Goal: Task Accomplishment & Management: Use online tool/utility

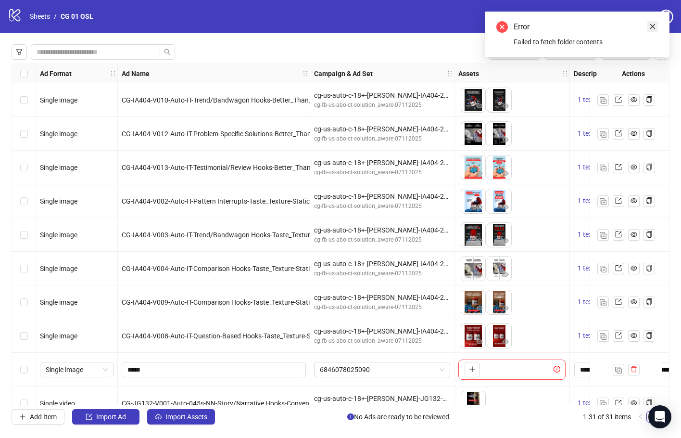
click at [655, 28] on icon "close" at bounding box center [653, 26] width 7 height 7
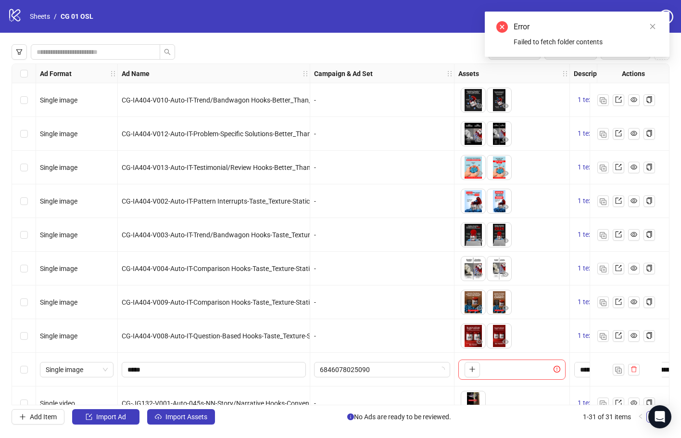
click at [409, 23] on div "logo/logo-mobile Sheets / CG 01 OSL Settings" at bounding box center [341, 16] width 666 height 17
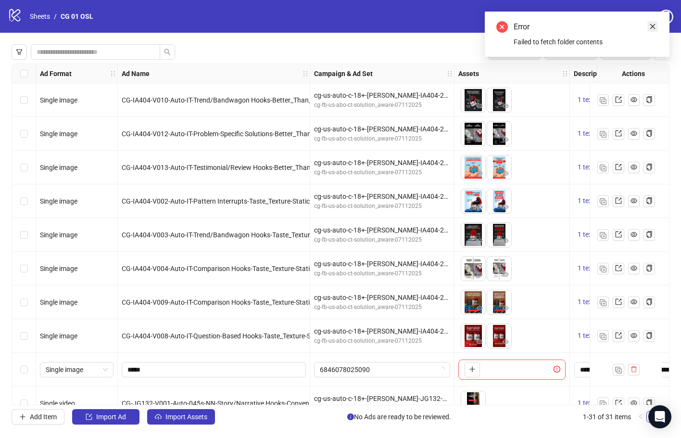
click at [648, 26] on link "Close" at bounding box center [653, 26] width 11 height 11
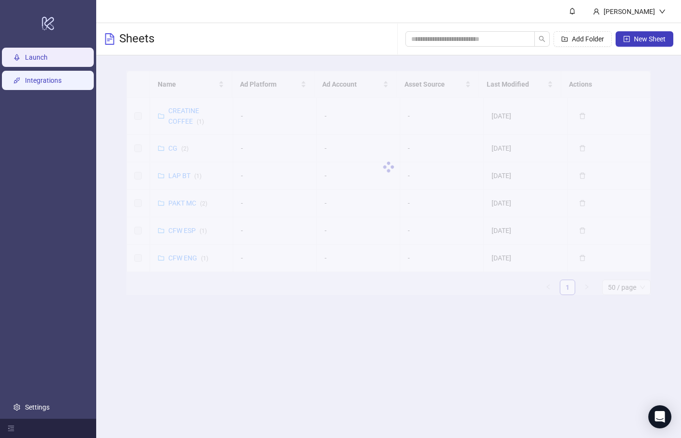
click at [59, 82] on link "Integrations" at bounding box center [43, 81] width 37 height 8
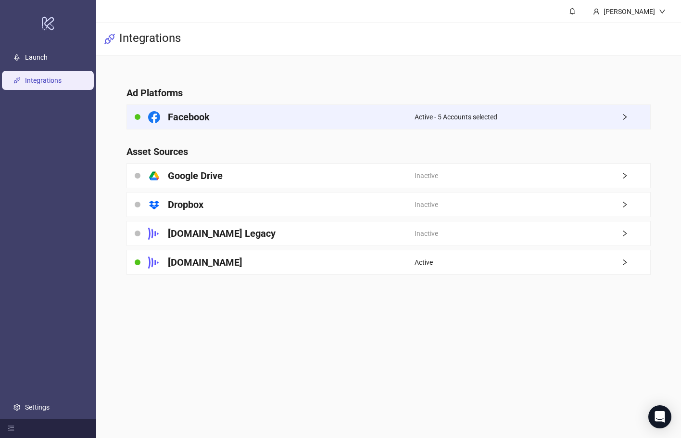
click at [335, 120] on div "Facebook" at bounding box center [271, 117] width 288 height 24
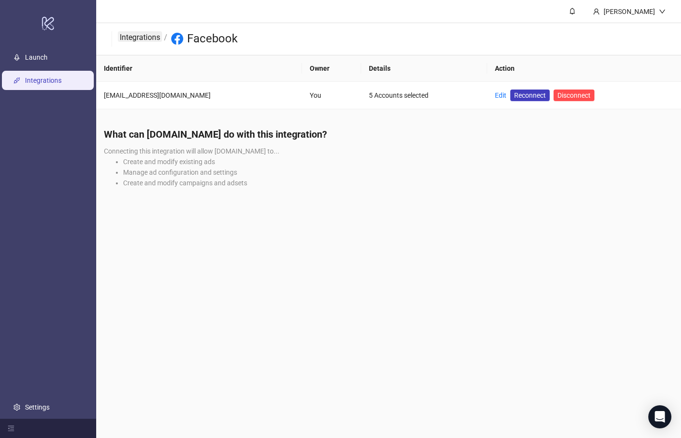
click at [153, 32] on link "Integrations" at bounding box center [140, 36] width 44 height 11
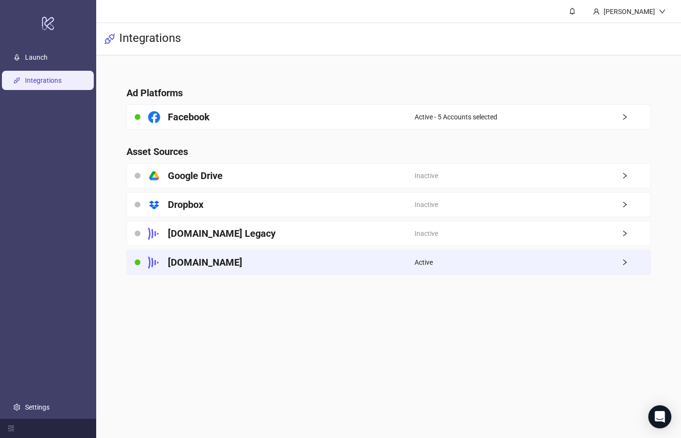
click at [355, 258] on div "Frame.io" at bounding box center [271, 262] width 288 height 24
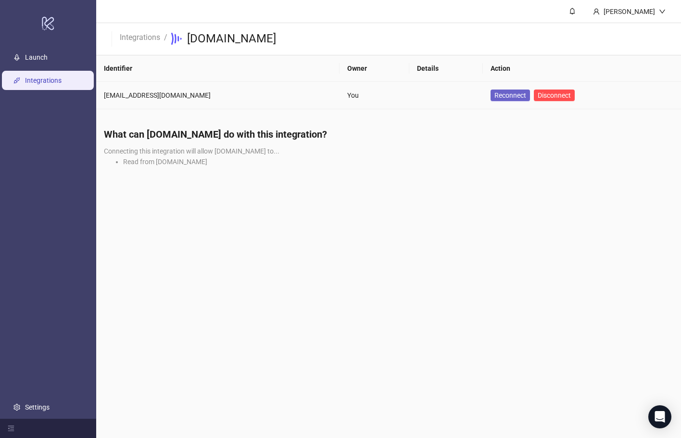
click at [495, 100] on span "Reconnect" at bounding box center [511, 95] width 32 height 11
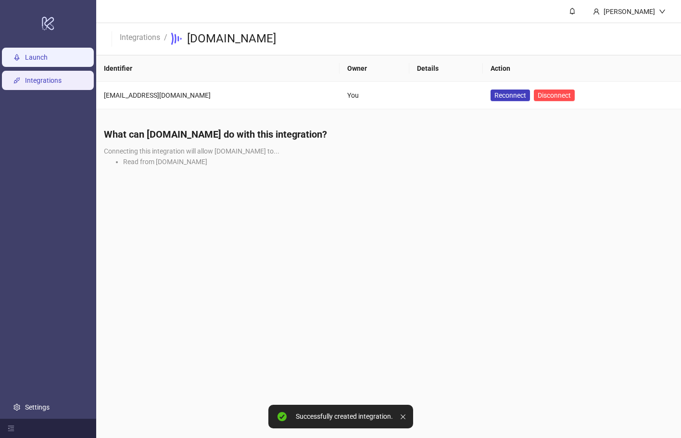
click at [48, 60] on link "Launch" at bounding box center [36, 57] width 23 height 8
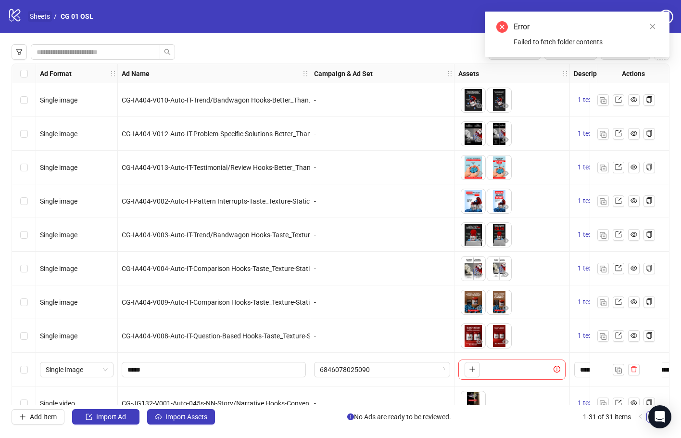
click at [44, 15] on link "Sheets" at bounding box center [40, 16] width 24 height 11
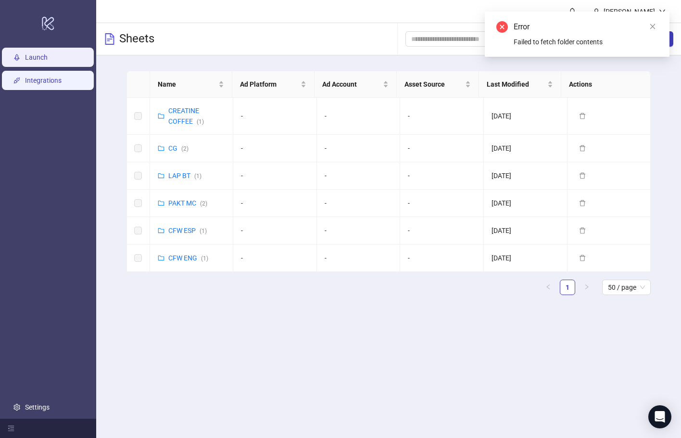
click at [62, 84] on link "Integrations" at bounding box center [43, 81] width 37 height 8
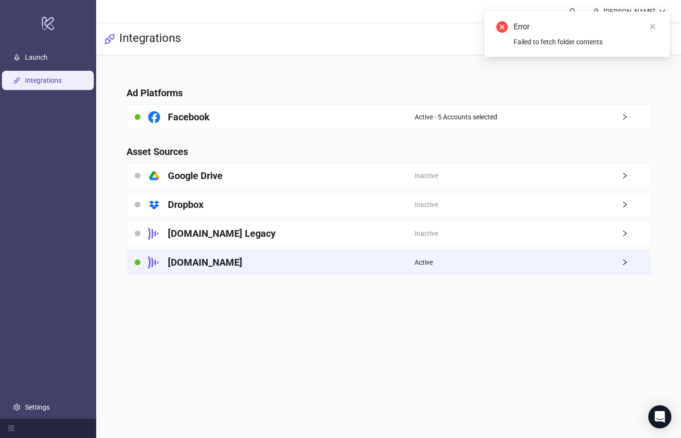
click at [360, 269] on div "[DOMAIN_NAME]" at bounding box center [271, 262] width 288 height 24
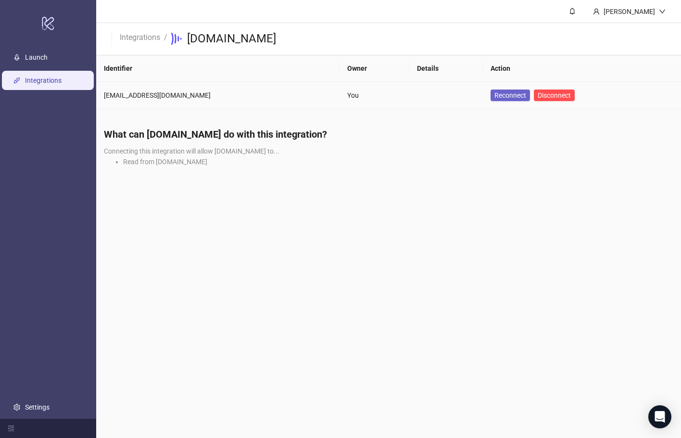
click at [500, 96] on span "Reconnect" at bounding box center [511, 95] width 32 height 11
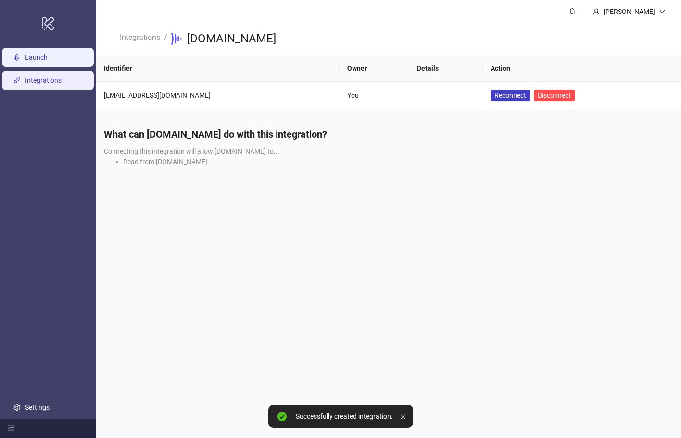
click at [48, 57] on link "Launch" at bounding box center [36, 57] width 23 height 8
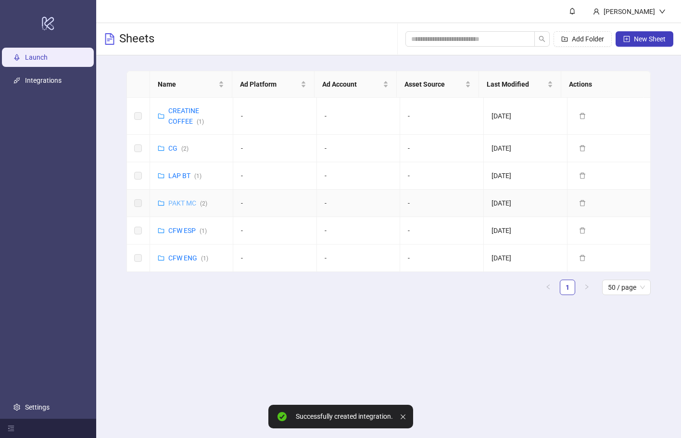
click at [186, 199] on link "PAKT MC ( 2 )" at bounding box center [187, 203] width 39 height 8
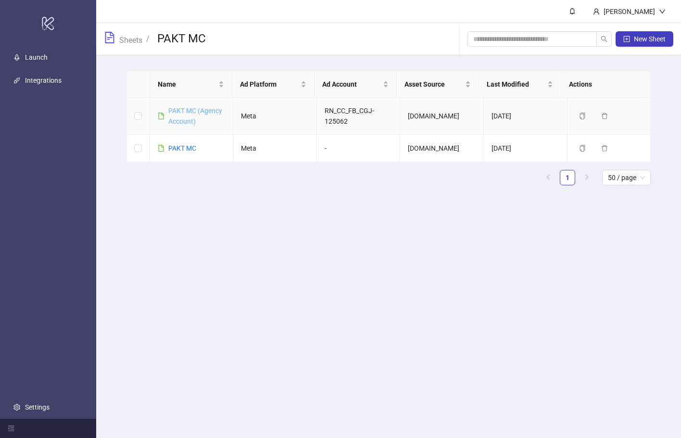
click at [189, 117] on link "PAKT MC (Agency Account)" at bounding box center [195, 116] width 54 height 18
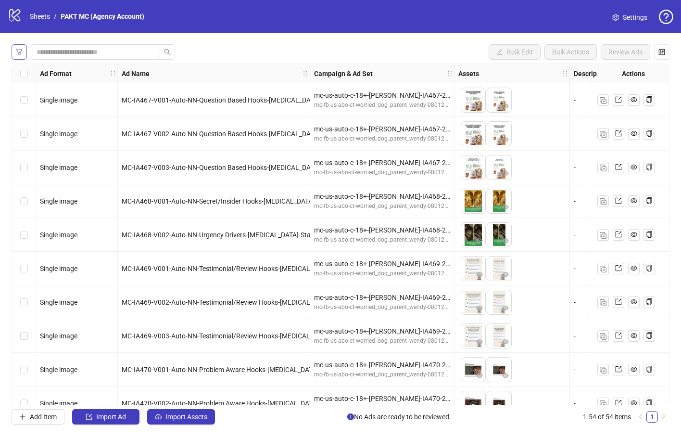
click at [16, 52] on icon "filter" at bounding box center [19, 52] width 7 height 7
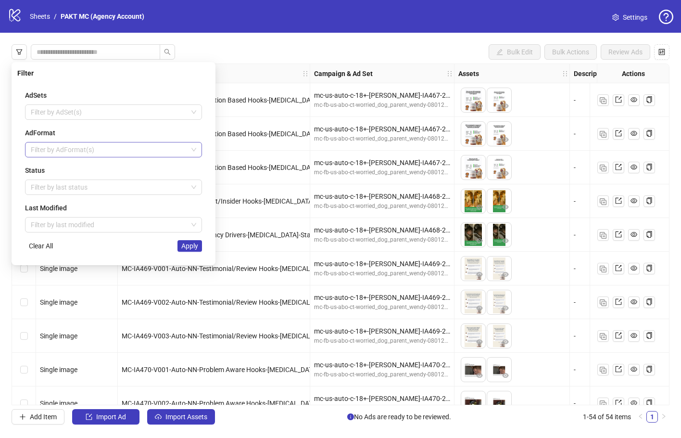
click at [98, 150] on div at bounding box center [108, 149] width 163 height 13
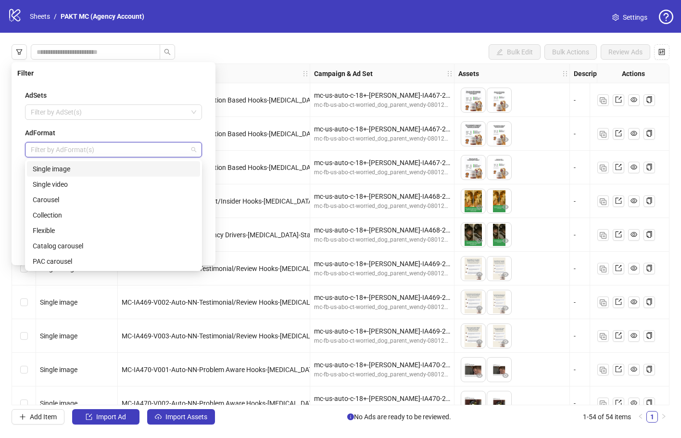
click at [98, 150] on div at bounding box center [108, 149] width 163 height 13
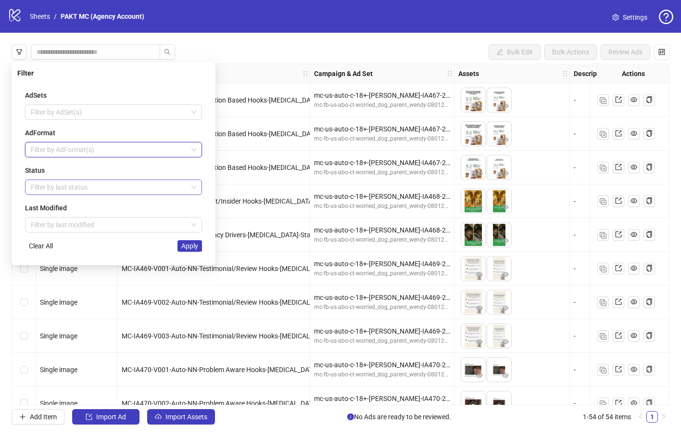
click at [108, 183] on div at bounding box center [108, 186] width 163 height 13
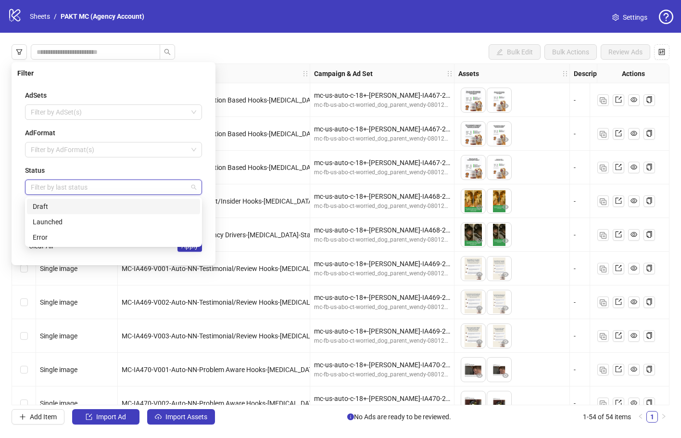
click at [109, 203] on div "Draft" at bounding box center [114, 206] width 162 height 11
click at [206, 230] on div "AdSets Filter by AdSet(s) AdFormat Filter by AdFormat(s) Status Draft Last Modi…" at bounding box center [113, 170] width 193 height 177
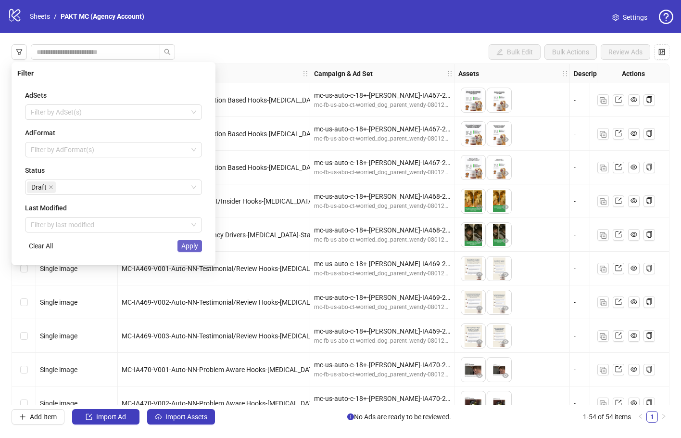
click at [192, 247] on span "Apply" at bounding box center [189, 246] width 17 height 8
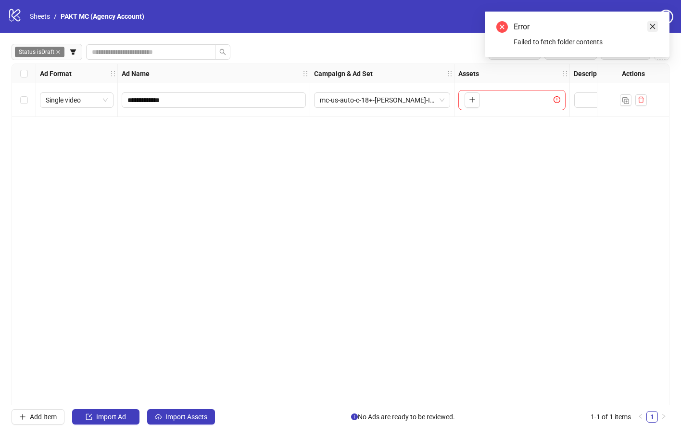
click at [654, 30] on link "Close" at bounding box center [653, 26] width 11 height 11
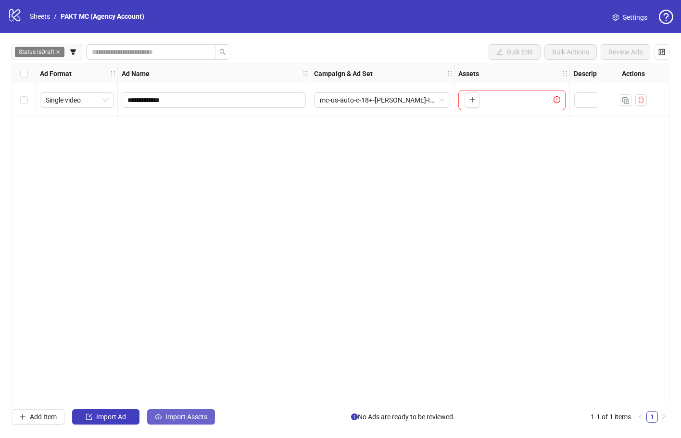
click at [203, 420] on span "Import Assets" at bounding box center [187, 417] width 42 height 8
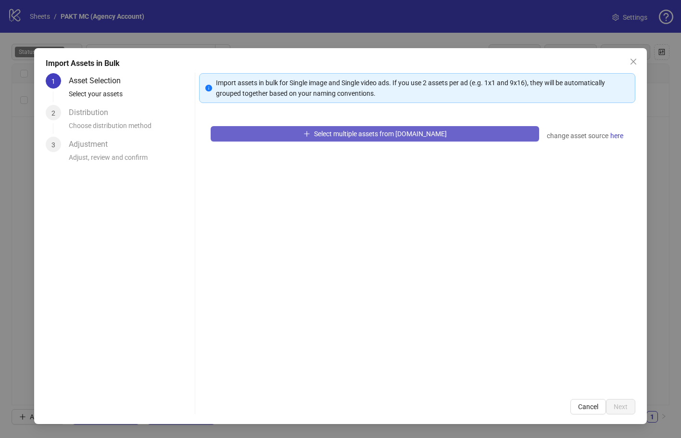
click at [363, 137] on span "Select multiple assets from [DOMAIN_NAME]" at bounding box center [380, 134] width 133 height 8
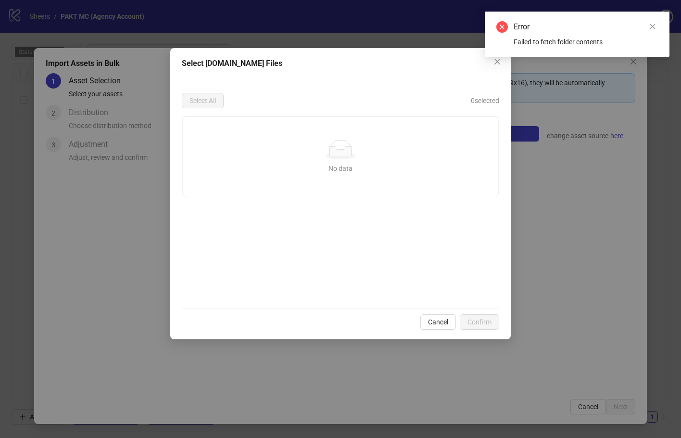
click at [658, 165] on div "Select [DOMAIN_NAME] Files Select All 0 selected No data No data Cancel Confirm" at bounding box center [340, 219] width 681 height 438
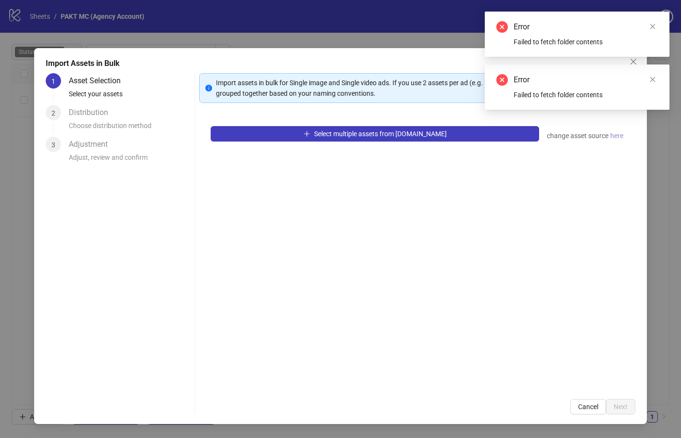
click at [613, 135] on span "here" at bounding box center [617, 135] width 13 height 11
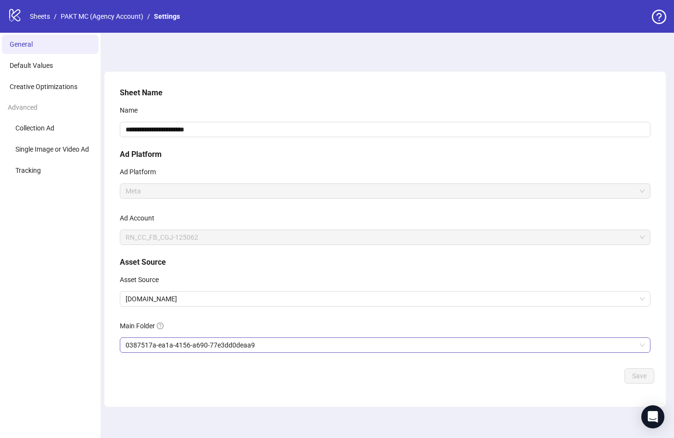
click at [277, 351] on span "0387517a-ea1a-4156-a690-77e3dd0deaa9" at bounding box center [385, 345] width 519 height 14
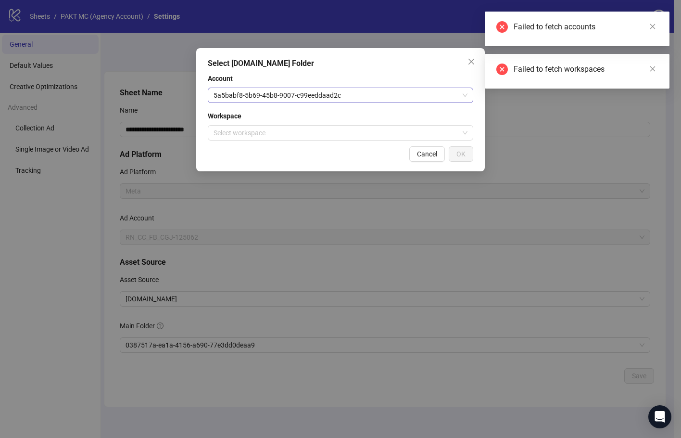
click at [341, 98] on span "5a5babf8-5b69-45b8-9007-c99eeddaad2c" at bounding box center [341, 95] width 254 height 14
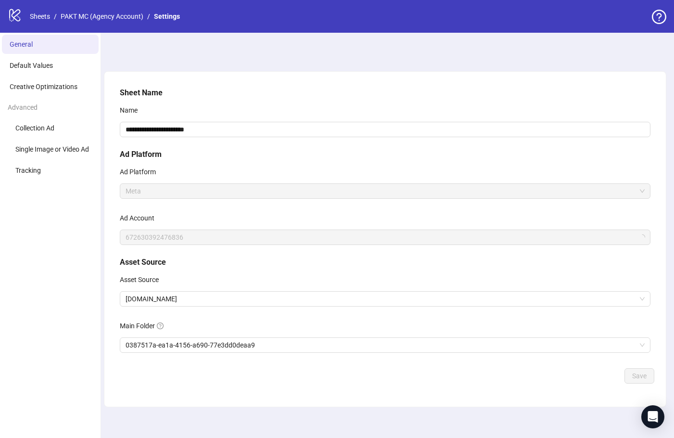
click at [277, 357] on div "**********" at bounding box center [385, 225] width 539 height 285
click at [272, 348] on span "0387517a-ea1a-4156-a690-77e3dd0deaa9" at bounding box center [385, 345] width 519 height 14
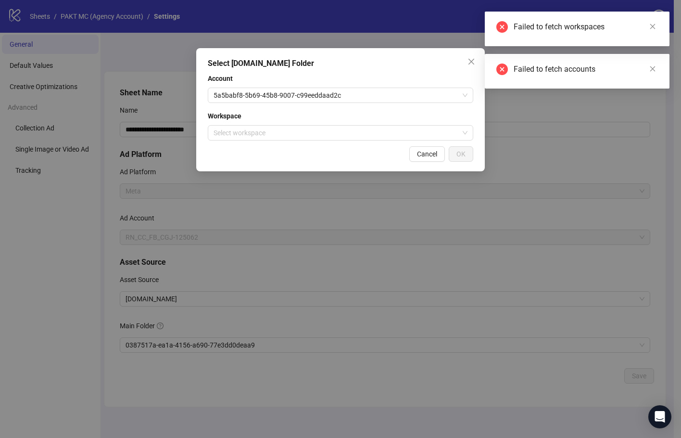
click at [549, 108] on div "Select Frame.io Folder Account 5a5babf8-5b69-45b8-9007-c99eeddaad2c Workspace S…" at bounding box center [340, 219] width 681 height 438
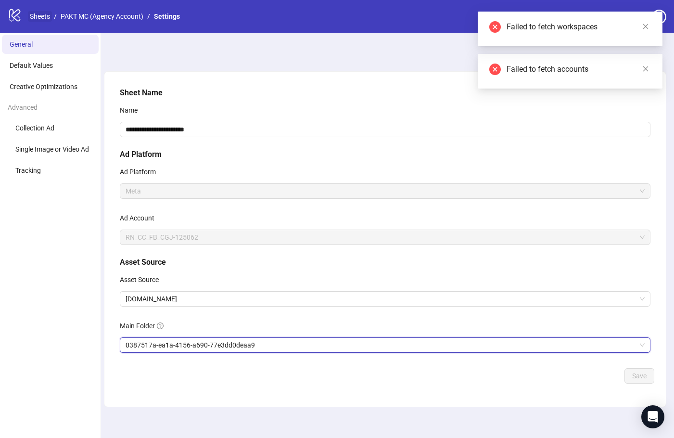
click at [41, 12] on link "Sheets" at bounding box center [40, 16] width 24 height 11
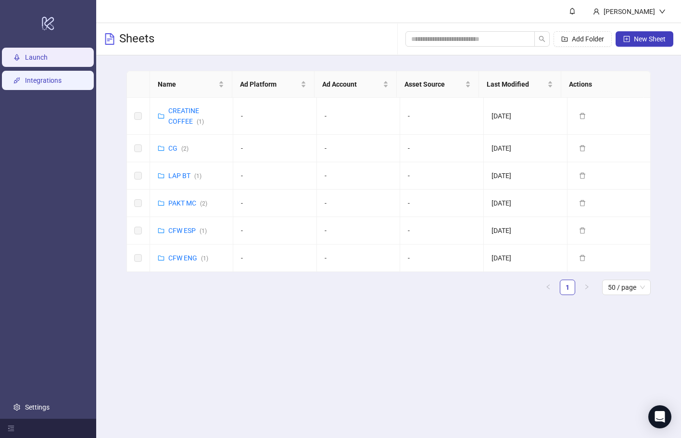
click at [62, 82] on link "Integrations" at bounding box center [43, 81] width 37 height 8
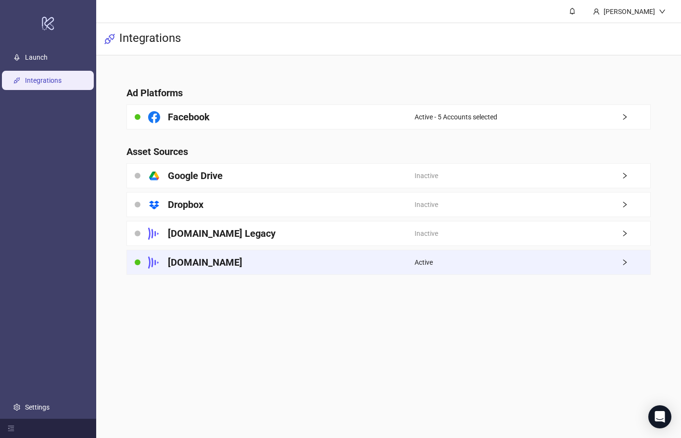
click at [349, 256] on div "[DOMAIN_NAME]" at bounding box center [271, 262] width 288 height 24
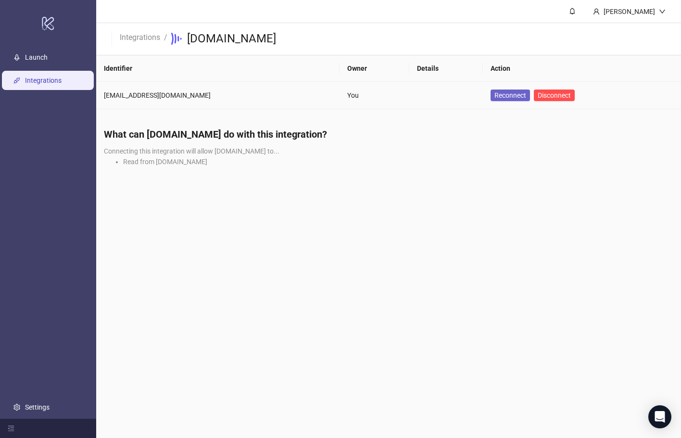
click at [495, 93] on span "Reconnect" at bounding box center [511, 95] width 32 height 11
click at [32, 61] on link "Launch" at bounding box center [36, 57] width 23 height 8
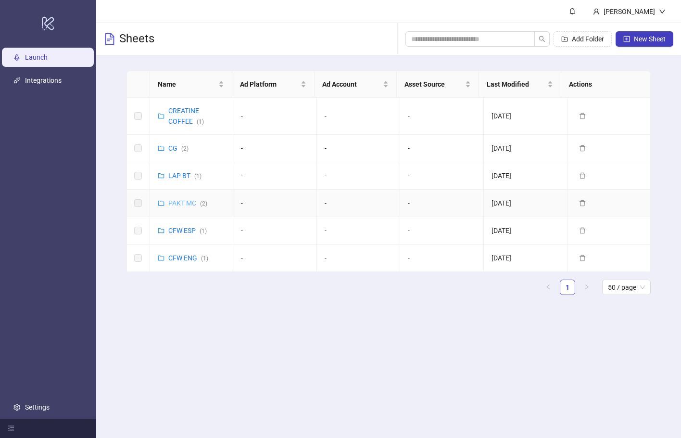
click at [183, 201] on link "PAKT MC ( 2 )" at bounding box center [187, 203] width 39 height 8
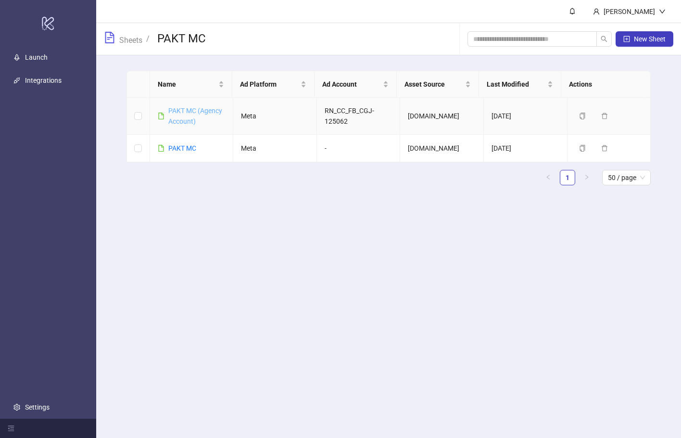
click at [188, 109] on link "PAKT MC (Agency Account)" at bounding box center [195, 116] width 54 height 18
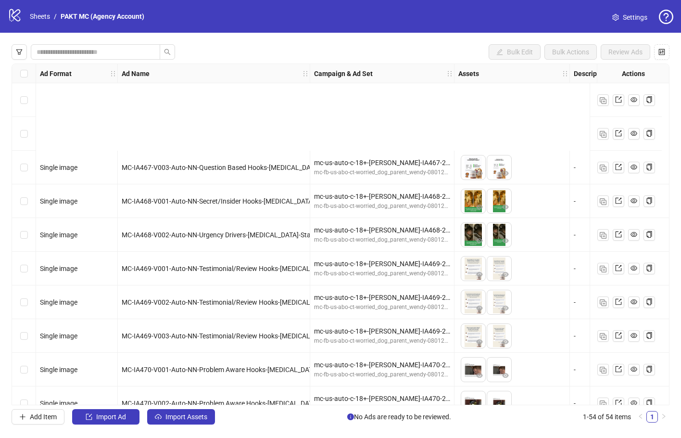
scroll to position [144, 0]
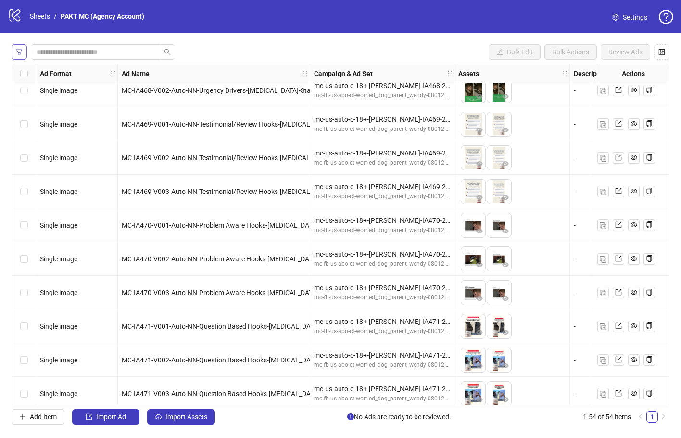
click at [20, 54] on icon "filter" at bounding box center [19, 51] width 6 height 5
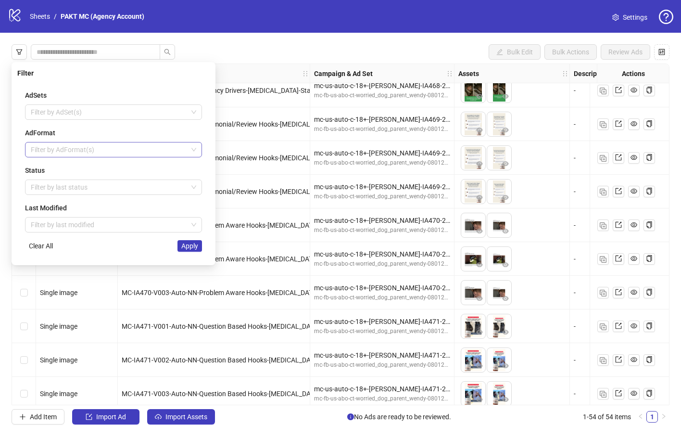
click at [108, 152] on div at bounding box center [108, 149] width 163 height 13
click at [108, 154] on div at bounding box center [108, 149] width 163 height 13
click at [107, 176] on div "Status Filter by last status" at bounding box center [113, 180] width 177 height 30
click at [111, 191] on div at bounding box center [108, 186] width 163 height 13
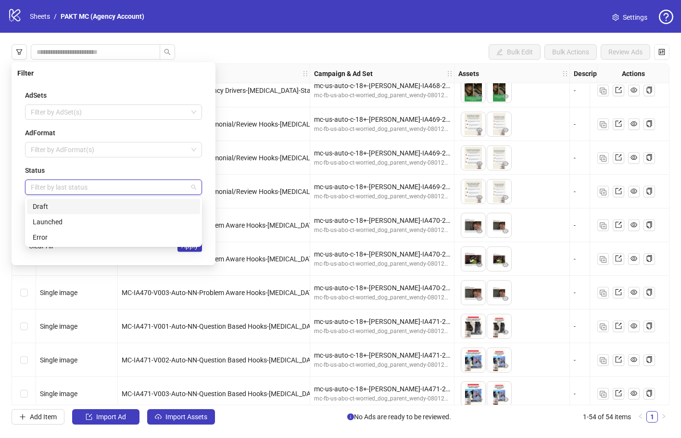
click at [111, 207] on div "Draft" at bounding box center [114, 206] width 162 height 11
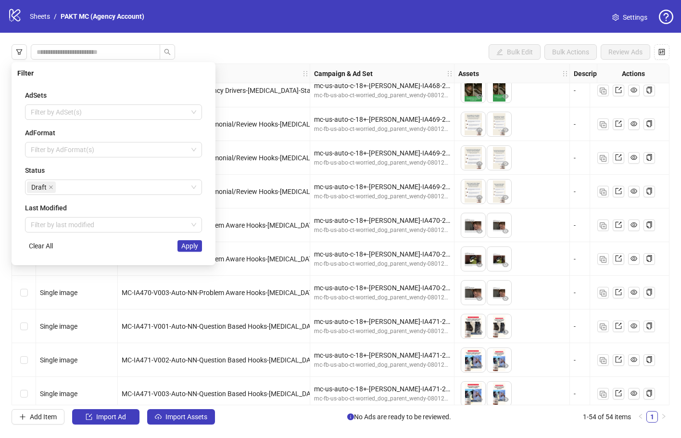
click at [209, 231] on div "AdSets Filter by AdSet(s) AdFormat Filter by AdFormat(s) Status Draft Last Modi…" at bounding box center [113, 170] width 193 height 177
click at [199, 243] on button "Apply" at bounding box center [190, 246] width 25 height 12
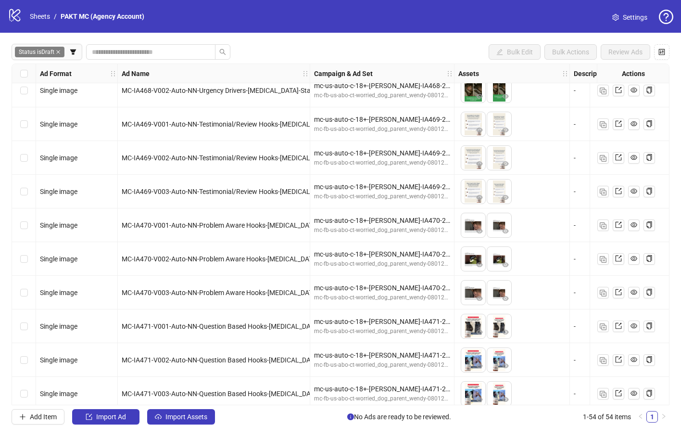
scroll to position [0, 0]
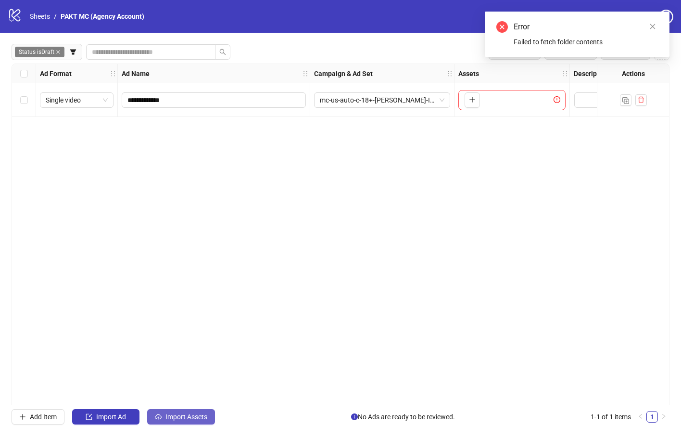
click at [194, 418] on span "Import Assets" at bounding box center [187, 417] width 42 height 8
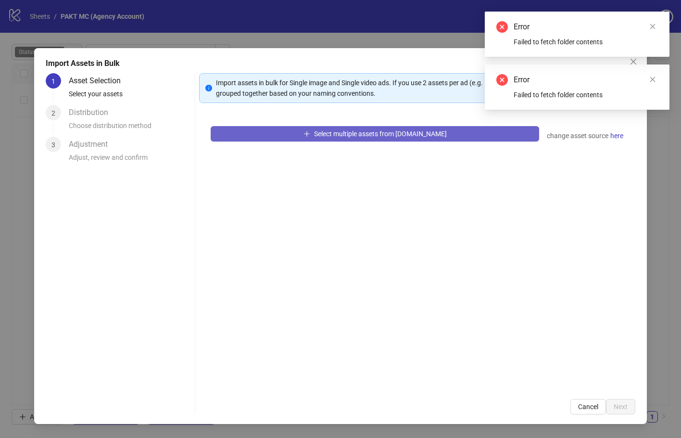
click at [372, 135] on span "Select multiple assets from Frame.io" at bounding box center [380, 134] width 133 height 8
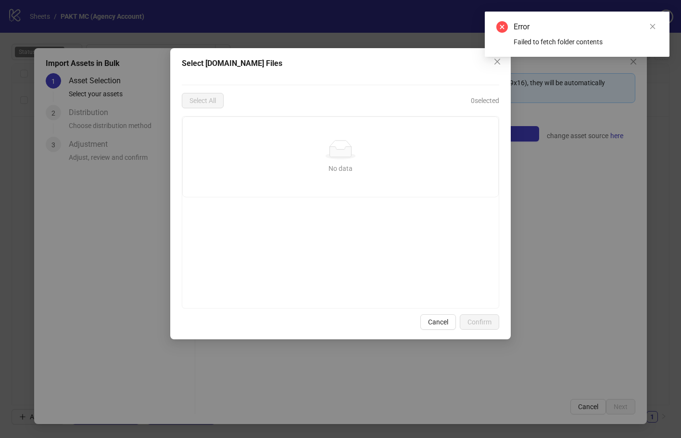
click at [536, 162] on div "Select Frame.io Files Select All 0 selected No data No data Cancel Confirm" at bounding box center [340, 219] width 681 height 438
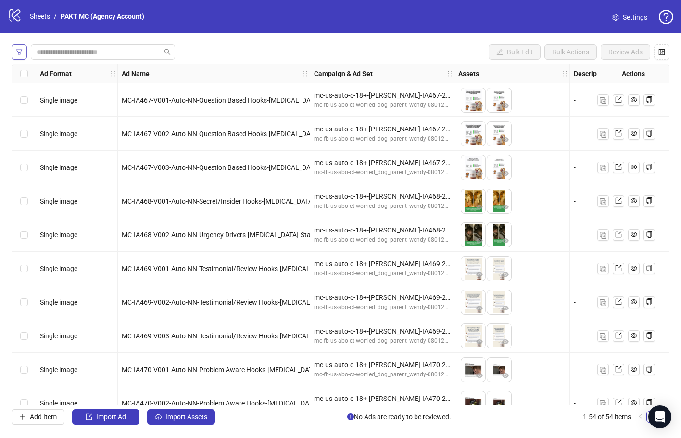
click at [20, 48] on button "button" at bounding box center [19, 51] width 15 height 15
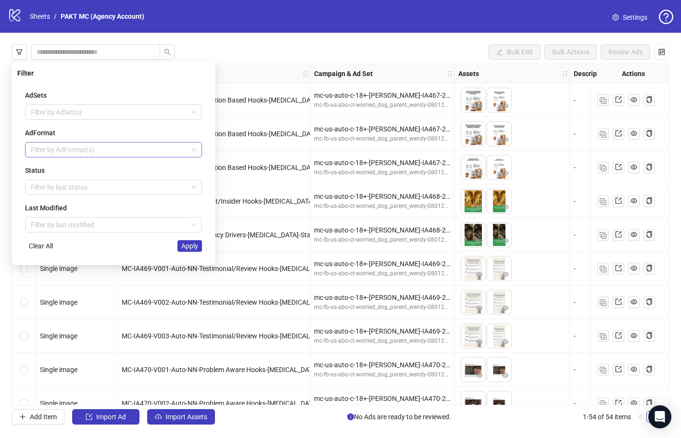
click at [109, 153] on div at bounding box center [108, 149] width 163 height 13
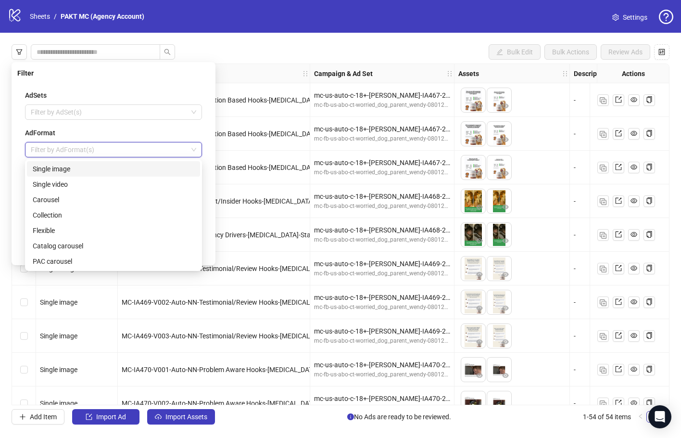
click at [109, 153] on div at bounding box center [108, 149] width 163 height 13
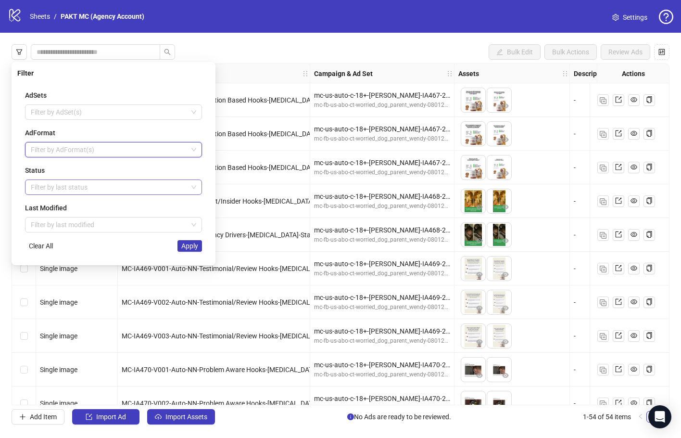
click at [150, 184] on div at bounding box center [108, 186] width 163 height 13
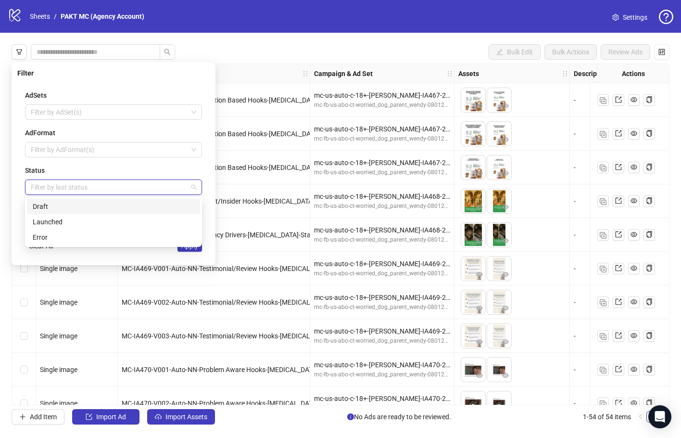
click at [147, 207] on div "Draft" at bounding box center [114, 206] width 162 height 11
click at [211, 224] on div "Filter AdSets Filter by AdSet(s) AdFormat Filter by AdFormat(s) Status Draft La…" at bounding box center [114, 163] width 204 height 203
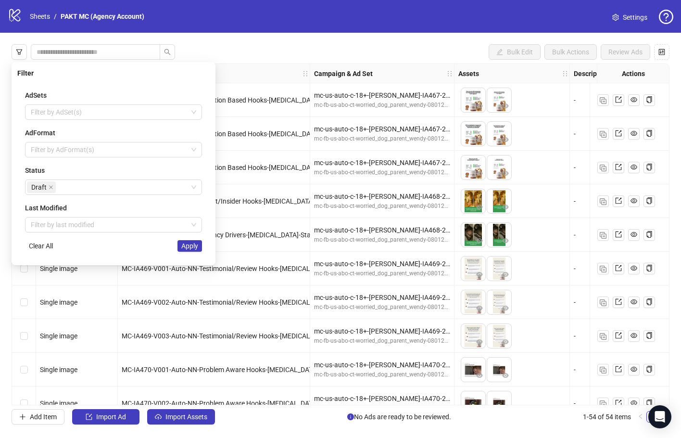
click at [195, 244] on span "Apply" at bounding box center [189, 246] width 17 height 8
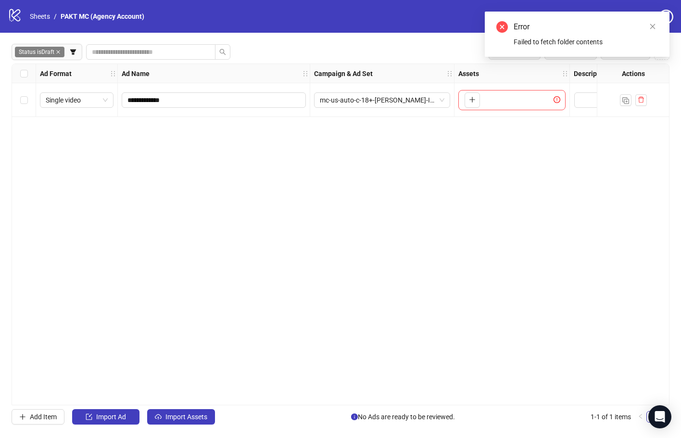
click at [422, 195] on div "**********" at bounding box center [341, 235] width 658 height 342
click at [37, 20] on link "Sheets" at bounding box center [40, 16] width 24 height 11
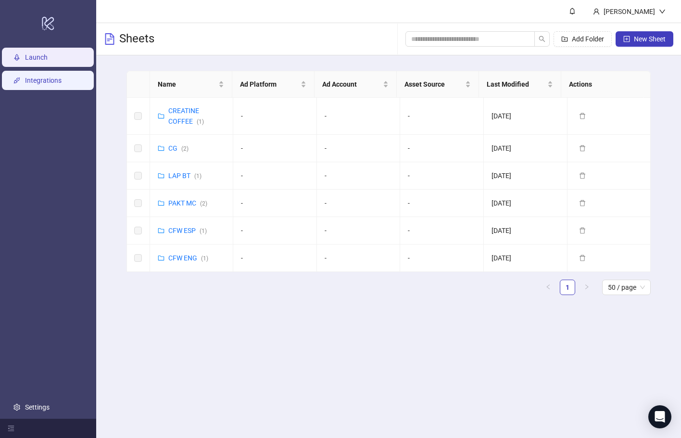
click at [43, 77] on link "Integrations" at bounding box center [43, 81] width 37 height 8
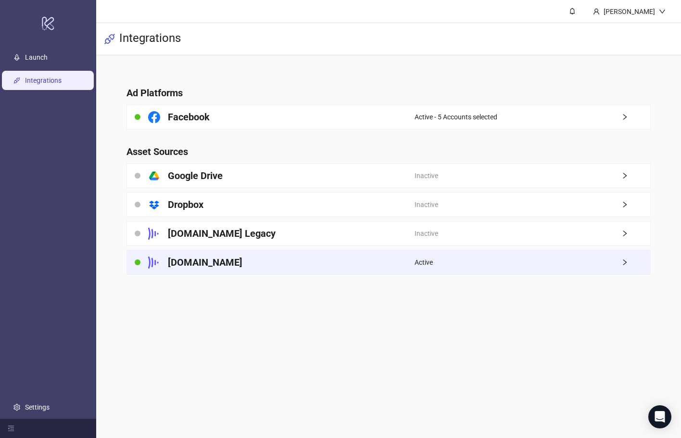
click at [355, 274] on div "[DOMAIN_NAME]" at bounding box center [271, 262] width 288 height 24
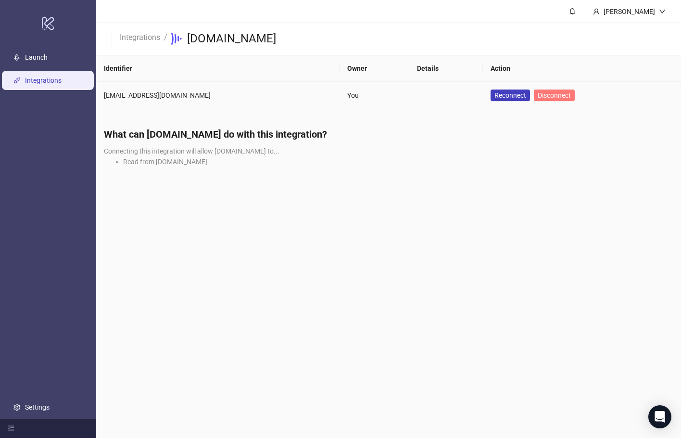
click at [543, 100] on button "Disconnect" at bounding box center [554, 96] width 41 height 12
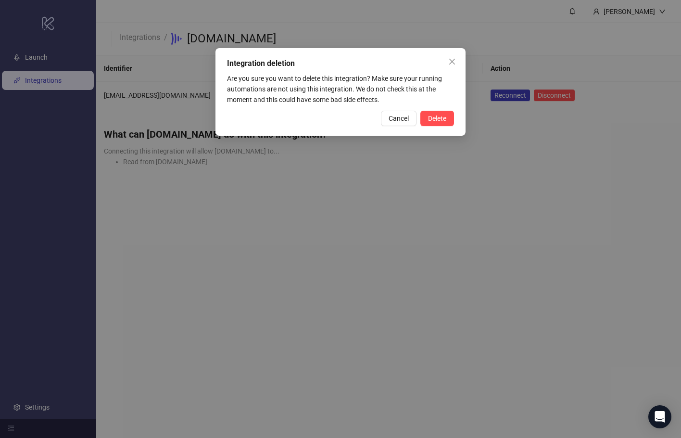
drag, startPoint x: 453, startPoint y: 63, endPoint x: 457, endPoint y: 67, distance: 5.4
click at [452, 63] on icon "close" at bounding box center [453, 62] width 8 height 8
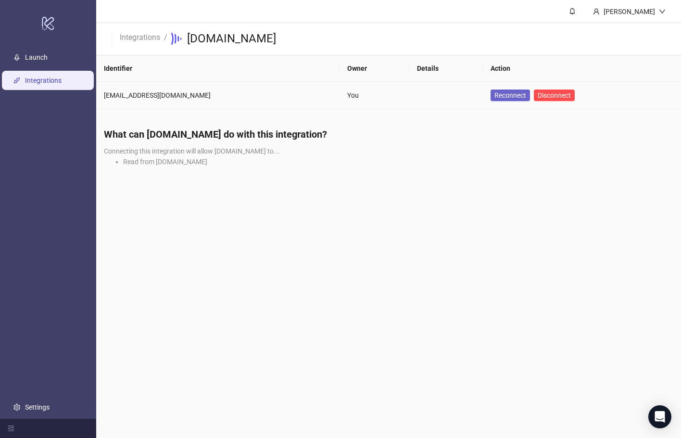
click at [496, 95] on span "Reconnect" at bounding box center [511, 95] width 32 height 11
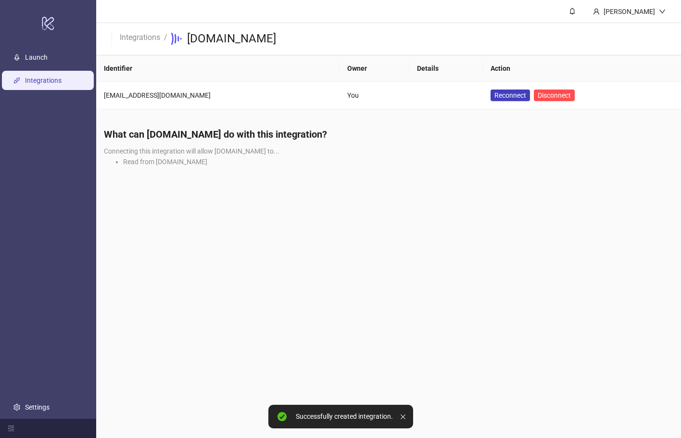
click at [345, 193] on main "[PERSON_NAME] Integrations / [DOMAIN_NAME] Identifier Owner Details Action [EMA…" at bounding box center [388, 219] width 585 height 438
click at [62, 83] on link "Integrations" at bounding box center [43, 81] width 37 height 8
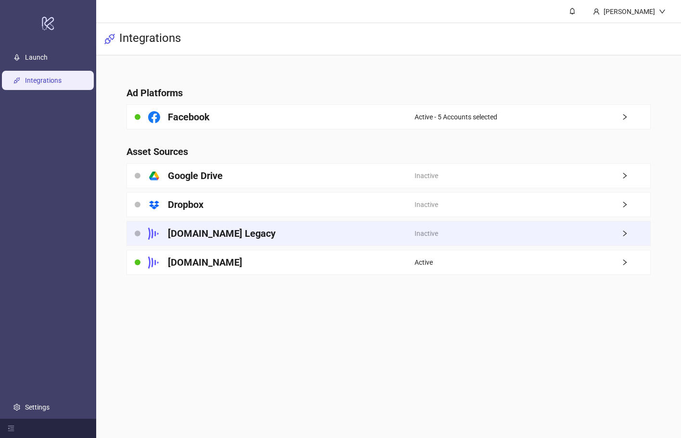
click at [348, 237] on div "[DOMAIN_NAME] Legacy" at bounding box center [271, 233] width 288 height 24
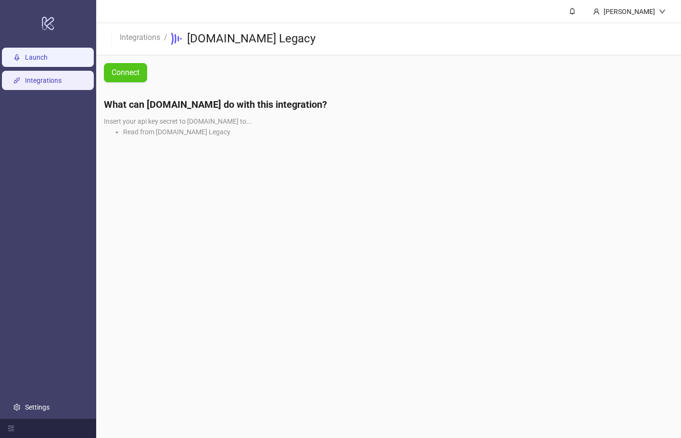
click at [48, 59] on link "Launch" at bounding box center [36, 57] width 23 height 8
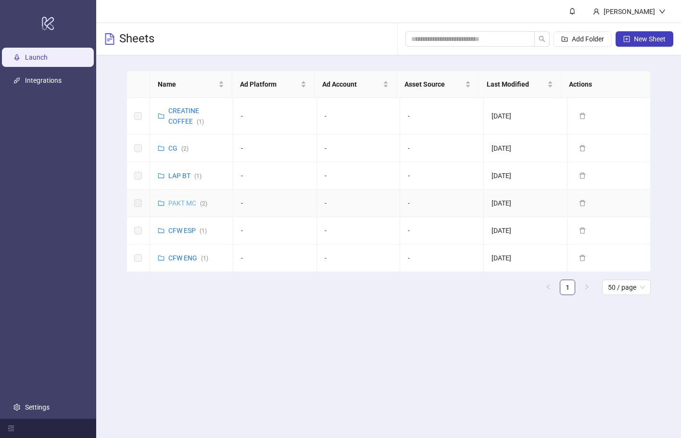
click at [181, 203] on link "PAKT MC ( 2 )" at bounding box center [187, 203] width 39 height 8
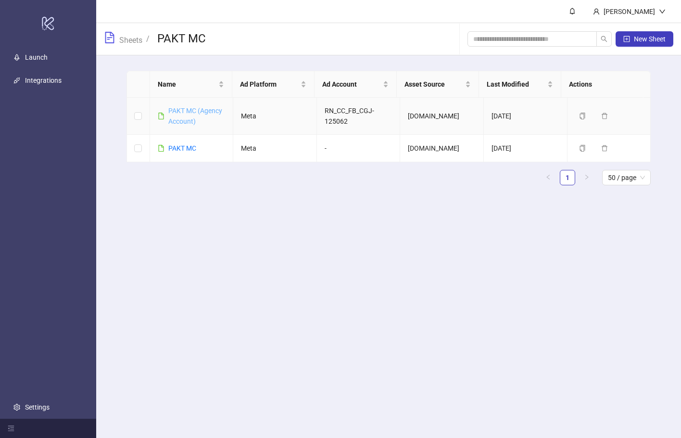
click at [190, 113] on link "PAKT MC (Agency Account)" at bounding box center [195, 116] width 54 height 18
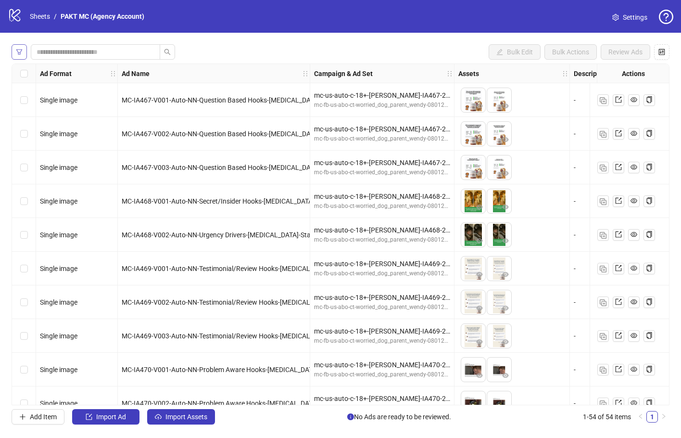
click at [19, 49] on icon "filter" at bounding box center [19, 52] width 7 height 7
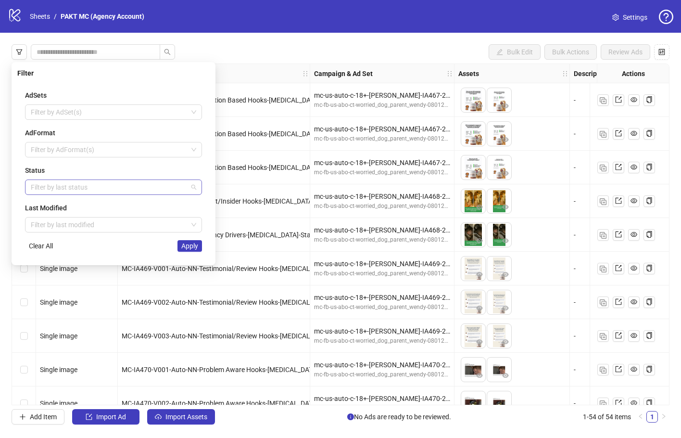
click at [96, 192] on div at bounding box center [108, 186] width 163 height 13
click at [101, 206] on div "Draft" at bounding box center [114, 206] width 162 height 11
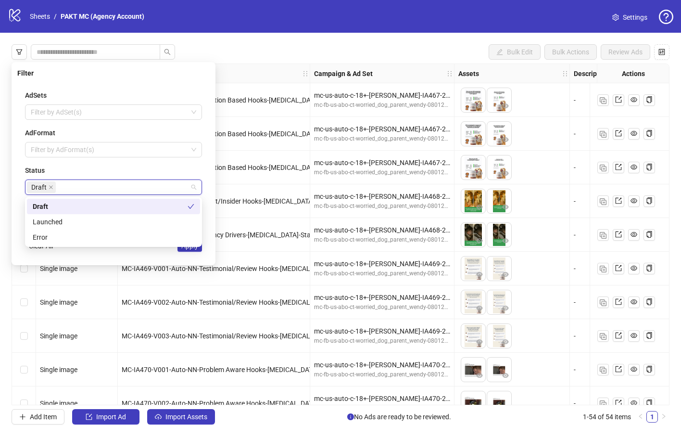
click at [201, 177] on div "Status Draft" at bounding box center [113, 180] width 177 height 30
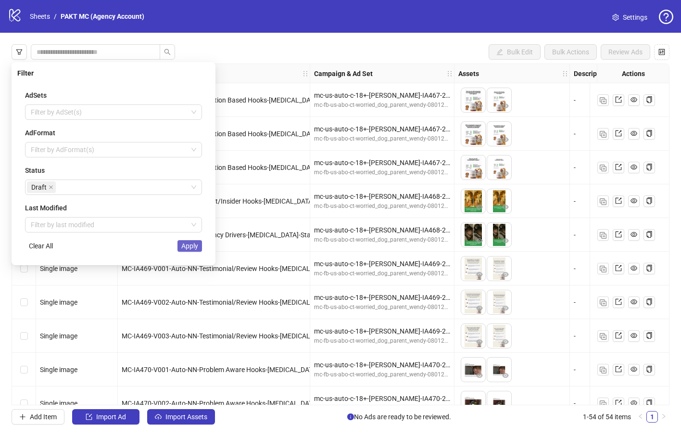
click at [194, 248] on span "Apply" at bounding box center [189, 246] width 17 height 8
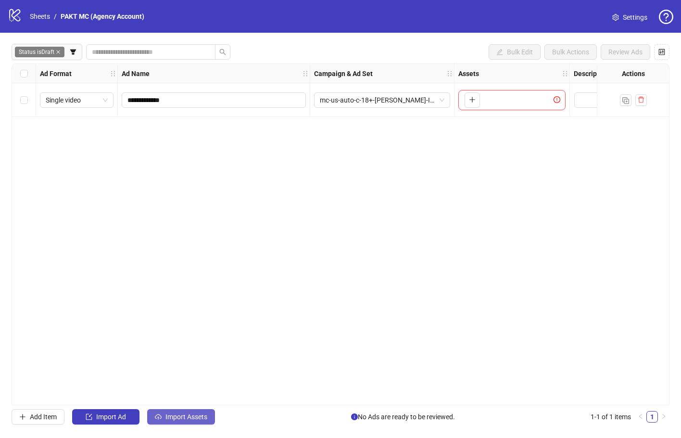
click at [200, 415] on span "Import Assets" at bounding box center [187, 417] width 42 height 8
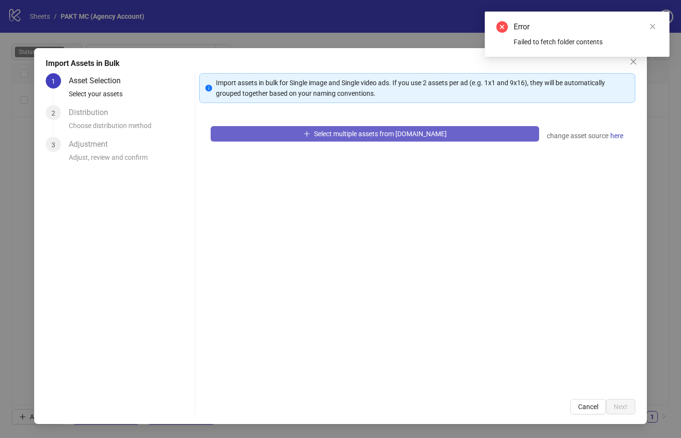
click at [506, 134] on button "Select multiple assets from [DOMAIN_NAME]" at bounding box center [375, 133] width 329 height 15
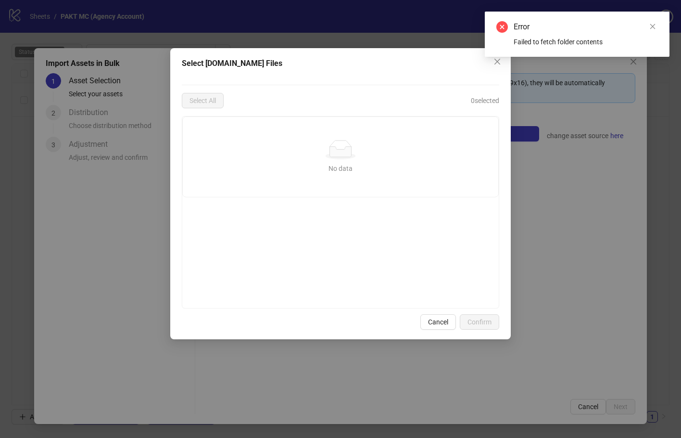
click at [671, 126] on div "Select Frame.io Files Select All 0 selected No data No data Cancel Confirm" at bounding box center [340, 219] width 681 height 438
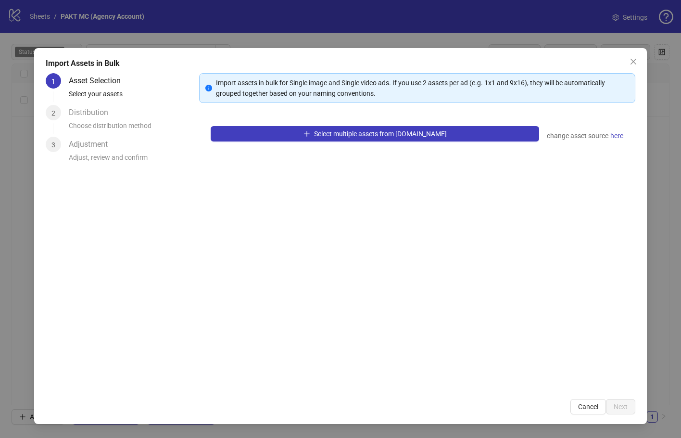
click at [656, 107] on div "Import Assets in Bulk 1 Asset Selection Select your assets 2 Distribution Choos…" at bounding box center [340, 219] width 681 height 438
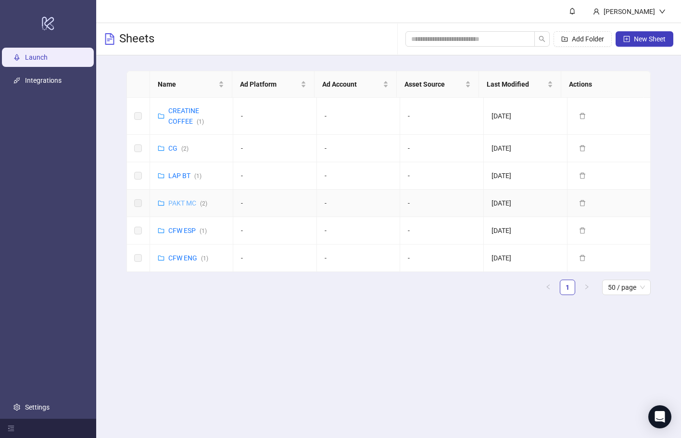
click at [176, 202] on link "PAKT MC ( 2 )" at bounding box center [187, 203] width 39 height 8
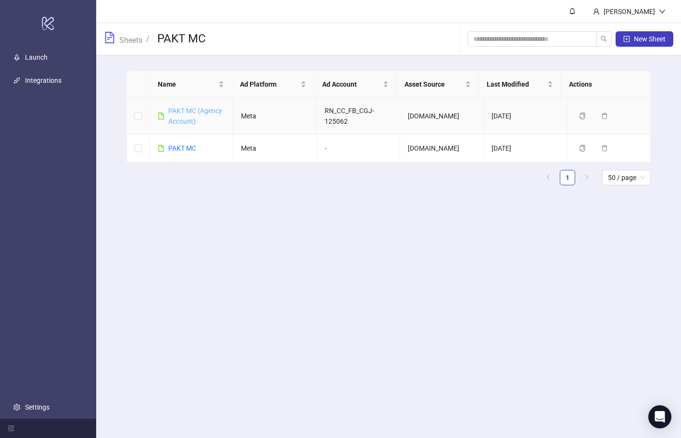
click at [203, 111] on link "PAKT MC (Agency Account)" at bounding box center [195, 116] width 54 height 18
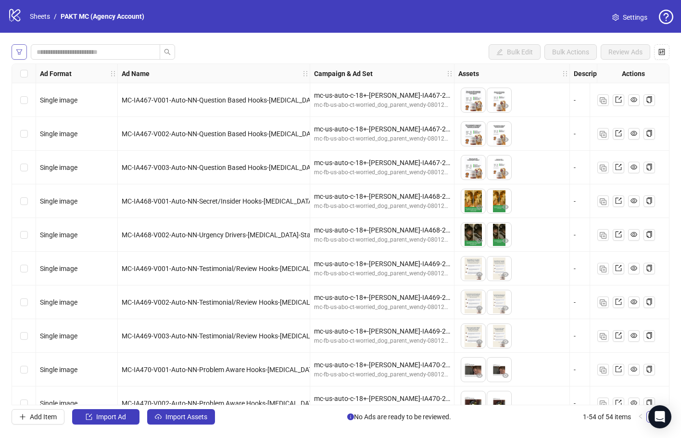
click at [22, 49] on icon "filter" at bounding box center [19, 52] width 7 height 7
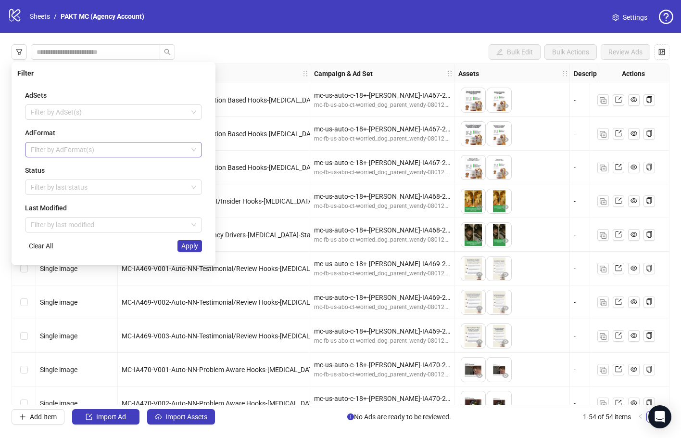
click at [89, 150] on div at bounding box center [108, 149] width 163 height 13
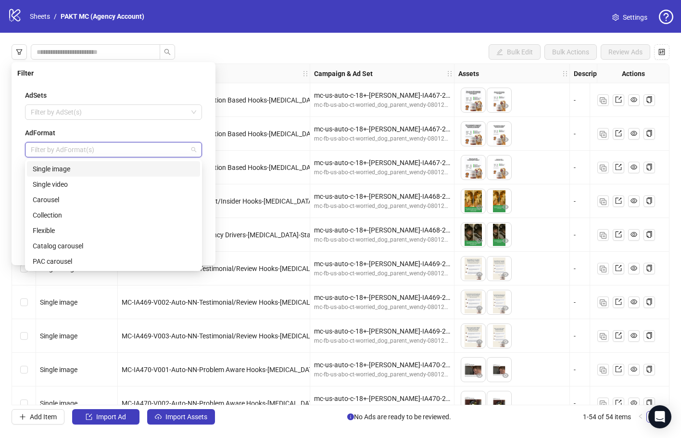
click at [89, 151] on div at bounding box center [108, 149] width 163 height 13
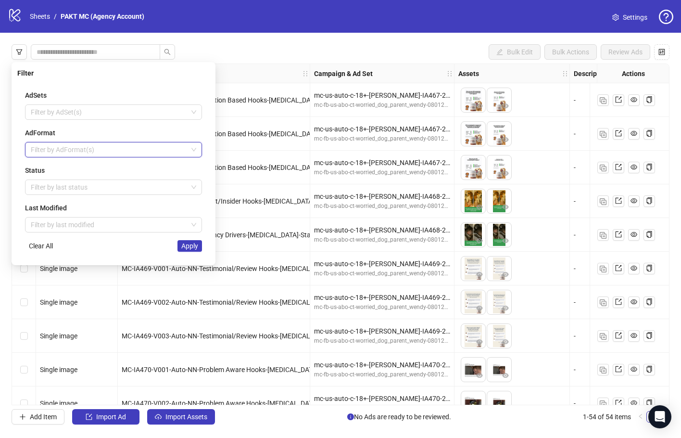
click at [150, 179] on div "Status Filter by last status" at bounding box center [113, 180] width 177 height 30
click at [149, 184] on div at bounding box center [108, 186] width 163 height 13
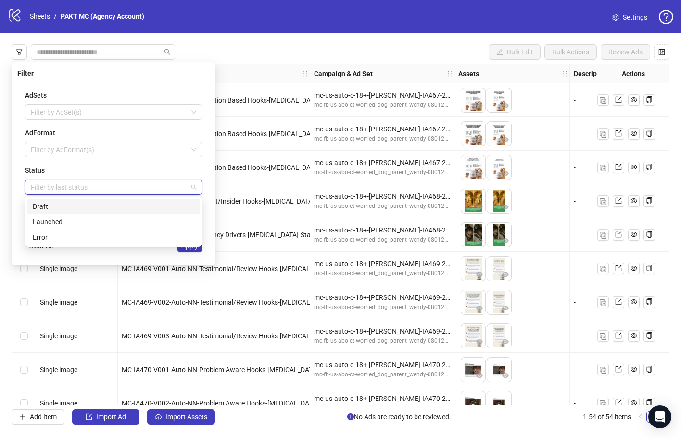
click at [146, 206] on div "Draft" at bounding box center [114, 206] width 162 height 11
click at [190, 166] on div "Status" at bounding box center [113, 170] width 177 height 11
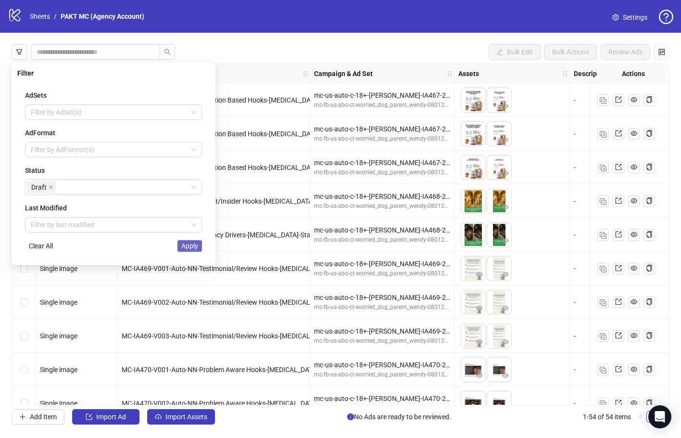
click at [193, 244] on span "Apply" at bounding box center [189, 246] width 17 height 8
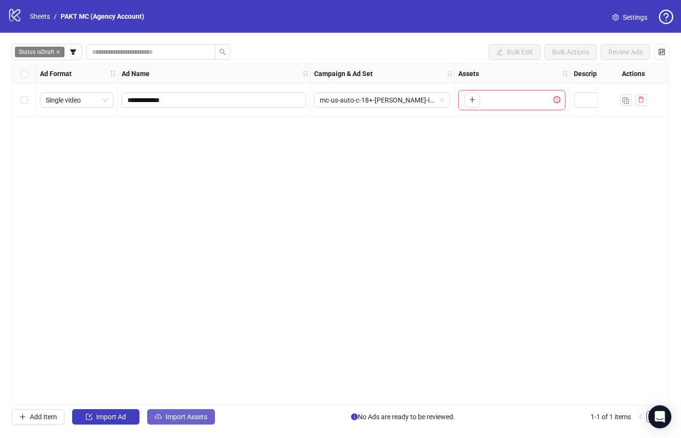
click at [153, 421] on button "Import Assets" at bounding box center [181, 416] width 68 height 15
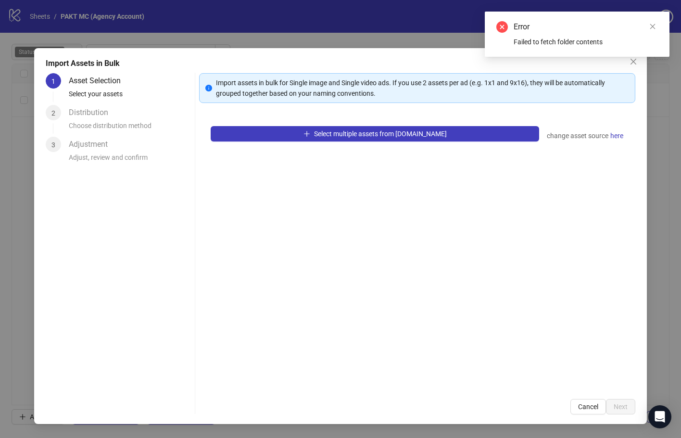
click at [348, 142] on div "Select multiple assets from Frame.io change asset source here" at bounding box center [417, 251] width 437 height 273
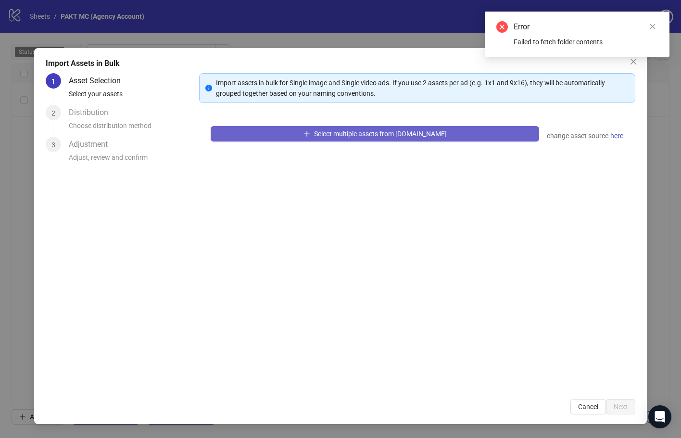
click at [348, 139] on button "Select multiple assets from Frame.io" at bounding box center [375, 133] width 329 height 15
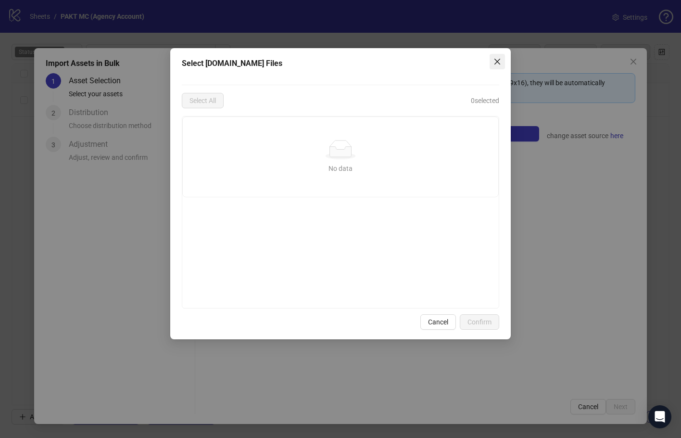
click at [499, 63] on icon "close" at bounding box center [498, 62] width 6 height 6
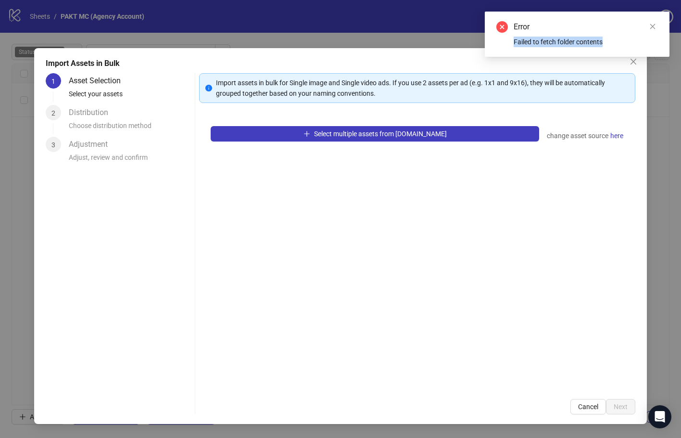
drag, startPoint x: 622, startPoint y: 45, endPoint x: 491, endPoint y: 39, distance: 131.1
click at [491, 39] on div "Error Failed to fetch folder contents" at bounding box center [577, 34] width 185 height 45
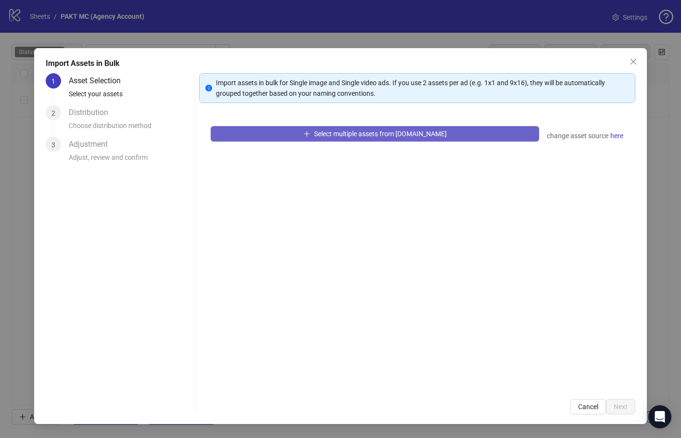
click at [411, 137] on span "Select multiple assets from Frame.io" at bounding box center [380, 134] width 133 height 8
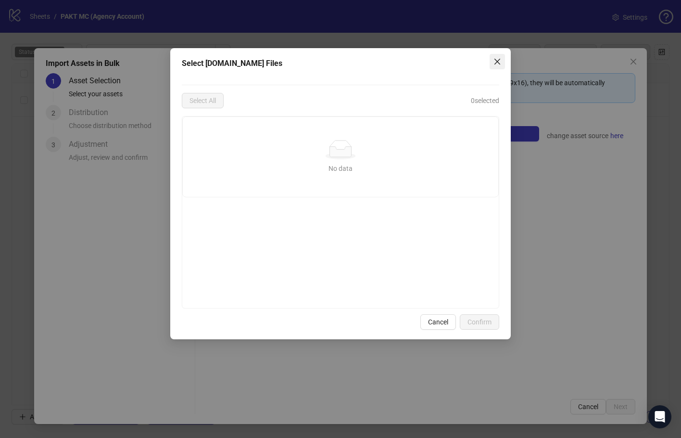
click at [496, 67] on button "Close" at bounding box center [497, 61] width 15 height 15
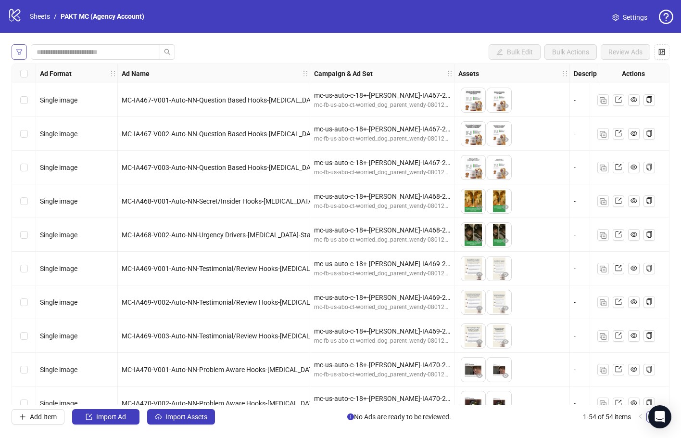
click at [23, 56] on button "button" at bounding box center [19, 51] width 15 height 15
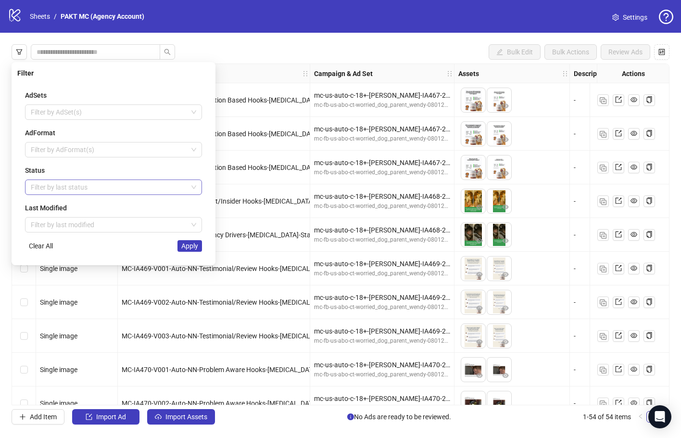
click at [86, 191] on div at bounding box center [108, 186] width 163 height 13
click at [97, 210] on div "Draft" at bounding box center [114, 206] width 162 height 11
click at [207, 162] on div "AdSets Filter by AdSet(s) AdFormat Filter by AdFormat(s) Status Draft Last Modi…" at bounding box center [113, 170] width 193 height 177
click at [187, 244] on span "Apply" at bounding box center [189, 246] width 17 height 8
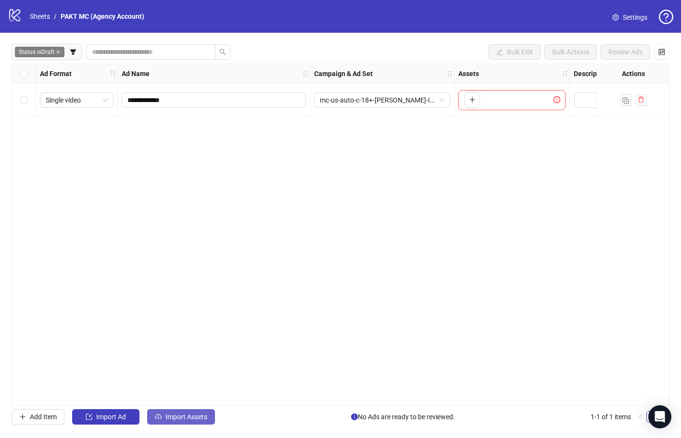
click at [192, 411] on button "Import Assets" at bounding box center [181, 416] width 68 height 15
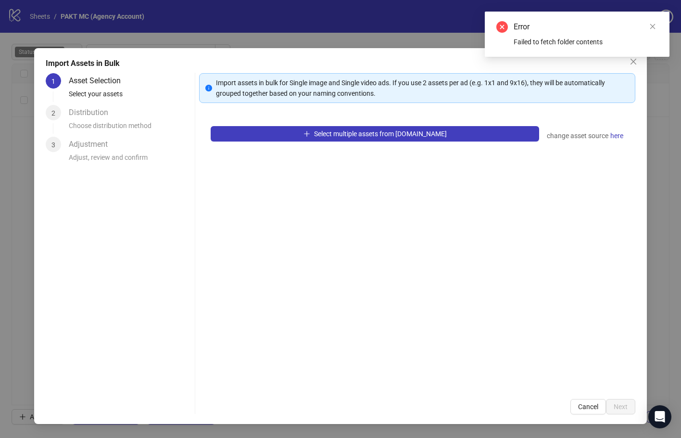
click at [598, 42] on div "Failed to fetch folder contents" at bounding box center [586, 42] width 144 height 11
drag, startPoint x: 607, startPoint y: 44, endPoint x: 507, endPoint y: 35, distance: 100.6
click at [507, 35] on div "Error Failed to fetch folder contents" at bounding box center [578, 34] width 162 height 26
copy div "Failed to fetch folder contents"
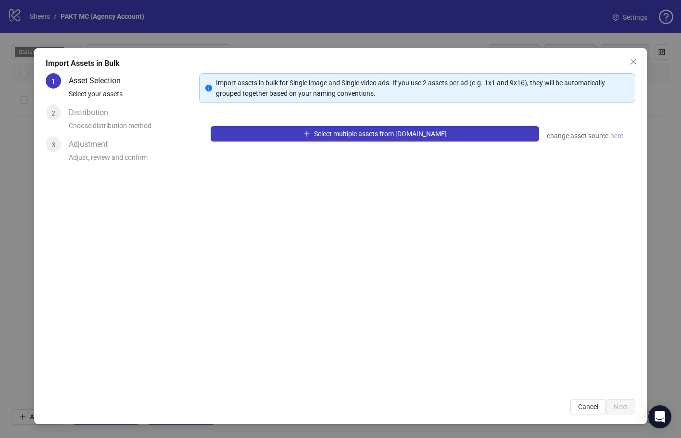
click at [620, 137] on span "here" at bounding box center [617, 135] width 13 height 11
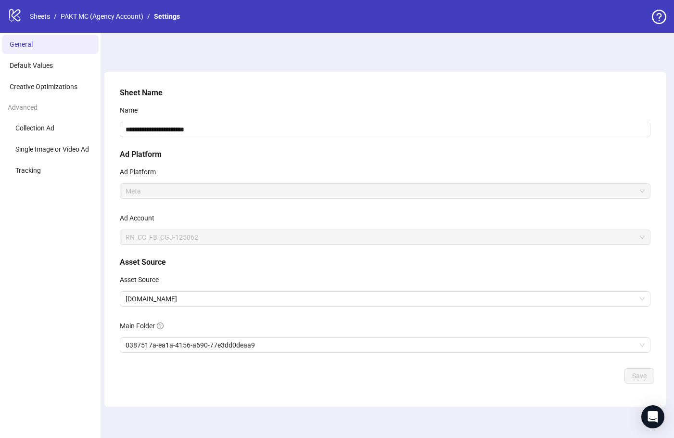
click at [336, 334] on div "Main Folder" at bounding box center [385, 327] width 531 height 19
click at [336, 336] on div "Main Folder" at bounding box center [385, 327] width 531 height 19
click at [339, 344] on span "0387517a-ea1a-4156-a690-77e3dd0deaa9" at bounding box center [385, 345] width 519 height 14
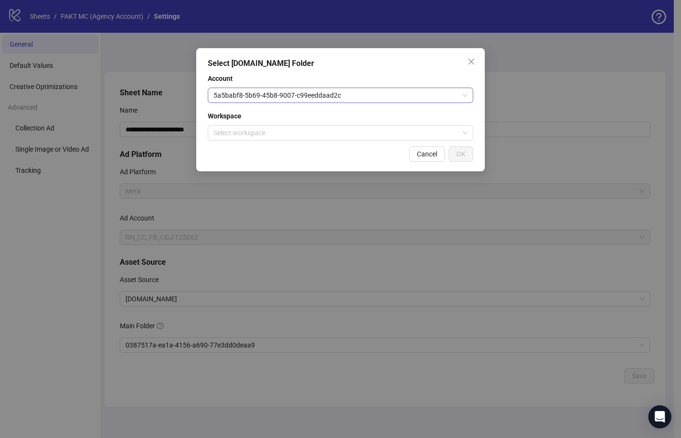
click at [339, 98] on span "5a5babf8-5b69-45b8-9007-c99eeddaad2c" at bounding box center [341, 95] width 254 height 14
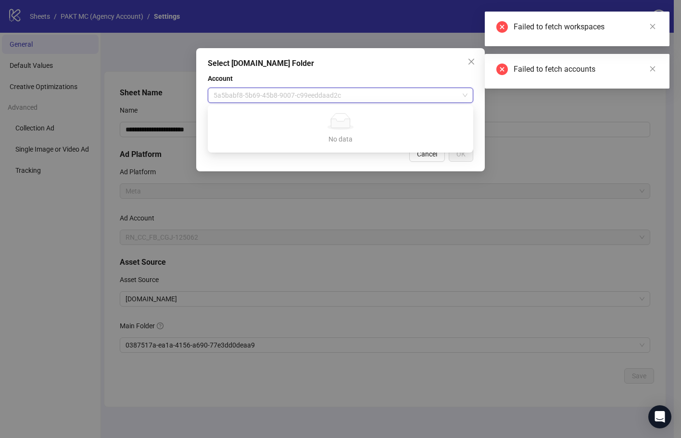
click at [342, 97] on span "5a5babf8-5b69-45b8-9007-c99eeddaad2c" at bounding box center [341, 95] width 254 height 14
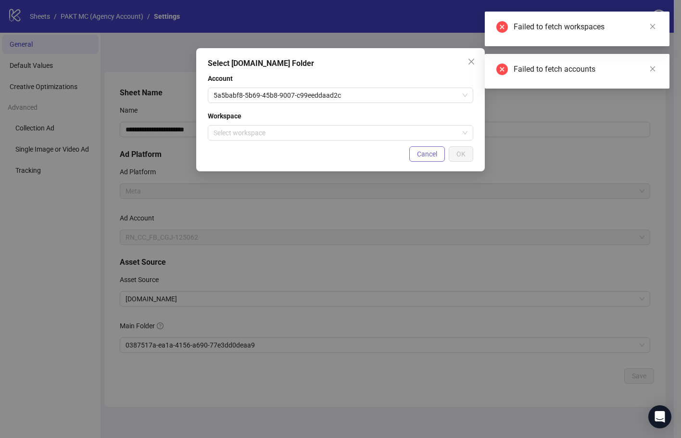
click at [424, 148] on button "Cancel" at bounding box center [428, 153] width 36 height 15
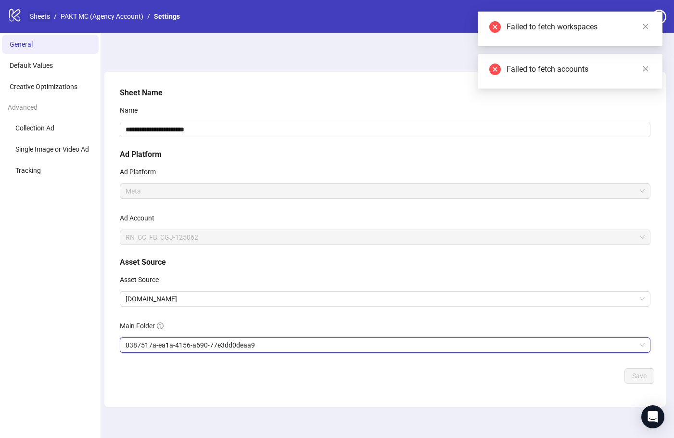
click at [45, 13] on link "Sheets" at bounding box center [40, 16] width 24 height 11
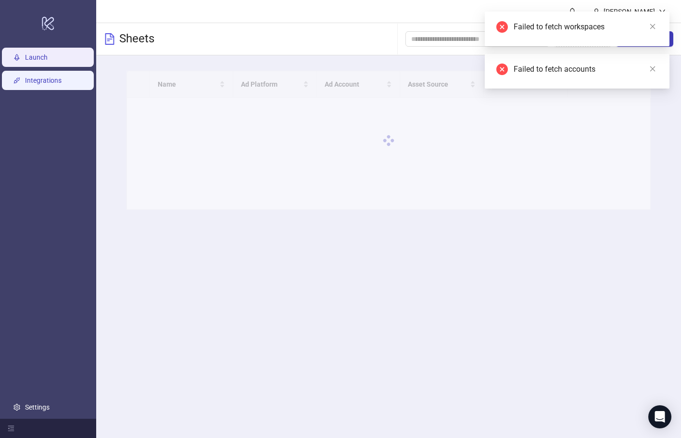
click at [62, 77] on link "Integrations" at bounding box center [43, 81] width 37 height 8
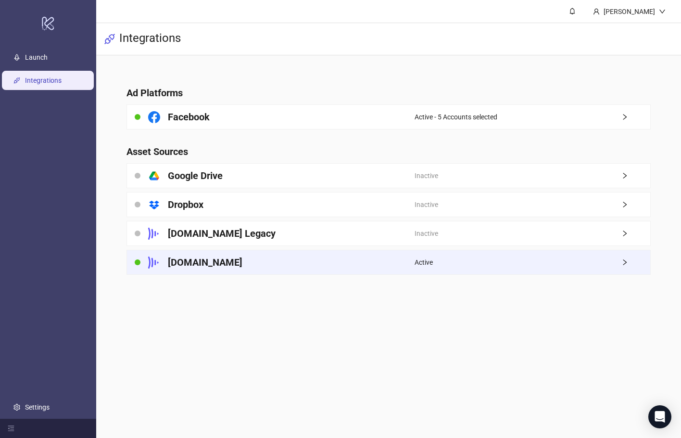
click at [440, 258] on div "Active" at bounding box center [533, 262] width 236 height 24
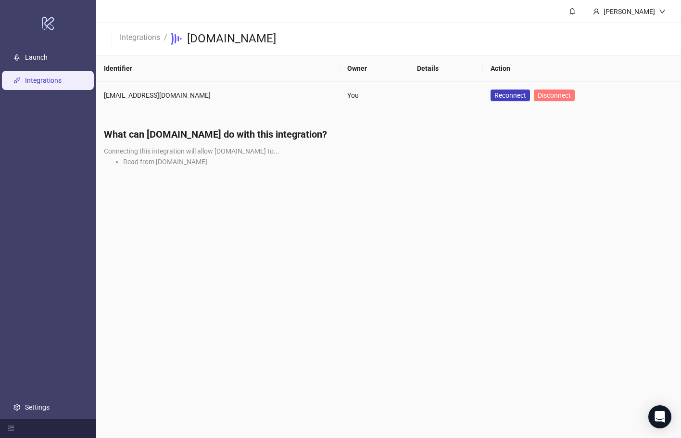
click at [547, 99] on span "Disconnect" at bounding box center [554, 95] width 33 height 8
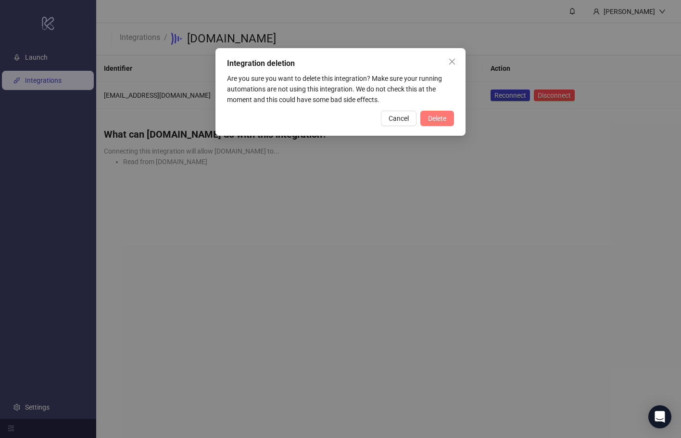
click at [427, 116] on button "Delete" at bounding box center [438, 118] width 34 height 15
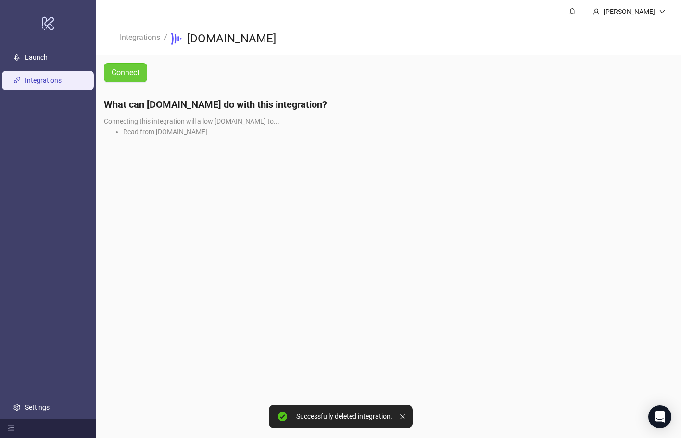
click at [137, 74] on span "Connect" at bounding box center [126, 72] width 28 height 9
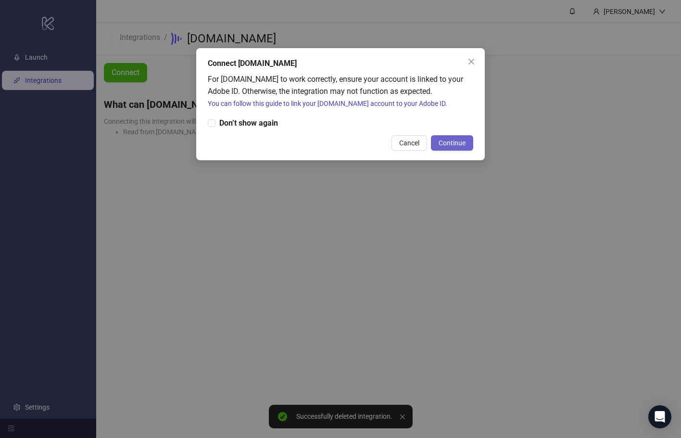
click at [452, 145] on span "Continue" at bounding box center [452, 143] width 27 height 8
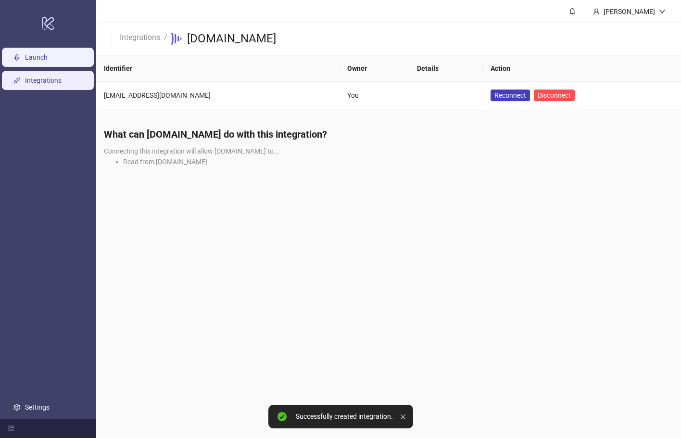
click at [48, 54] on link "Launch" at bounding box center [36, 57] width 23 height 8
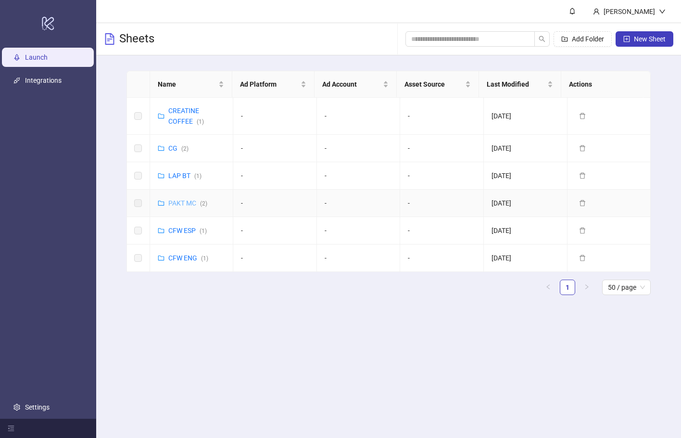
click at [179, 200] on link "PAKT MC ( 2 )" at bounding box center [187, 203] width 39 height 8
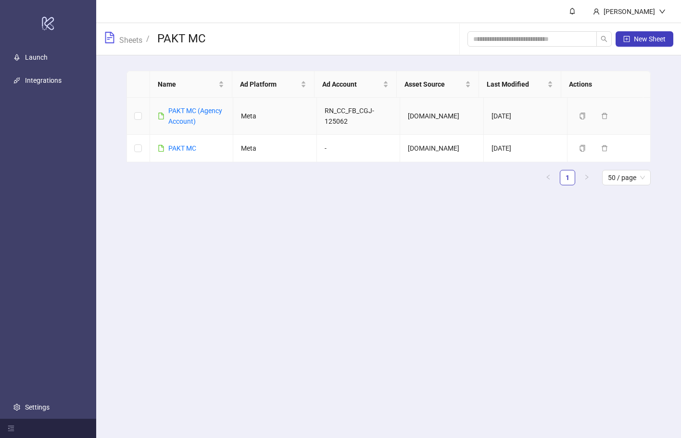
click at [206, 116] on div "PAKT MC (Agency Account)" at bounding box center [196, 115] width 57 height 21
click at [206, 113] on link "PAKT MC (Agency Account)" at bounding box center [195, 116] width 54 height 18
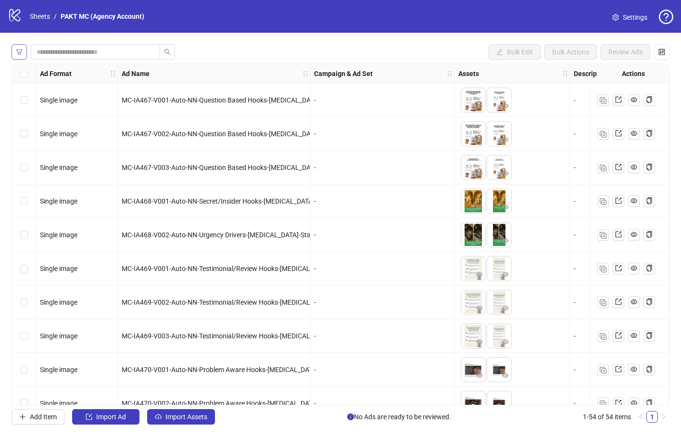
click at [21, 52] on icon "filter" at bounding box center [19, 52] width 7 height 7
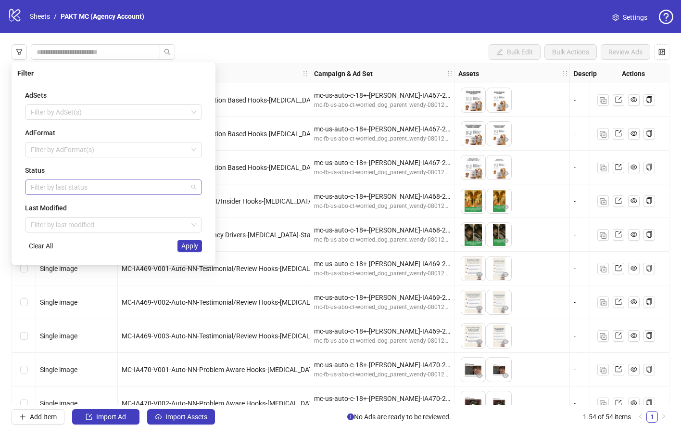
click at [117, 187] on div at bounding box center [108, 186] width 163 height 13
click at [120, 206] on div "Draft" at bounding box center [114, 206] width 162 height 11
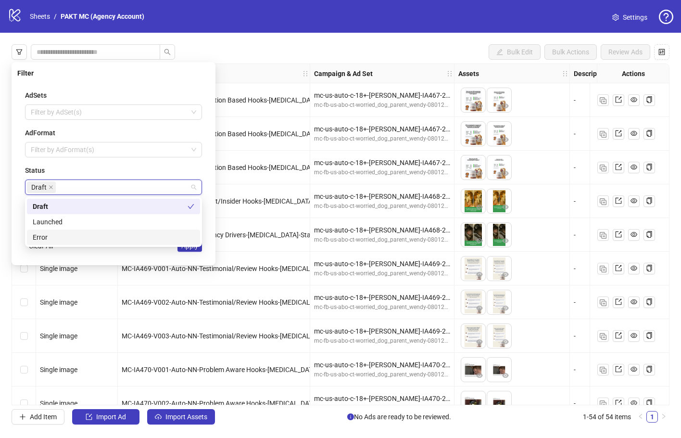
click at [211, 247] on div "Filter AdSets Filter by AdSet(s) AdFormat Filter by AdFormat(s) Status Draft La…" at bounding box center [114, 163] width 204 height 203
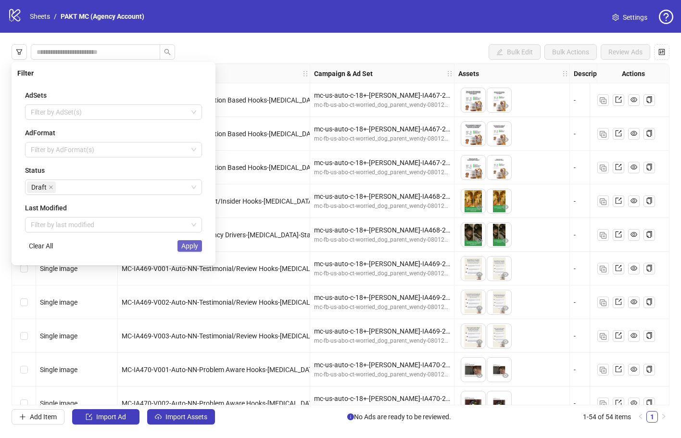
click at [200, 248] on button "Apply" at bounding box center [190, 246] width 25 height 12
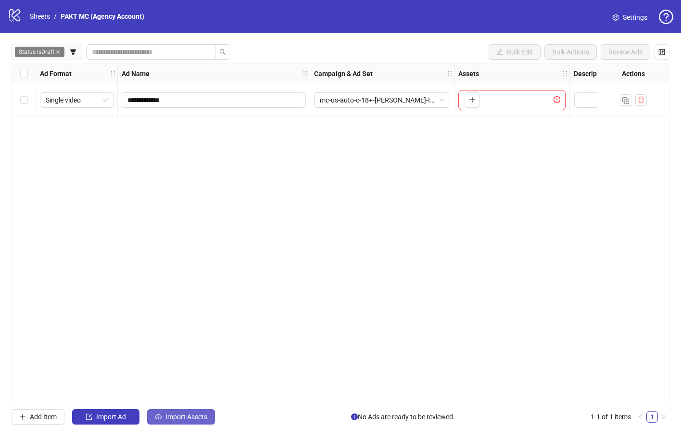
click at [209, 411] on button "Import Assets" at bounding box center [181, 416] width 68 height 15
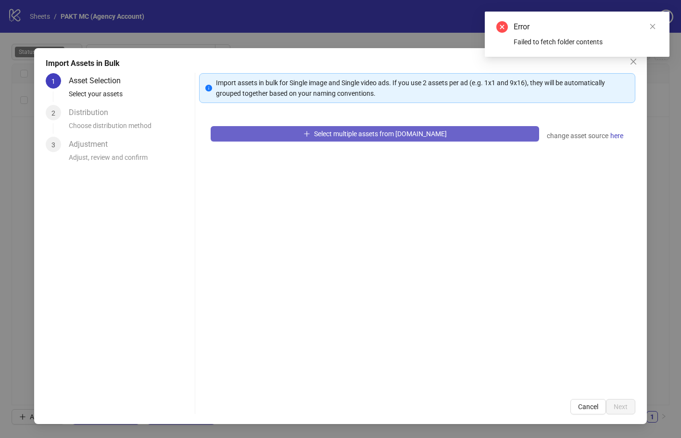
click at [441, 139] on button "Select multiple assets from Frame.io" at bounding box center [375, 133] width 329 height 15
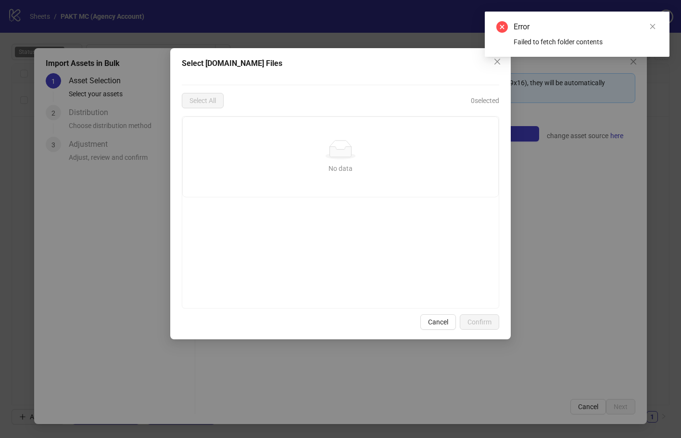
drag, startPoint x: 604, startPoint y: 135, endPoint x: 635, endPoint y: 86, distance: 58.0
click at [604, 134] on div "Select Frame.io Files Select All 0 selected No data No data Cancel Confirm" at bounding box center [340, 219] width 681 height 438
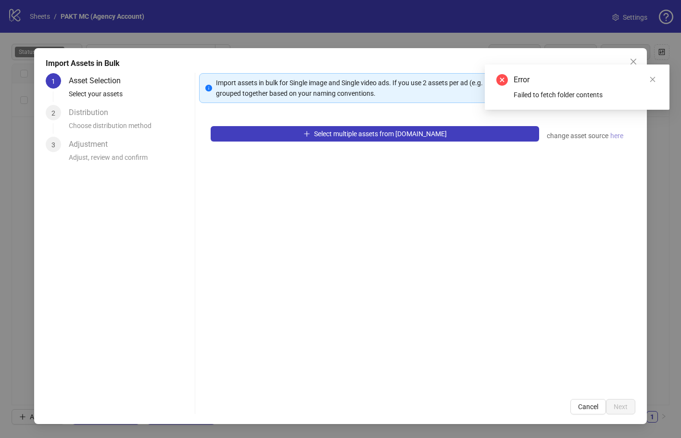
click at [618, 136] on span "here" at bounding box center [617, 135] width 13 height 11
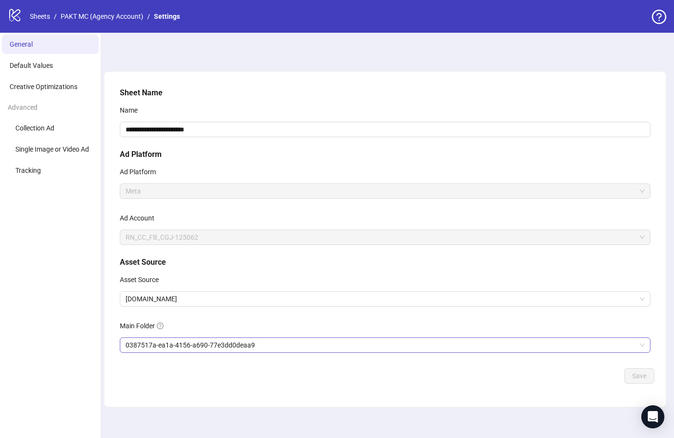
click at [285, 343] on span "0387517a-ea1a-4156-a690-77e3dd0deaa9" at bounding box center [385, 345] width 519 height 14
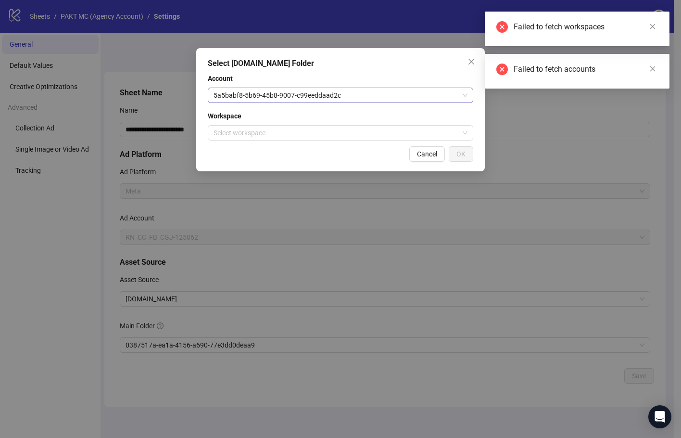
click at [373, 99] on span "5a5babf8-5b69-45b8-9007-c99eeddaad2c" at bounding box center [341, 95] width 254 height 14
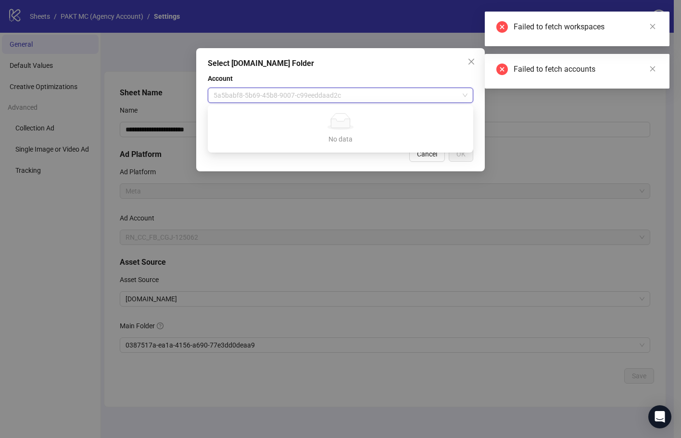
click at [373, 99] on span "5a5babf8-5b69-45b8-9007-c99eeddaad2c" at bounding box center [341, 95] width 254 height 14
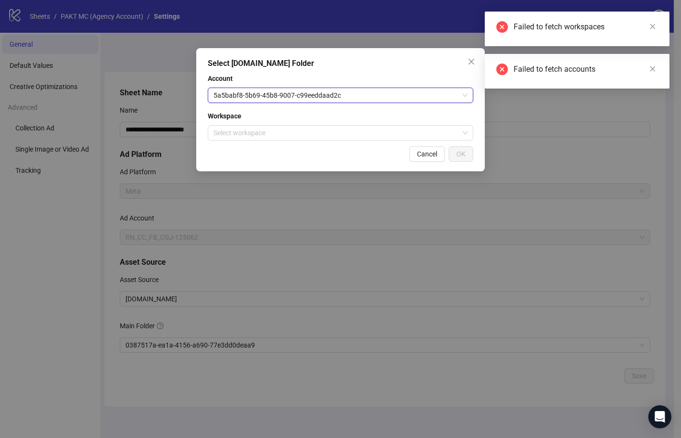
click at [387, 83] on span "Account" at bounding box center [341, 78] width 266 height 11
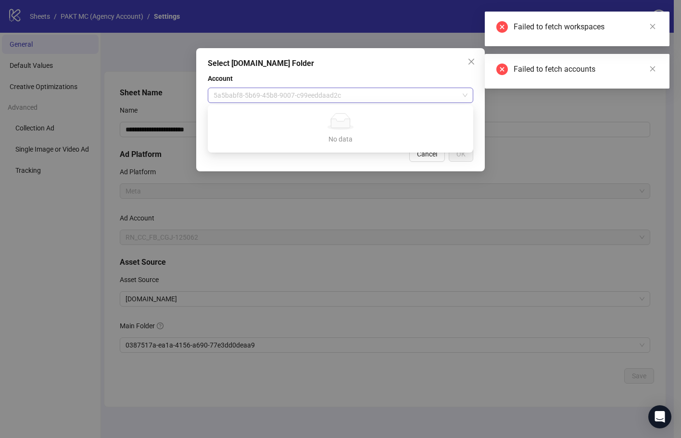
click at [405, 103] on div "5a5babf8-5b69-45b8-9007-c99eeddaad2c" at bounding box center [341, 95] width 266 height 15
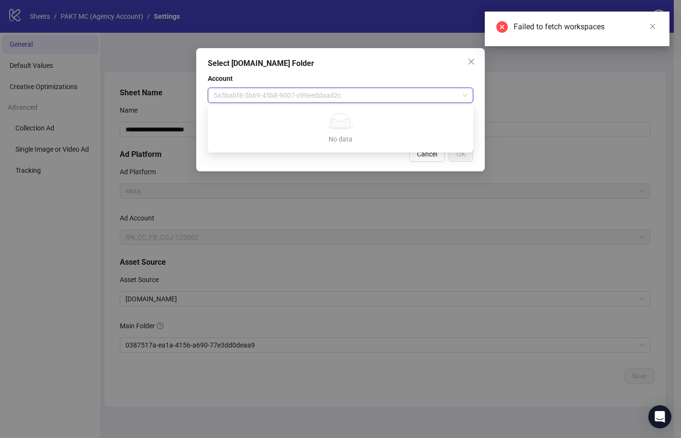
click at [411, 94] on span "5a5babf8-5b69-45b8-9007-c99eeddaad2c" at bounding box center [341, 95] width 254 height 14
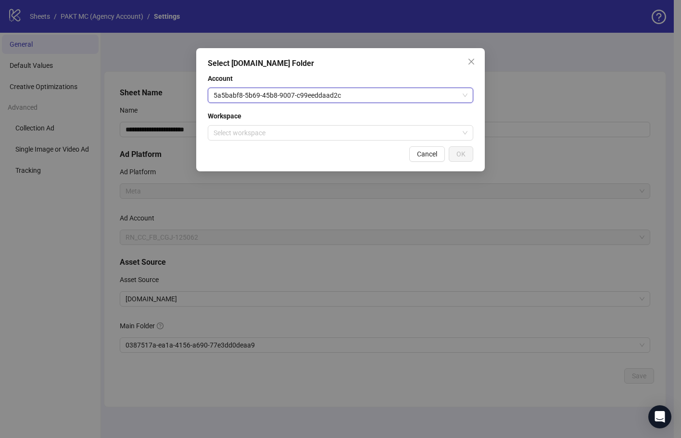
click at [412, 97] on span "5a5babf8-5b69-45b8-9007-c99eeddaad2c" at bounding box center [341, 95] width 254 height 14
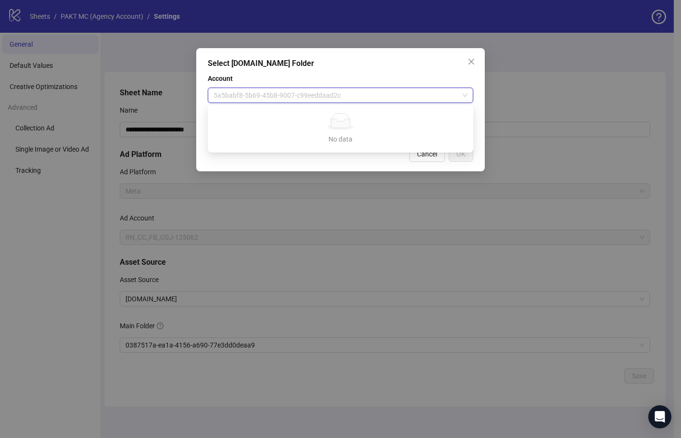
click at [412, 97] on span "5a5babf8-5b69-45b8-9007-c99eeddaad2c" at bounding box center [341, 95] width 254 height 14
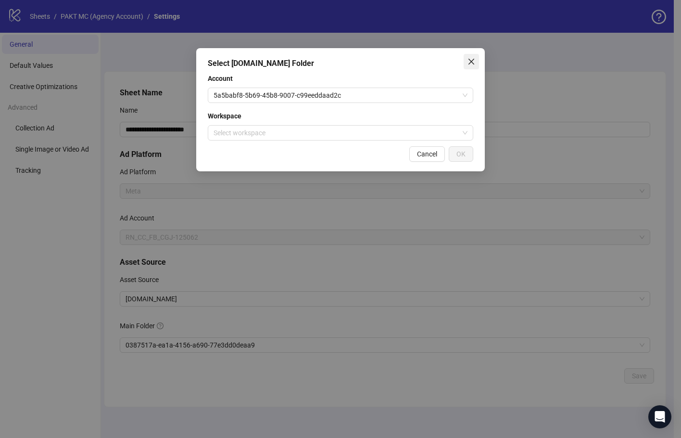
click at [477, 61] on span "Close" at bounding box center [471, 62] width 15 height 8
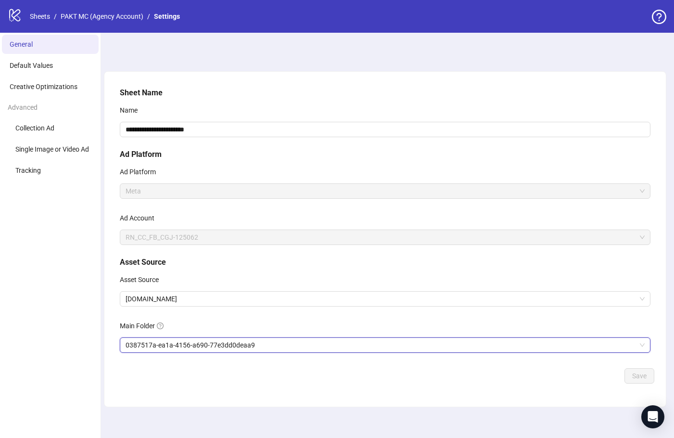
click at [237, 343] on span "0387517a-ea1a-4156-a690-77e3dd0deaa9" at bounding box center [385, 345] width 519 height 14
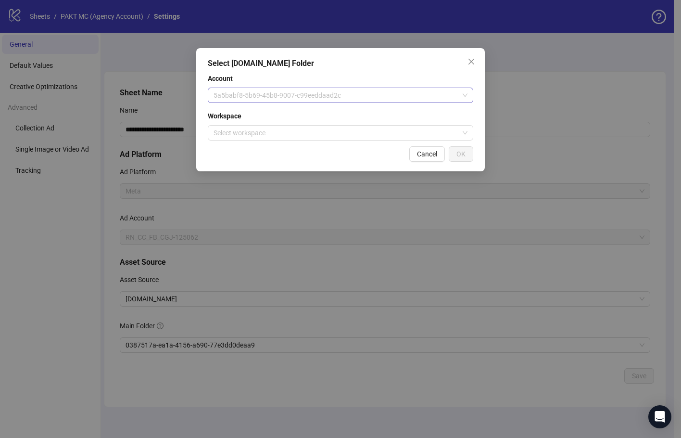
click at [302, 100] on span "5a5babf8-5b69-45b8-9007-c99eeddaad2c" at bounding box center [341, 95] width 254 height 14
click at [321, 87] on div "Account 5a5babf8-5b69-45b8-9007-c99eeddaad2c" at bounding box center [341, 88] width 266 height 30
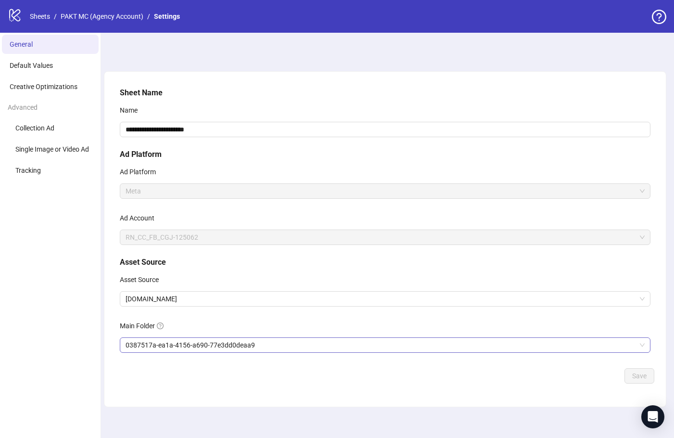
click at [322, 345] on span "0387517a-ea1a-4156-a690-77e3dd0deaa9" at bounding box center [385, 345] width 519 height 14
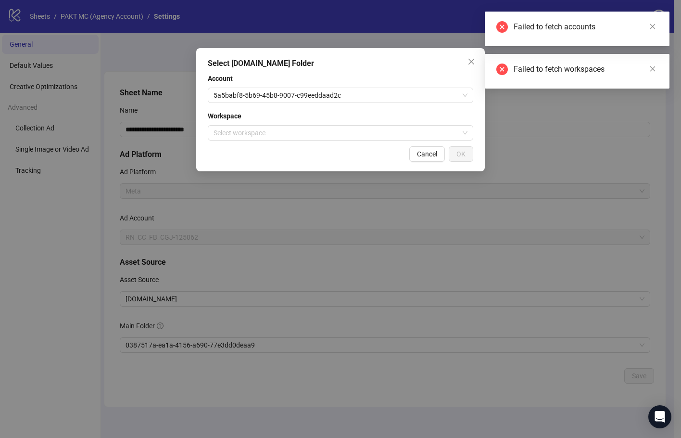
click at [444, 32] on div "Select Frame.io Folder Account 5a5babf8-5b69-45b8-9007-c99eeddaad2c Workspace S…" at bounding box center [340, 219] width 681 height 438
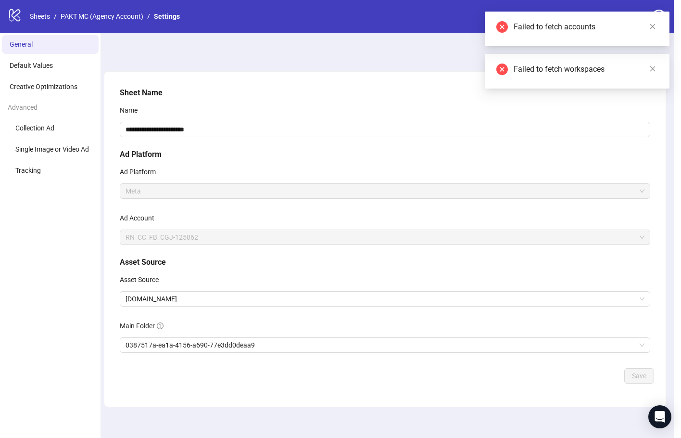
click at [443, 31] on div "Select Frame.io Folder Account 5a5babf8-5b69-45b8-9007-c99eeddaad2c Workspace S…" at bounding box center [340, 219] width 681 height 438
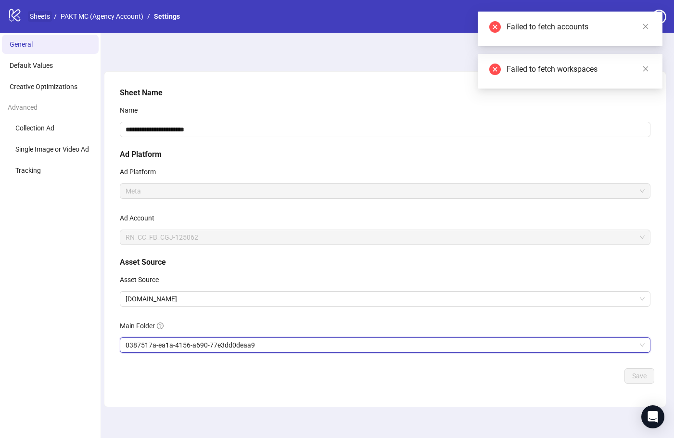
click at [35, 16] on link "Sheets" at bounding box center [40, 16] width 24 height 11
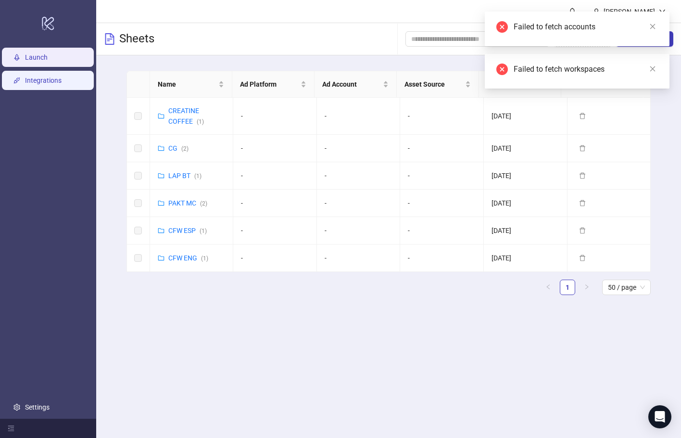
click at [62, 83] on link "Integrations" at bounding box center [43, 81] width 37 height 8
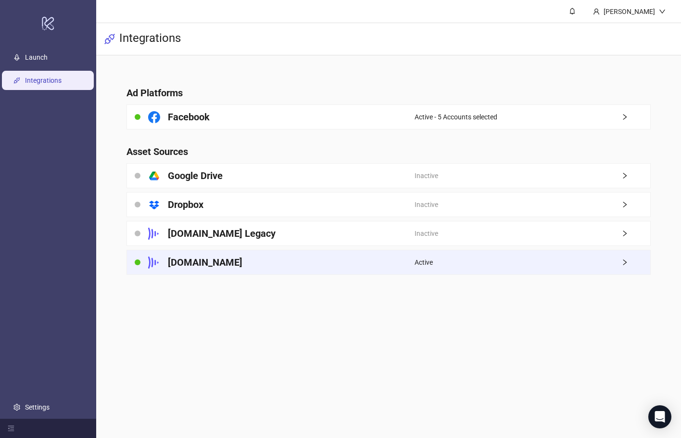
click at [281, 258] on div "[DOMAIN_NAME]" at bounding box center [271, 262] width 288 height 24
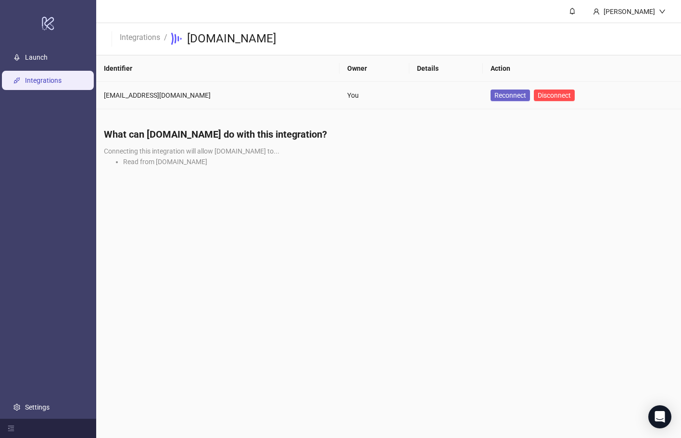
click at [491, 96] on link "Reconnect" at bounding box center [510, 96] width 39 height 12
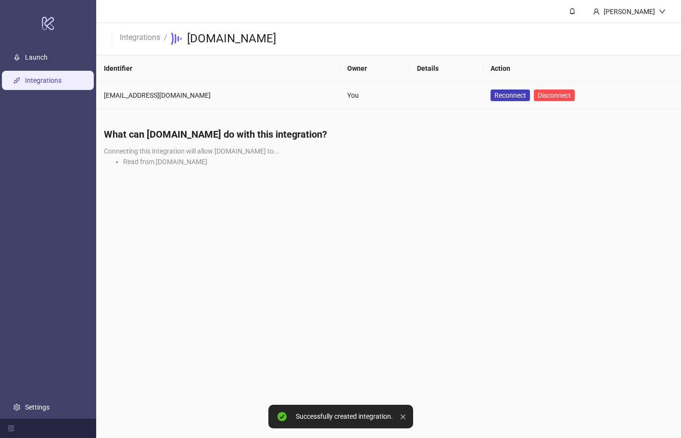
click at [484, 96] on td "Reconnect Disconnect" at bounding box center [582, 95] width 198 height 27
click at [495, 96] on span "Reconnect" at bounding box center [511, 95] width 32 height 11
click at [509, 91] on span "Reconnect" at bounding box center [511, 95] width 32 height 11
click at [495, 99] on span "Reconnect" at bounding box center [511, 95] width 32 height 11
click at [495, 98] on span "Reconnect" at bounding box center [511, 95] width 32 height 11
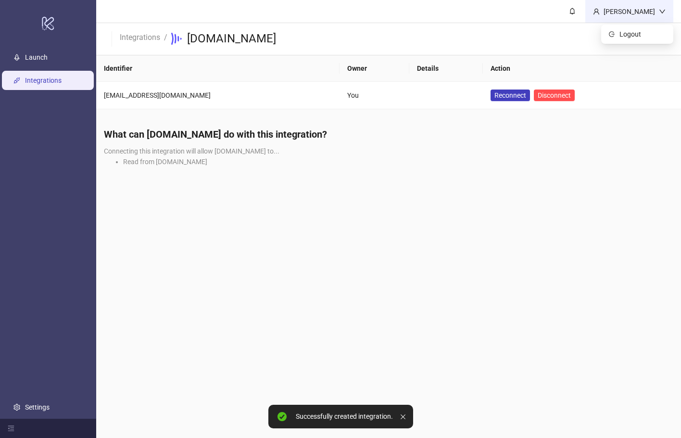
click at [629, 17] on div "Tien Alvarez" at bounding box center [630, 11] width 88 height 23
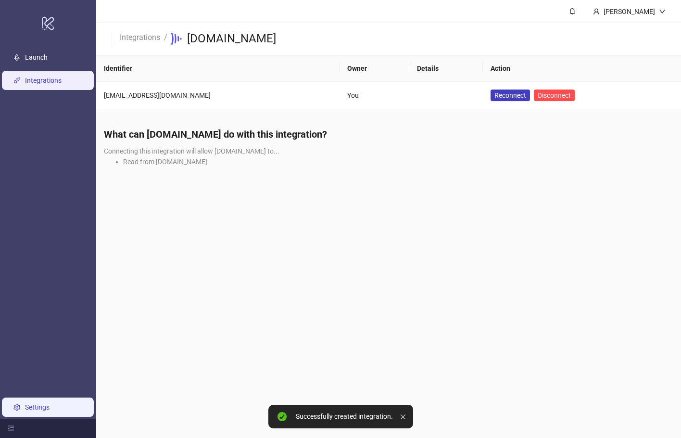
click at [33, 411] on link "Settings" at bounding box center [37, 407] width 25 height 8
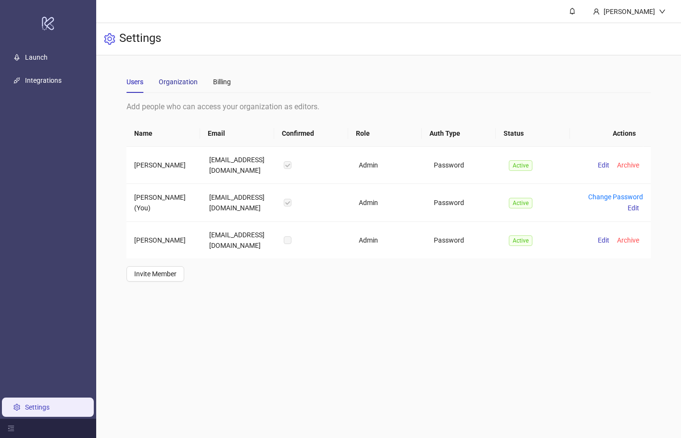
click at [182, 82] on div "Organization" at bounding box center [178, 82] width 39 height 11
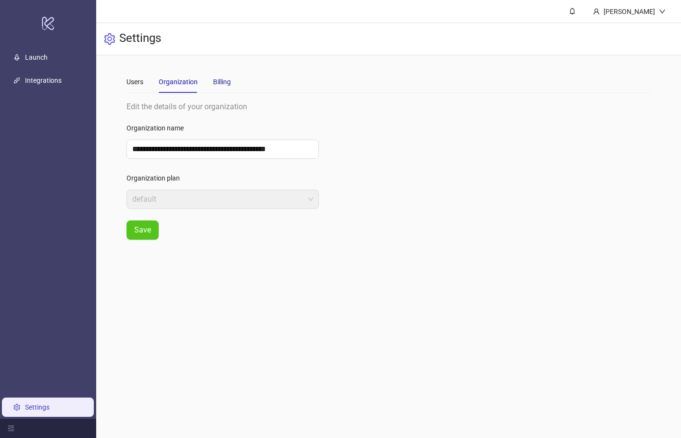
click at [213, 79] on div "Billing" at bounding box center [222, 82] width 18 height 11
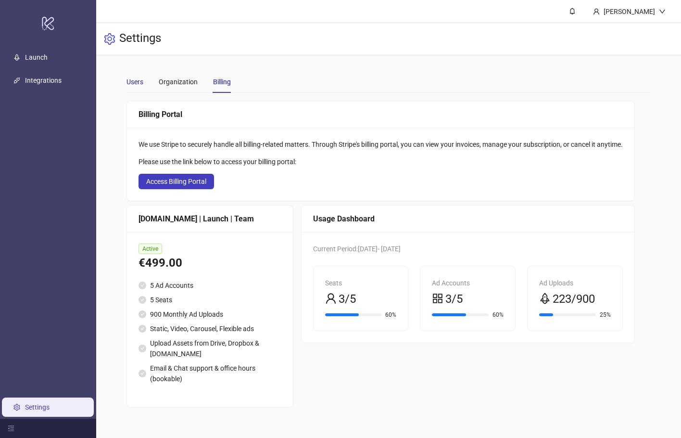
click at [137, 79] on div "Users" at bounding box center [135, 82] width 17 height 11
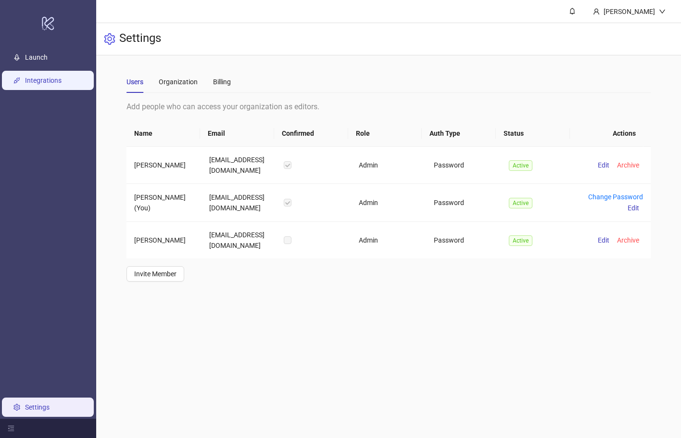
click at [62, 81] on link "Integrations" at bounding box center [43, 81] width 37 height 8
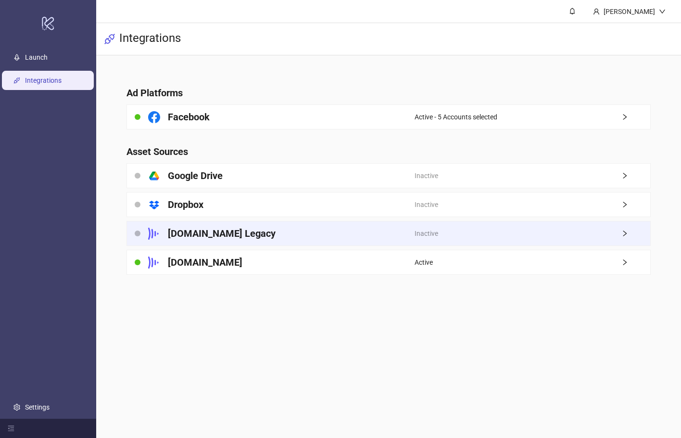
click at [262, 237] on div "Frame.io Legacy" at bounding box center [271, 233] width 288 height 24
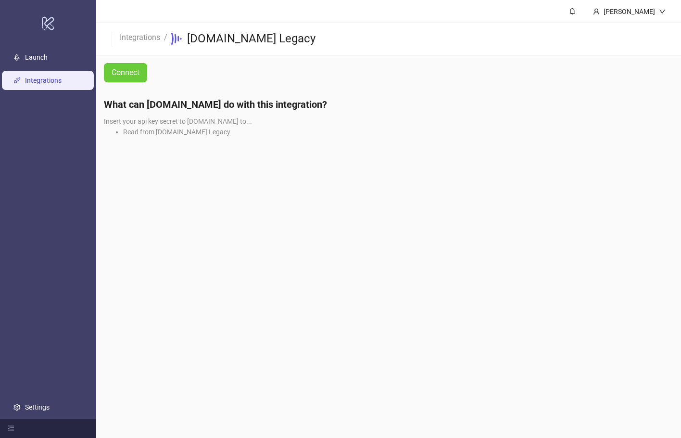
click at [132, 78] on button "Connect" at bounding box center [125, 72] width 43 height 19
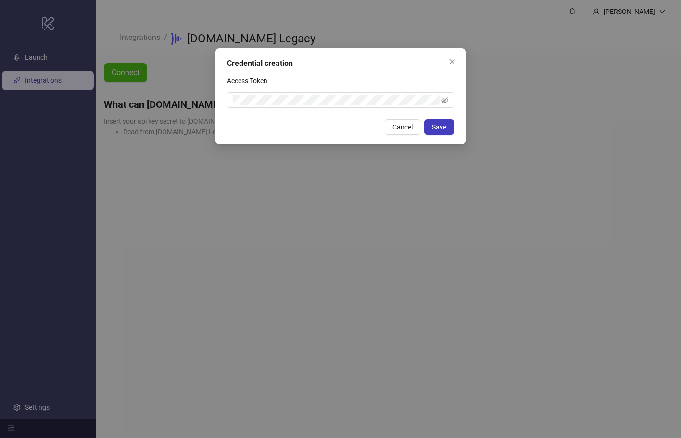
click at [322, 88] on div "Access Token" at bounding box center [340, 82] width 227 height 19
click at [442, 102] on icon "eye-invisible" at bounding box center [445, 100] width 7 height 7
click at [444, 100] on icon "eye" at bounding box center [445, 100] width 7 height 7
click at [453, 63] on icon "close" at bounding box center [453, 62] width 6 height 6
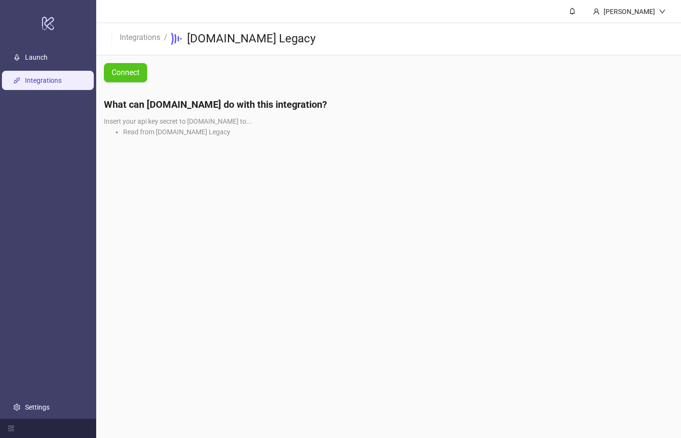
click at [141, 43] on li "Integrations" at bounding box center [140, 38] width 40 height 15
click at [141, 37] on link "Integrations" at bounding box center [140, 36] width 44 height 11
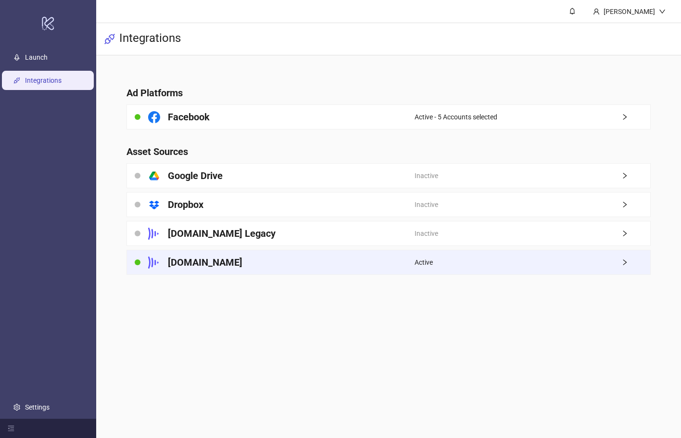
click at [292, 257] on div "[DOMAIN_NAME]" at bounding box center [271, 262] width 288 height 24
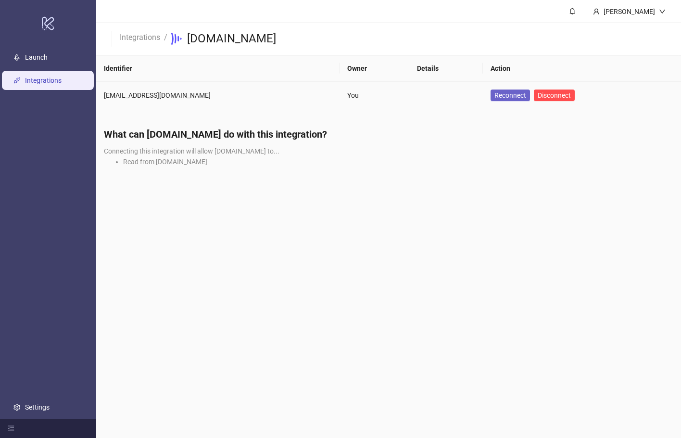
click at [495, 90] on span "Reconnect" at bounding box center [511, 95] width 32 height 11
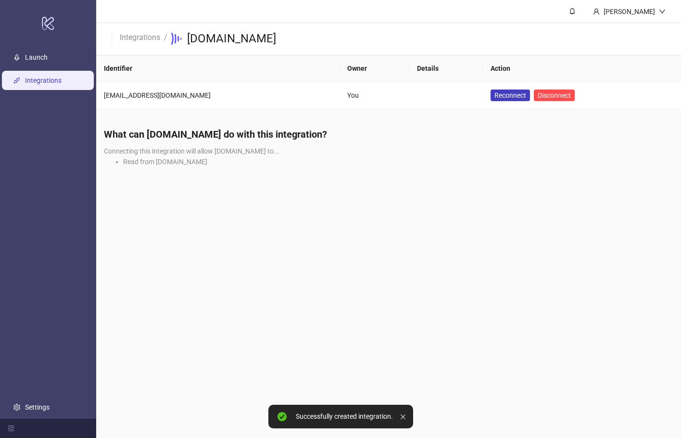
click at [183, 210] on main "[PERSON_NAME] Integrations / [DOMAIN_NAME] Identifier Owner Details Action [EMA…" at bounding box center [388, 219] width 585 height 438
click at [48, 61] on link "Launch" at bounding box center [36, 57] width 23 height 8
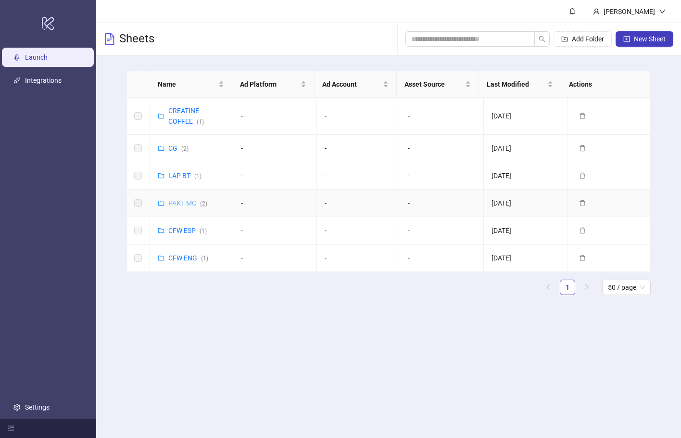
click at [188, 203] on link "PAKT MC ( 2 )" at bounding box center [187, 203] width 39 height 8
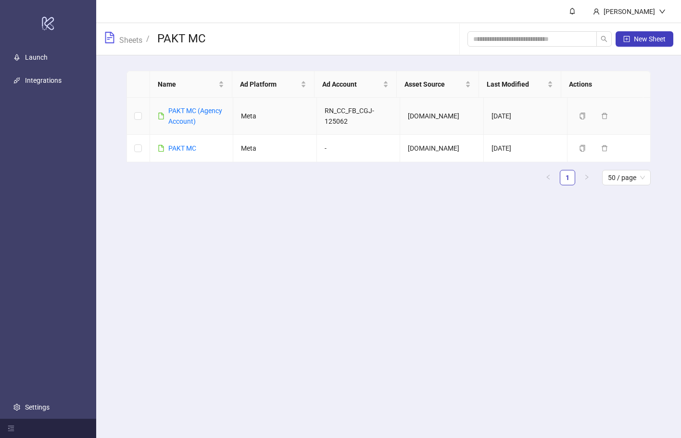
click at [190, 116] on div "PAKT MC (Agency Account)" at bounding box center [196, 115] width 57 height 21
click at [191, 110] on link "PAKT MC (Agency Account)" at bounding box center [195, 116] width 54 height 18
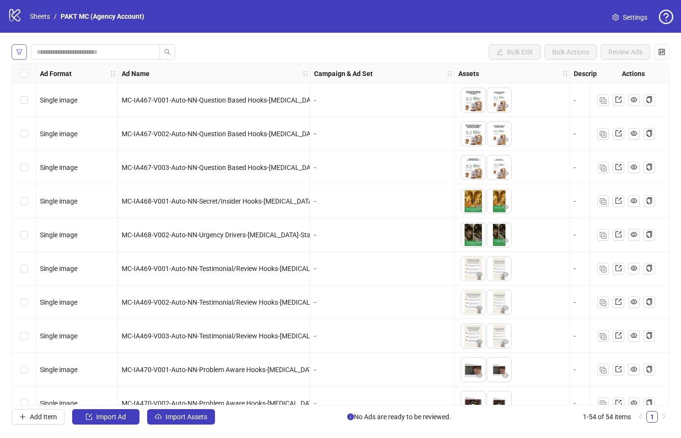
click at [19, 50] on icon "filter" at bounding box center [19, 52] width 7 height 7
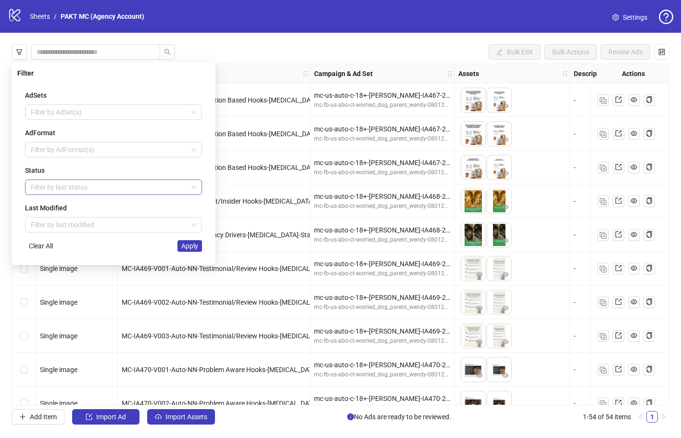
click at [103, 181] on div at bounding box center [108, 186] width 163 height 13
click at [103, 202] on div "Draft" at bounding box center [114, 206] width 162 height 11
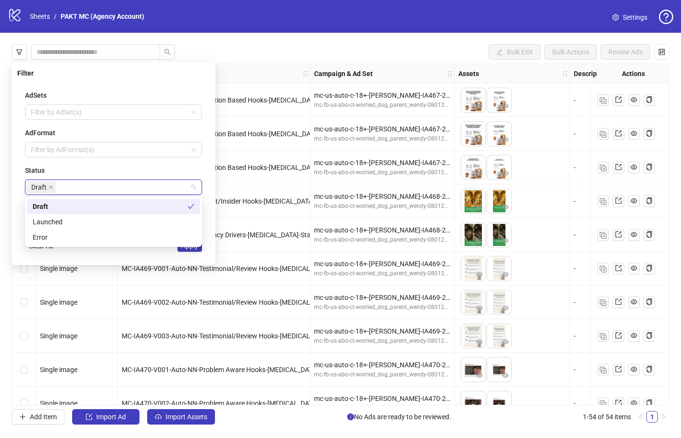
click at [204, 183] on div "AdSets Filter by AdSet(s) AdFormat Filter by AdFormat(s) Status Draft Last Modi…" at bounding box center [113, 170] width 193 height 177
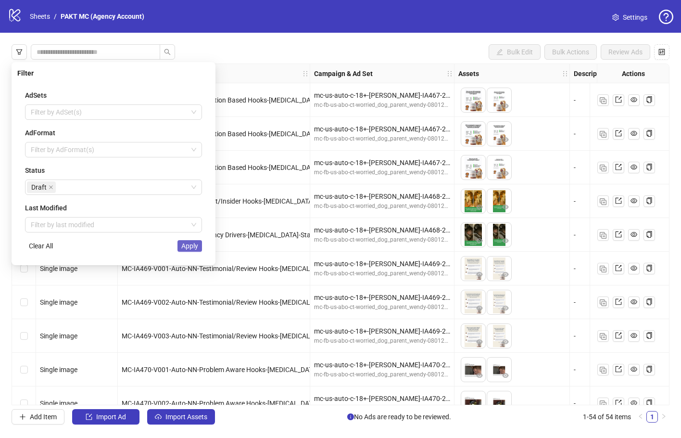
click at [193, 244] on span "Apply" at bounding box center [189, 246] width 17 height 8
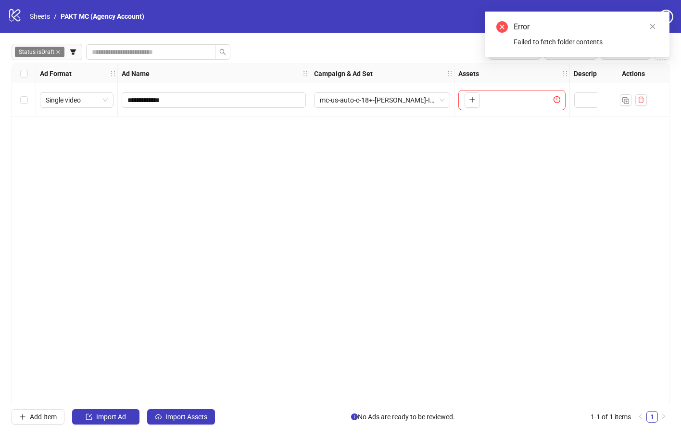
click at [496, 28] on div "Error Failed to fetch folder contents" at bounding box center [577, 34] width 185 height 45
click at [529, 40] on div "Failed to fetch folder contents" at bounding box center [586, 42] width 144 height 11
drag, startPoint x: 562, startPoint y: 43, endPoint x: 615, endPoint y: 41, distance: 53.0
click at [615, 41] on div "Failed to fetch folder contents" at bounding box center [586, 42] width 144 height 11
click at [605, 45] on div "Failed to fetch folder contents" at bounding box center [586, 42] width 144 height 11
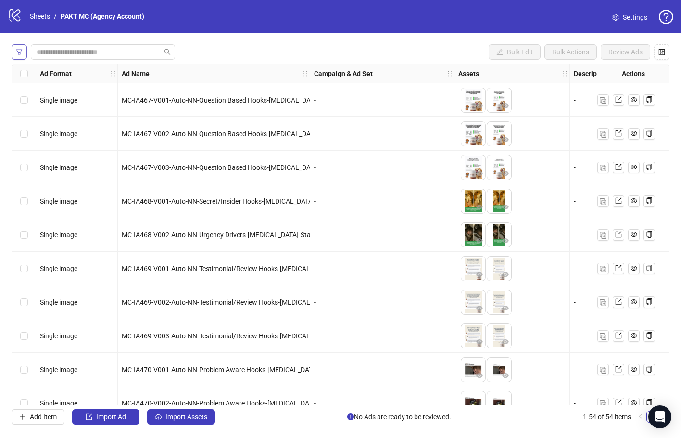
click at [23, 51] on button "button" at bounding box center [19, 51] width 15 height 15
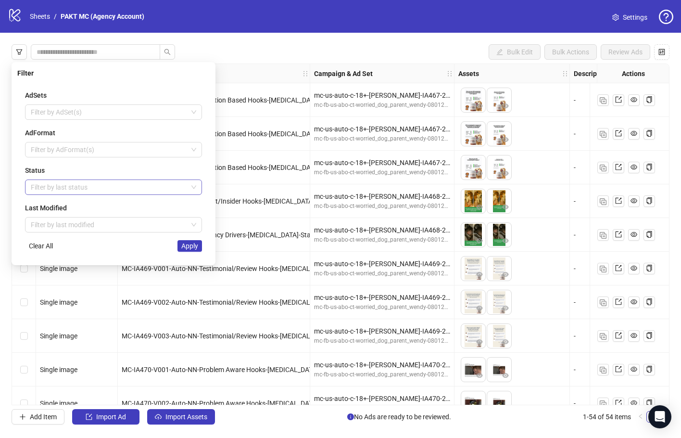
click at [109, 188] on div at bounding box center [108, 186] width 163 height 13
click at [126, 204] on div "Draft" at bounding box center [114, 206] width 162 height 11
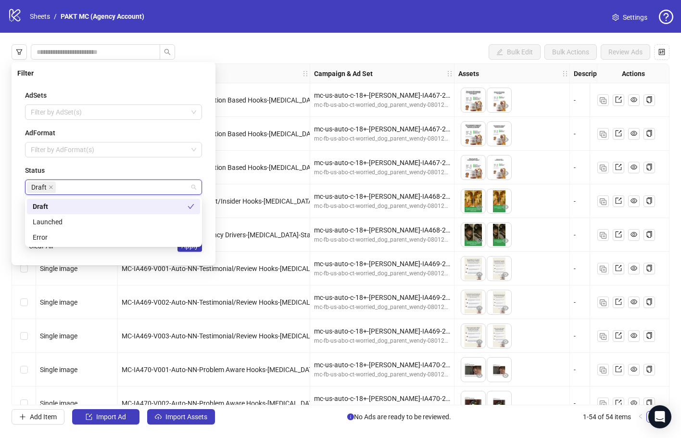
click at [207, 168] on div "AdSets Filter by AdSet(s) AdFormat Filter by AdFormat(s) Status Draft Last Modi…" at bounding box center [113, 170] width 193 height 177
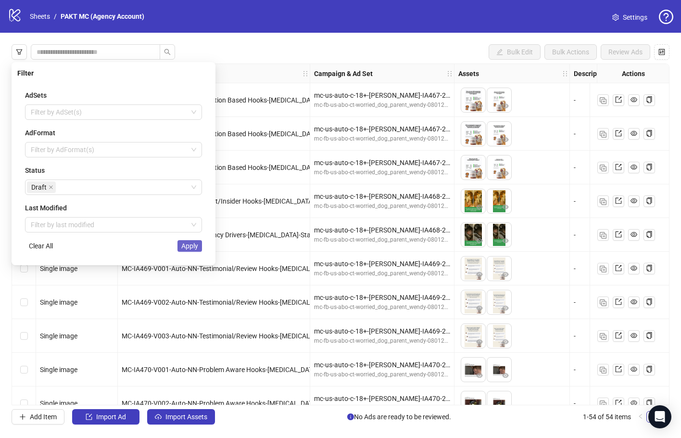
click at [184, 248] on span "Apply" at bounding box center [189, 246] width 17 height 8
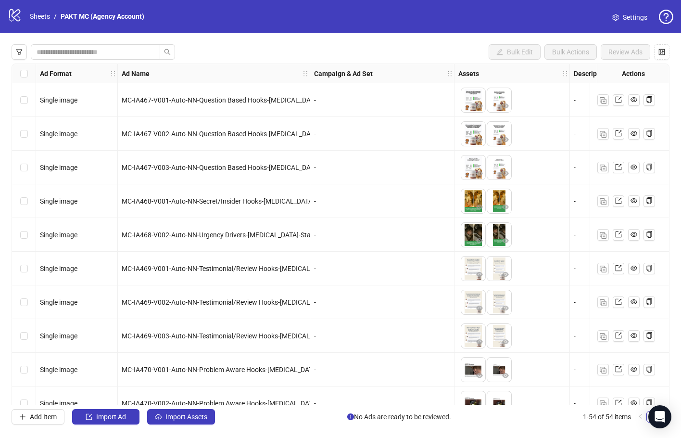
click at [642, 19] on span "Settings" at bounding box center [635, 17] width 25 height 11
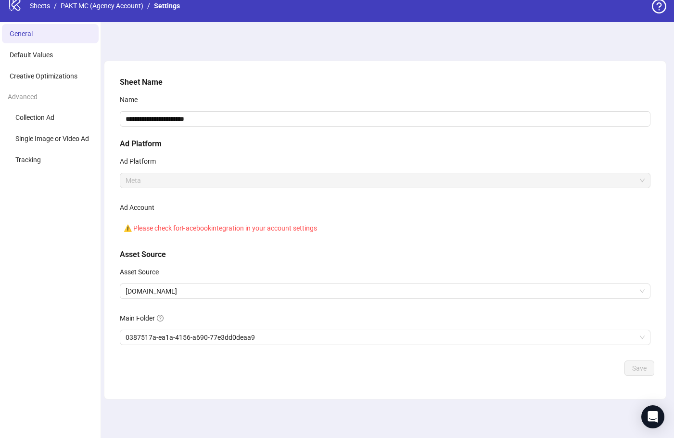
scroll to position [8, 0]
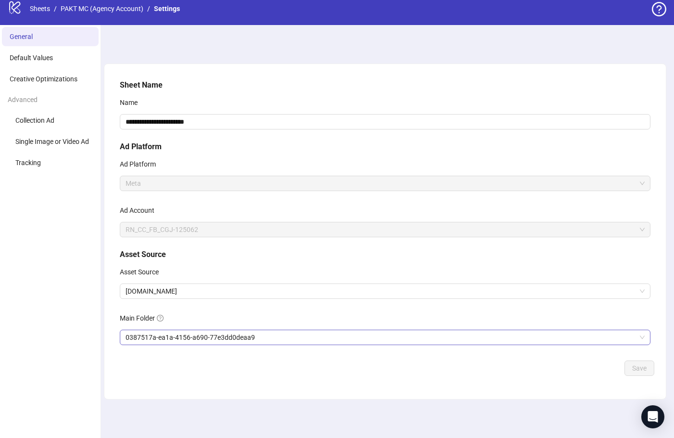
click at [279, 341] on span "0387517a-ea1a-4156-a690-77e3dd0deaa9" at bounding box center [385, 337] width 519 height 14
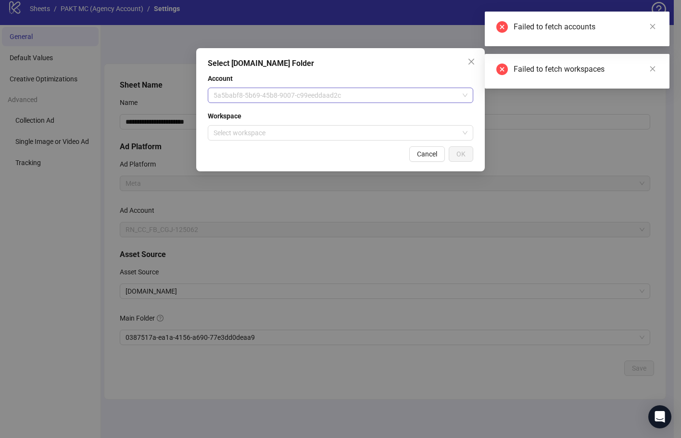
click at [394, 90] on span "5a5babf8-5b69-45b8-9007-c99eeddaad2c" at bounding box center [341, 95] width 254 height 14
click at [393, 94] on span "5a5babf8-5b69-45b8-9007-c99eeddaad2c" at bounding box center [341, 95] width 254 height 14
click at [475, 63] on icon "close" at bounding box center [472, 62] width 8 height 8
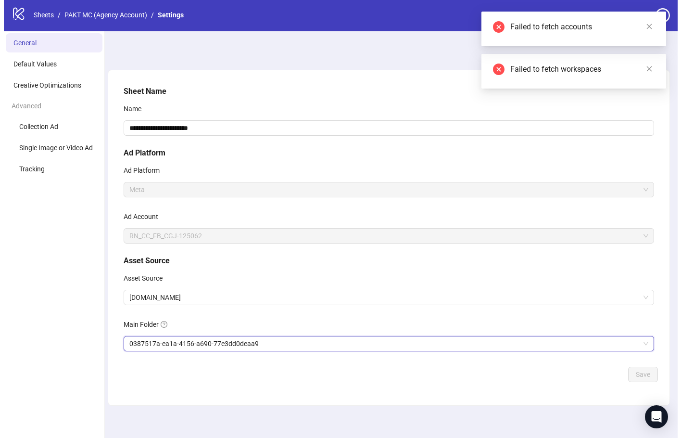
scroll to position [0, 0]
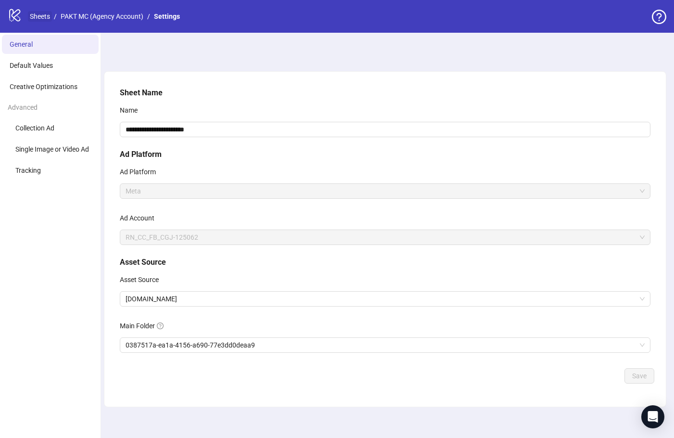
click at [49, 18] on link "Sheets" at bounding box center [40, 16] width 24 height 11
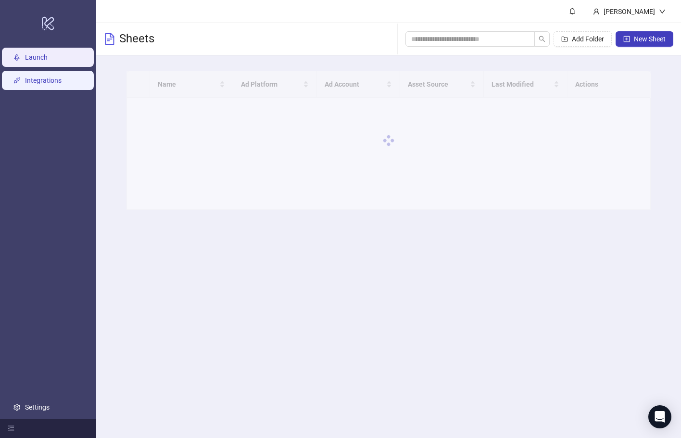
click at [62, 82] on link "Integrations" at bounding box center [43, 81] width 37 height 8
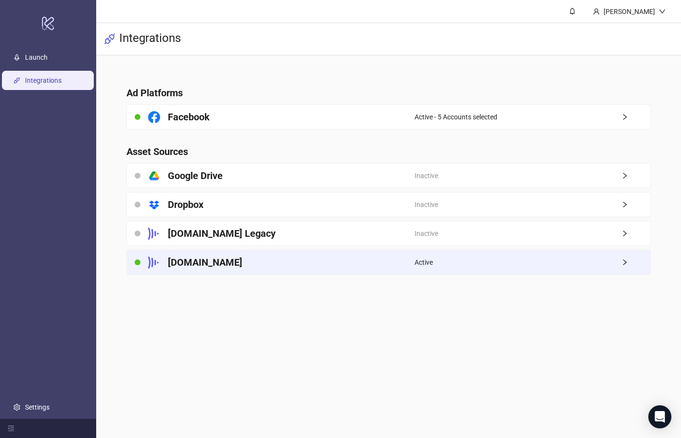
click at [268, 258] on div "[DOMAIN_NAME]" at bounding box center [271, 262] width 288 height 24
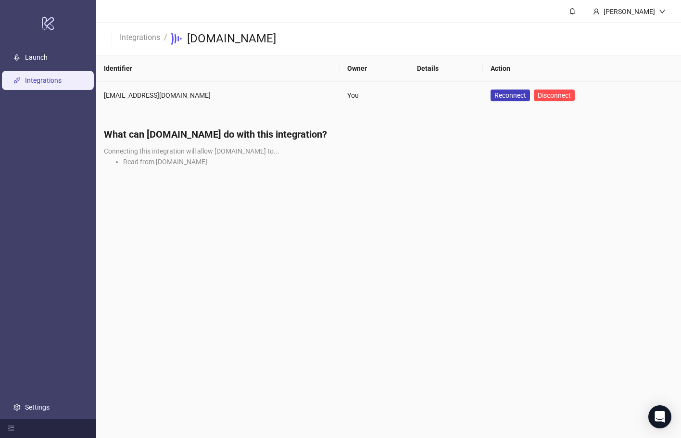
click at [178, 101] on td "tienalvarez@pearlwestgroup.com" at bounding box center [218, 95] width 244 height 27
click at [175, 95] on div "tienalvarez@pearlwestgroup.com" at bounding box center [218, 95] width 228 height 11
click at [299, 99] on div "tienalvarez@pearlwestgroup.com" at bounding box center [218, 95] width 228 height 11
click at [495, 94] on span "Reconnect" at bounding box center [511, 95] width 32 height 11
click at [50, 403] on link "Settings" at bounding box center [37, 407] width 25 height 8
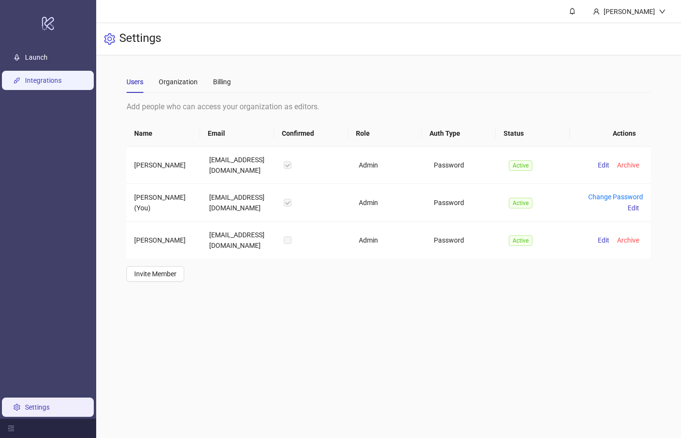
click at [62, 77] on link "Integrations" at bounding box center [43, 81] width 37 height 8
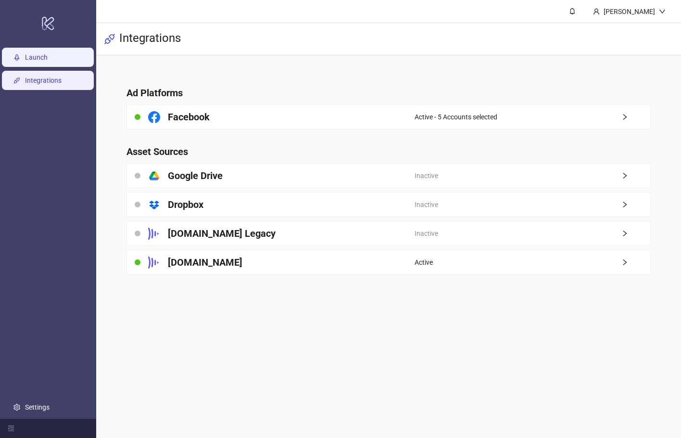
click at [48, 53] on link "Launch" at bounding box center [36, 57] width 23 height 8
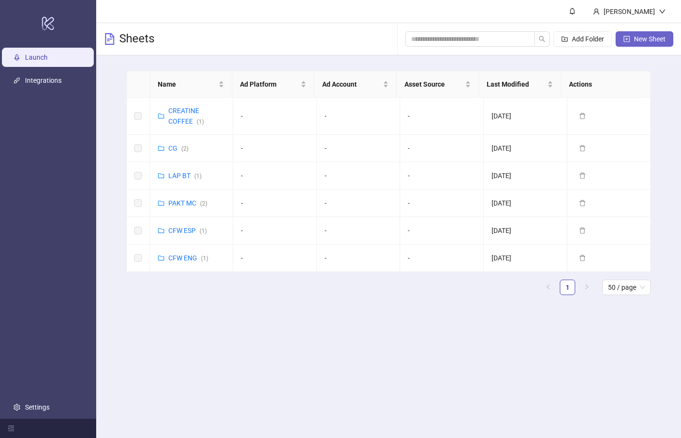
click at [639, 42] on span "New Sheet" at bounding box center [650, 39] width 32 height 8
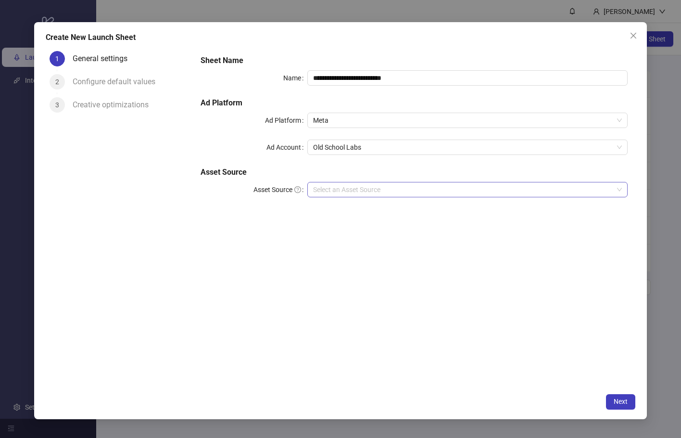
click at [406, 193] on input "Asset Source" at bounding box center [463, 189] width 300 height 14
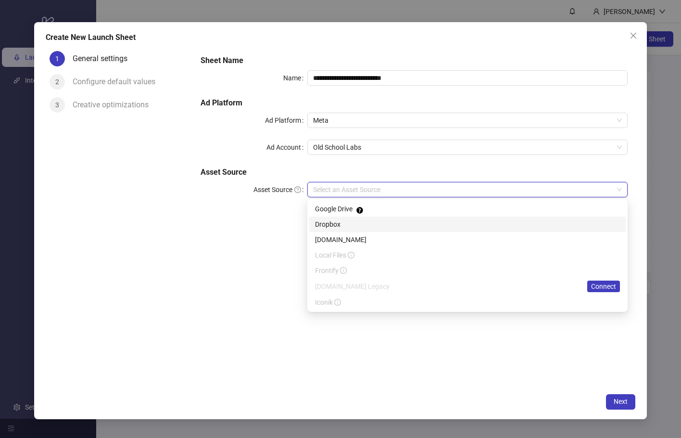
click at [399, 228] on div "Dropbox" at bounding box center [467, 224] width 305 height 11
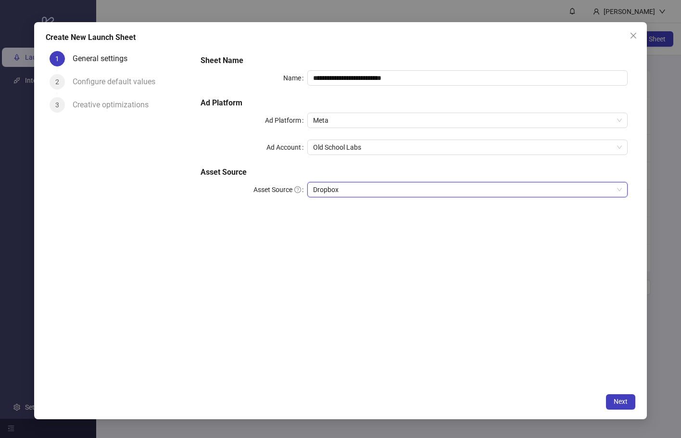
click at [396, 193] on span "Dropbox" at bounding box center [467, 189] width 309 height 14
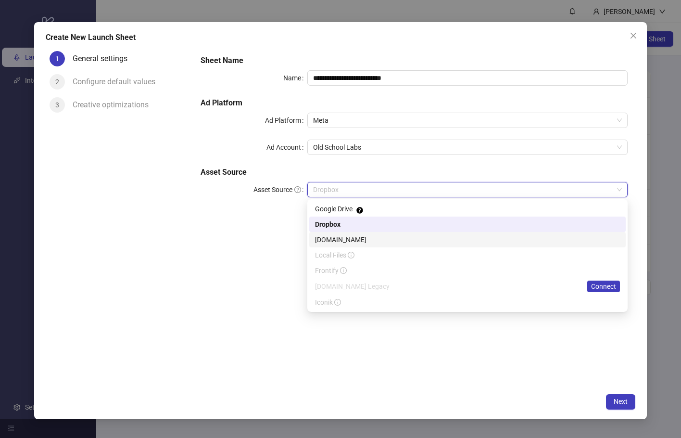
click at [392, 242] on div "[DOMAIN_NAME]" at bounding box center [467, 239] width 305 height 11
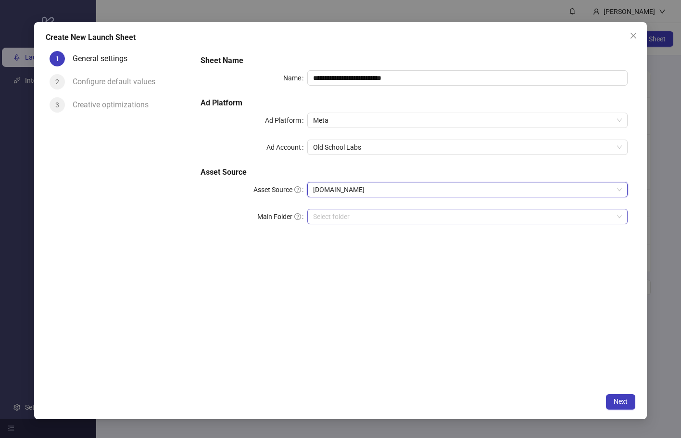
click at [415, 217] on input "search" at bounding box center [463, 216] width 300 height 14
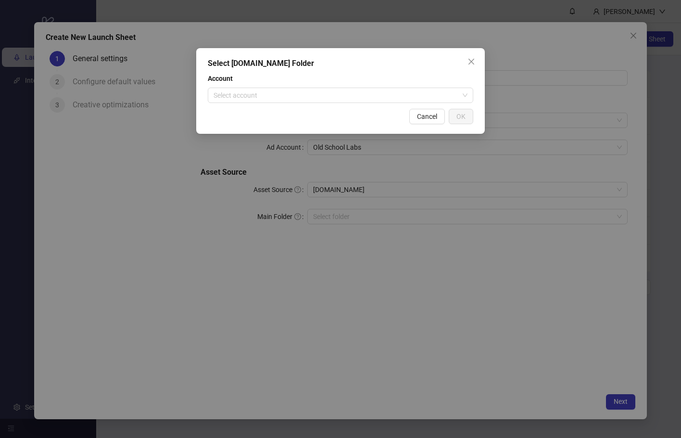
click at [366, 103] on div "Select Frame.io Folder Account Select account Cancel OK" at bounding box center [340, 91] width 289 height 86
click at [363, 96] on input "search" at bounding box center [336, 95] width 245 height 14
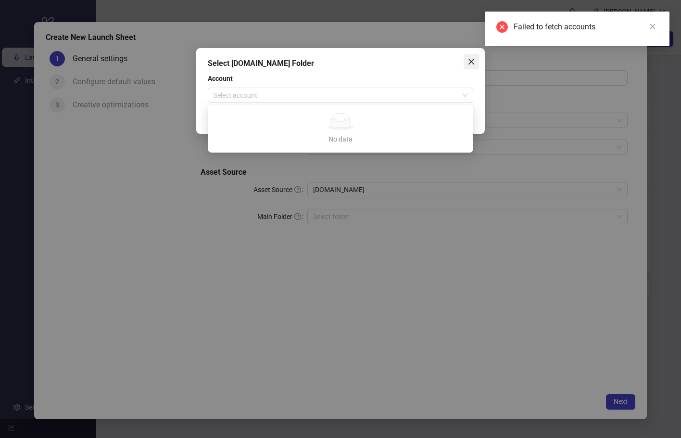
click at [474, 62] on icon "close" at bounding box center [472, 62] width 8 height 8
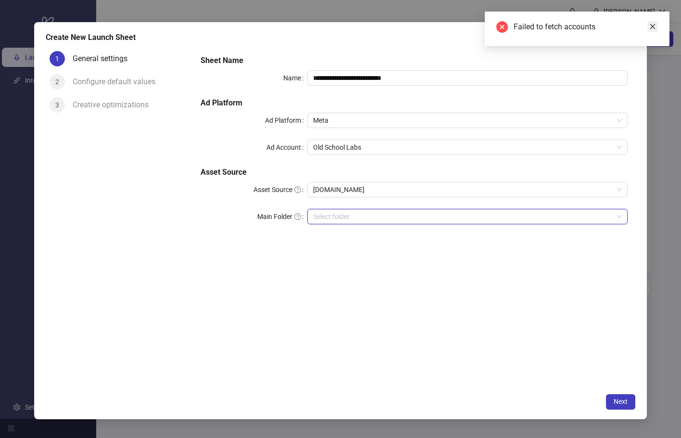
click at [650, 27] on icon "close" at bounding box center [653, 26] width 7 height 7
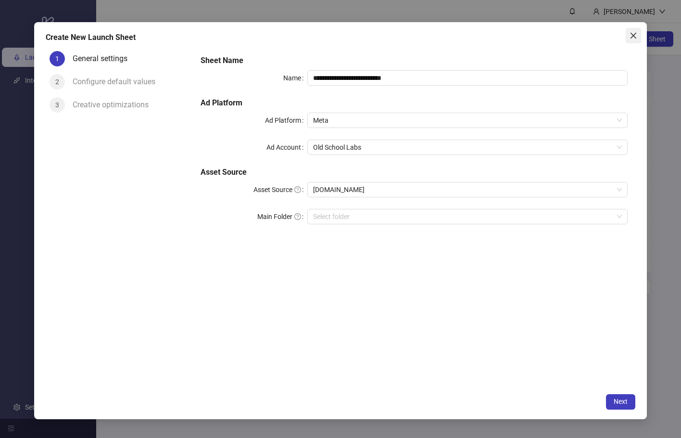
click at [627, 39] on span "Close" at bounding box center [633, 36] width 15 height 8
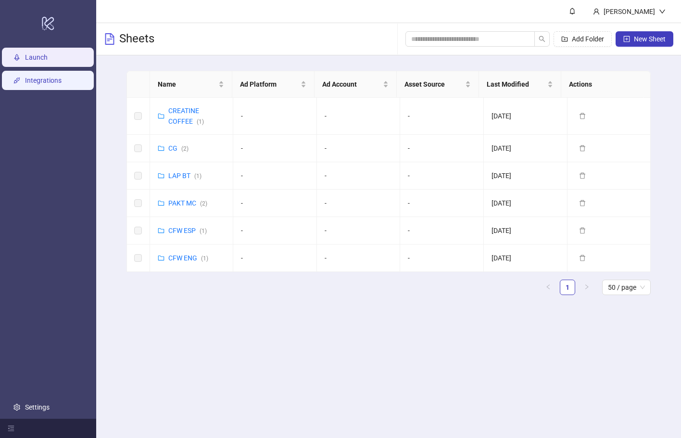
click at [62, 77] on link "Integrations" at bounding box center [43, 81] width 37 height 8
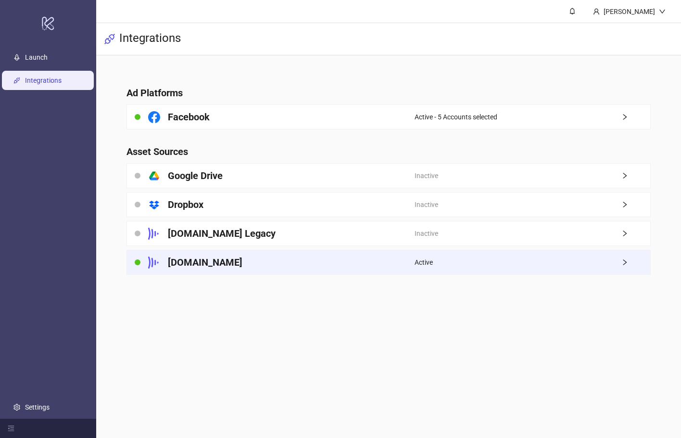
click at [282, 257] on div "[DOMAIN_NAME]" at bounding box center [271, 262] width 288 height 24
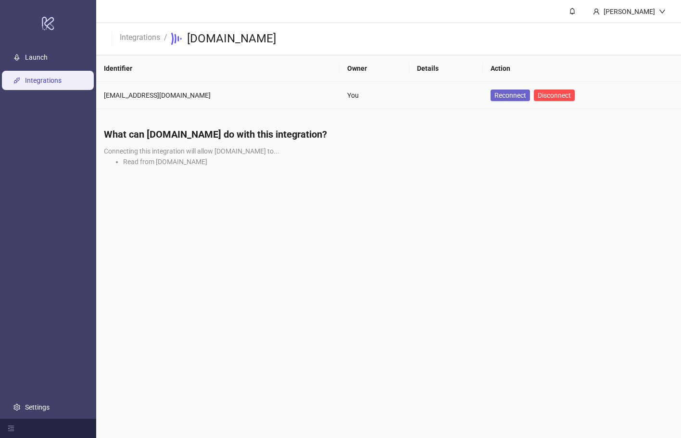
click at [491, 95] on link "Reconnect" at bounding box center [510, 96] width 39 height 12
click at [498, 97] on span "Reconnect" at bounding box center [511, 95] width 32 height 11
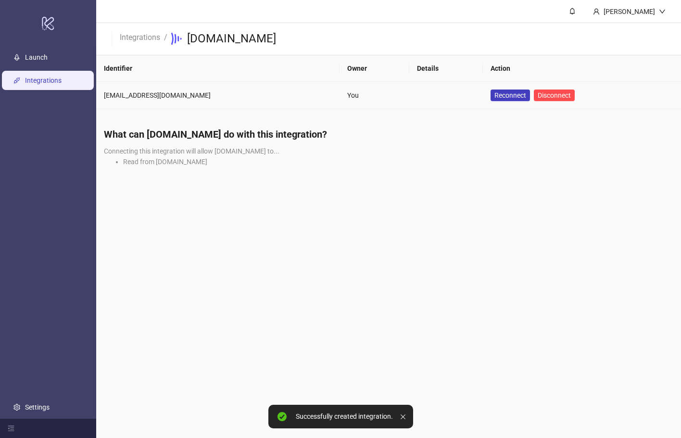
click at [198, 93] on div "[EMAIL_ADDRESS][DOMAIN_NAME]" at bounding box center [218, 95] width 228 height 11
click at [303, 140] on h4 "What can [DOMAIN_NAME] do with this integration?" at bounding box center [389, 134] width 570 height 13
click at [62, 80] on link "Integrations" at bounding box center [43, 81] width 37 height 8
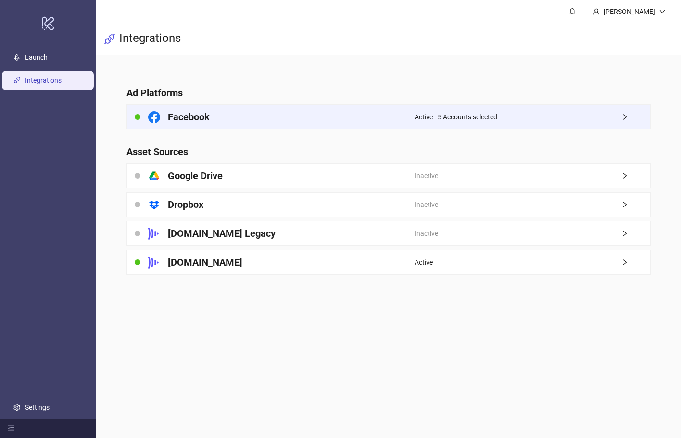
click at [387, 126] on div "Facebook" at bounding box center [271, 117] width 288 height 24
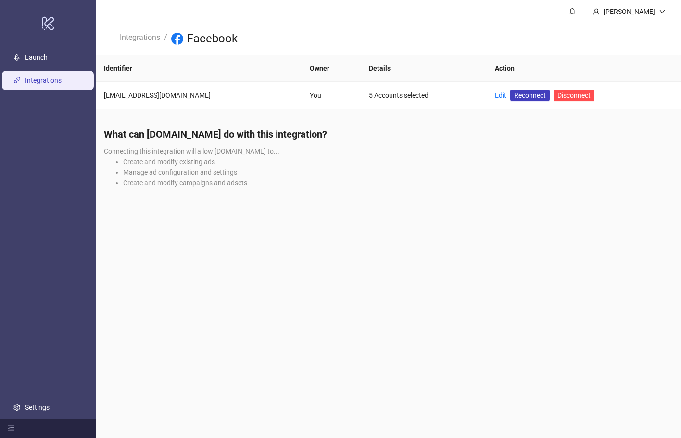
click at [62, 80] on link "Integrations" at bounding box center [43, 81] width 37 height 8
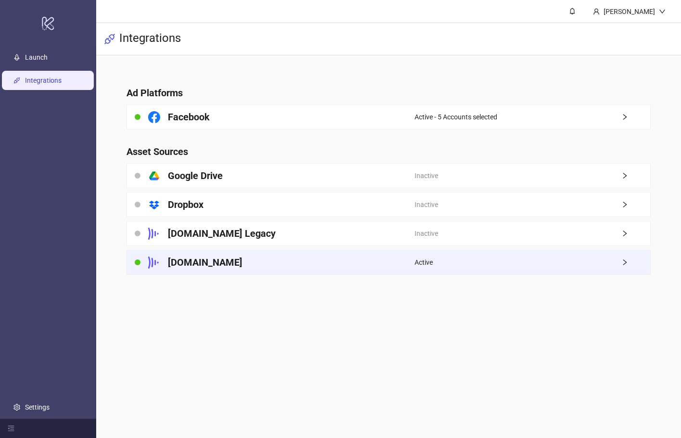
click at [381, 270] on div "[DOMAIN_NAME]" at bounding box center [271, 262] width 288 height 24
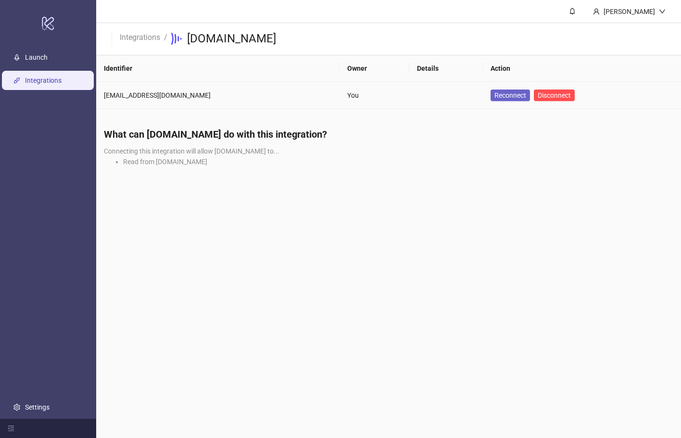
click at [497, 99] on span "Reconnect" at bounding box center [511, 95] width 32 height 11
click at [501, 98] on span "Reconnect" at bounding box center [511, 95] width 32 height 11
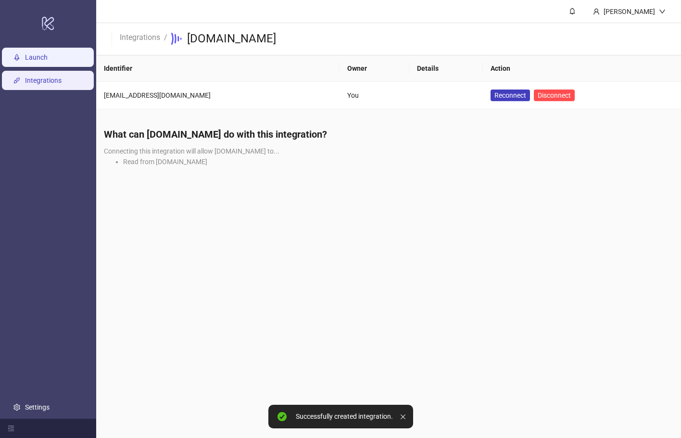
click at [42, 55] on link "Launch" at bounding box center [36, 57] width 23 height 8
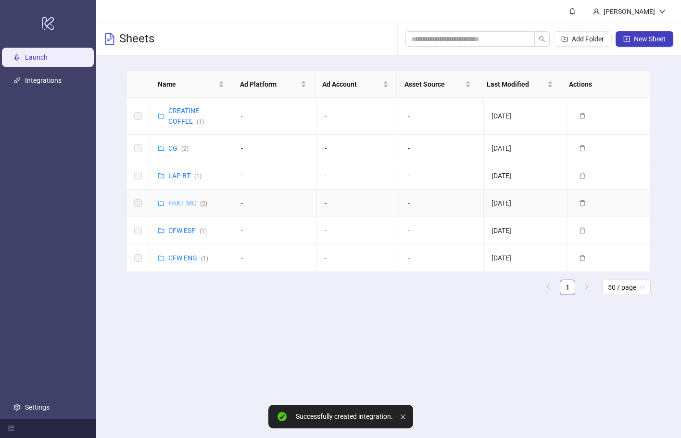
click at [177, 200] on link "PAKT MC ( 2 )" at bounding box center [187, 203] width 39 height 8
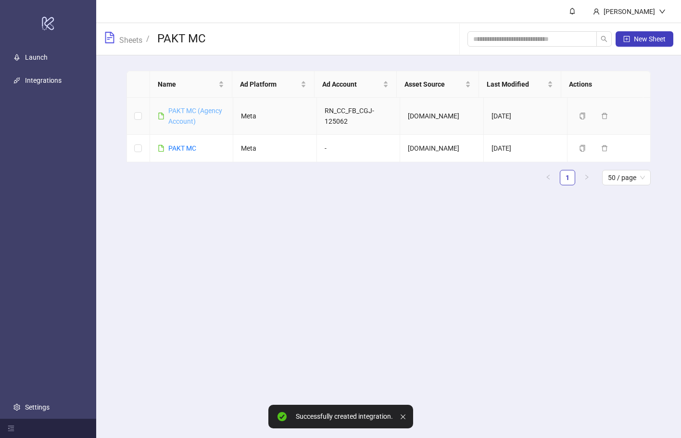
click at [181, 119] on link "PAKT MC (Agency Account)" at bounding box center [195, 116] width 54 height 18
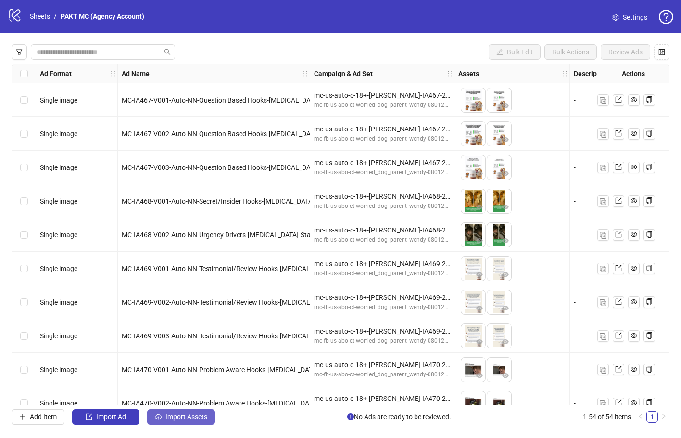
click at [186, 411] on button "Import Assets" at bounding box center [181, 416] width 68 height 15
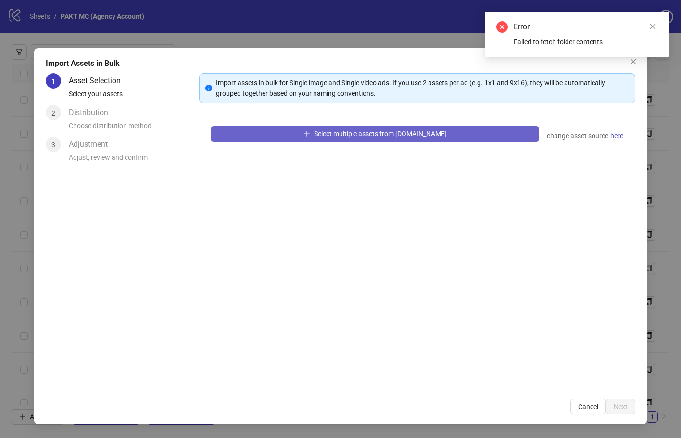
click at [327, 137] on span "Select multiple assets from Frame.io" at bounding box center [380, 134] width 133 height 8
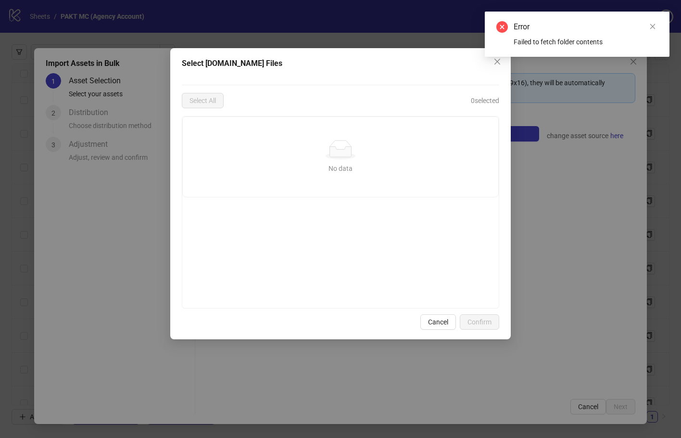
click at [478, 99] on span "0 selected" at bounding box center [485, 100] width 28 height 11
click at [493, 69] on button "Close" at bounding box center [497, 61] width 15 height 15
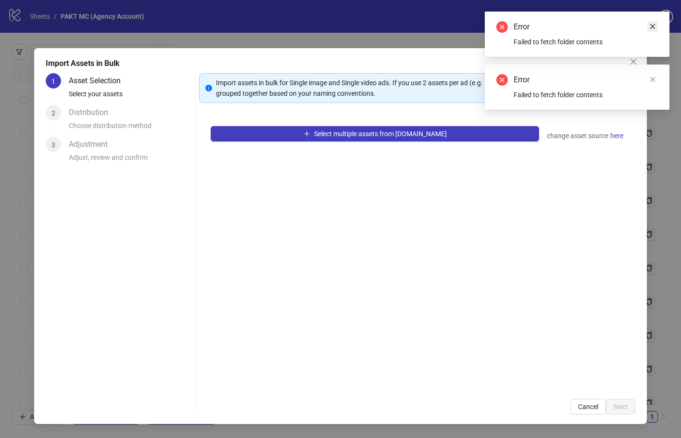
click at [651, 24] on icon "close" at bounding box center [653, 26] width 7 height 7
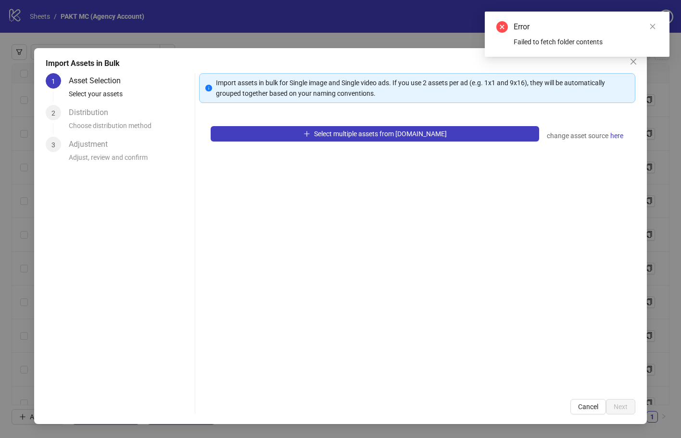
click at [651, 24] on icon "close" at bounding box center [653, 26] width 7 height 7
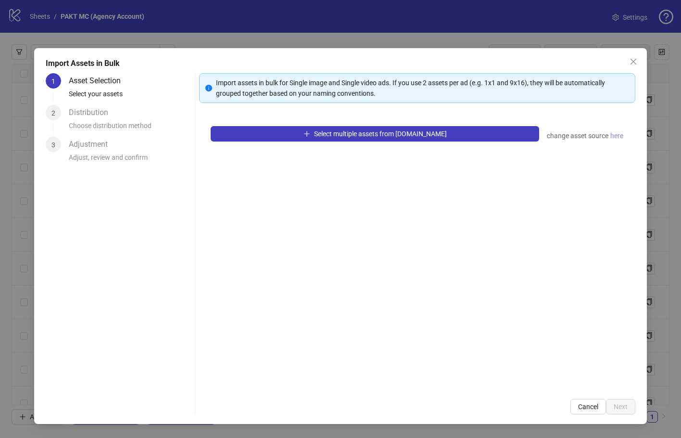
click at [622, 139] on span "here" at bounding box center [617, 135] width 13 height 11
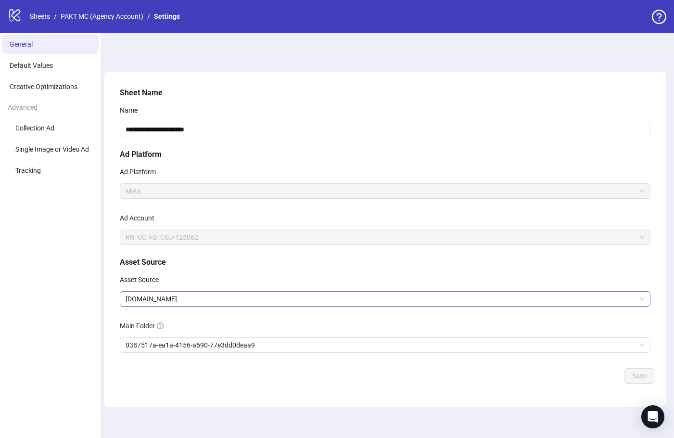
click at [259, 296] on span "[DOMAIN_NAME]" at bounding box center [385, 299] width 519 height 14
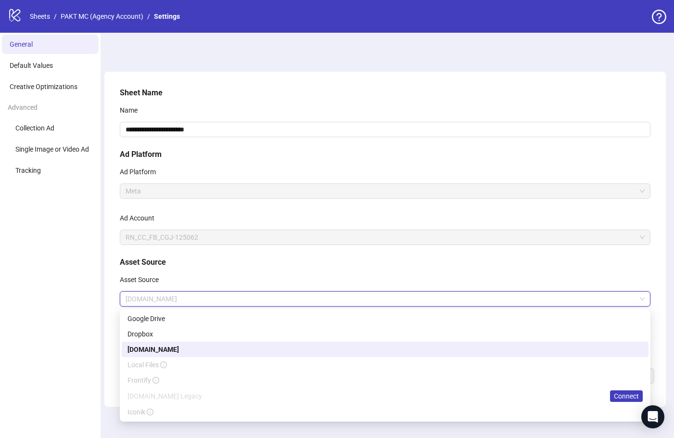
click at [257, 352] on div "[DOMAIN_NAME]" at bounding box center [385, 349] width 515 height 11
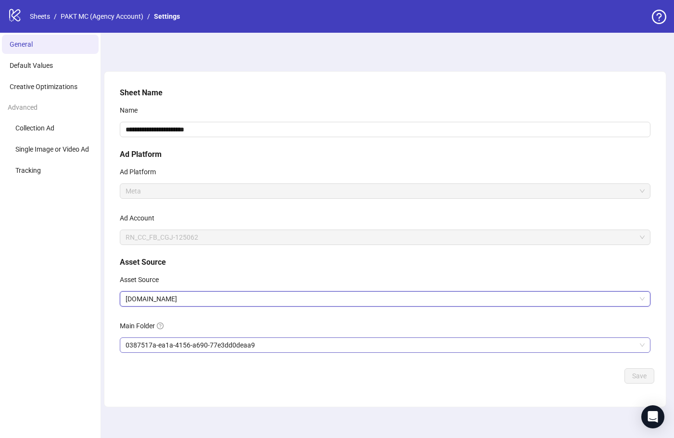
click at [255, 342] on span "0387517a-ea1a-4156-a690-77e3dd0deaa9" at bounding box center [385, 345] width 519 height 14
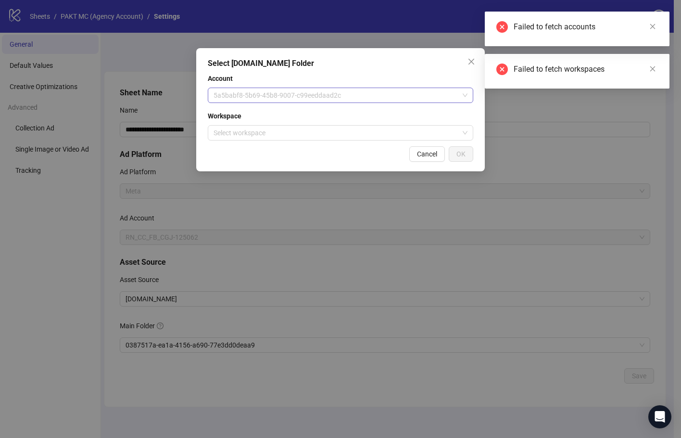
click at [358, 93] on span "5a5babf8-5b69-45b8-9007-c99eeddaad2c" at bounding box center [341, 95] width 254 height 14
click at [363, 131] on input "search" at bounding box center [336, 133] width 245 height 14
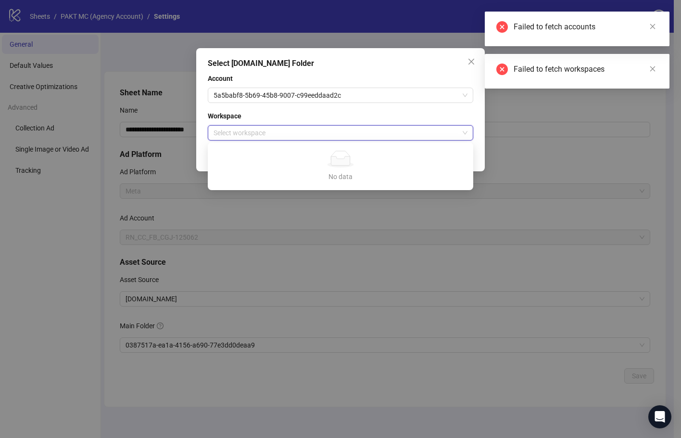
click at [349, 116] on span "Workspace" at bounding box center [341, 116] width 266 height 11
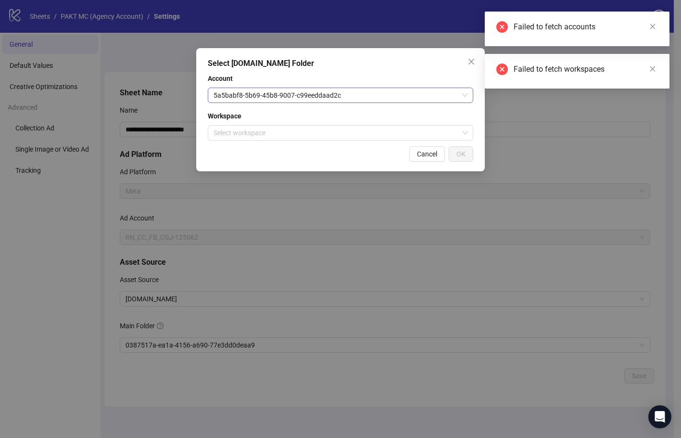
click at [362, 96] on span "5a5babf8-5b69-45b8-9007-c99eeddaad2c" at bounding box center [341, 95] width 254 height 14
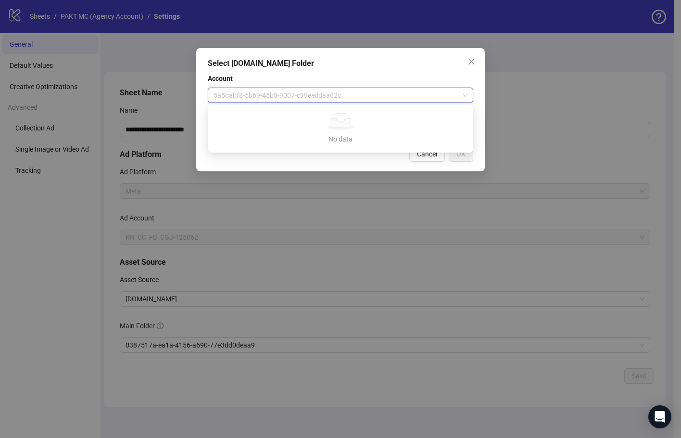
drag, startPoint x: 371, startPoint y: 86, endPoint x: 379, endPoint y: 91, distance: 10.0
click at [374, 91] on div "Account 5a5babf8-5b69-45b8-9007-c99eeddaad2c" at bounding box center [341, 88] width 266 height 30
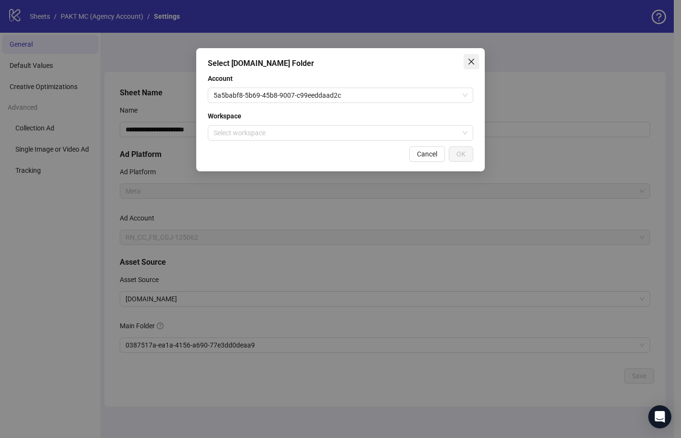
click at [473, 59] on icon "close" at bounding box center [472, 62] width 8 height 8
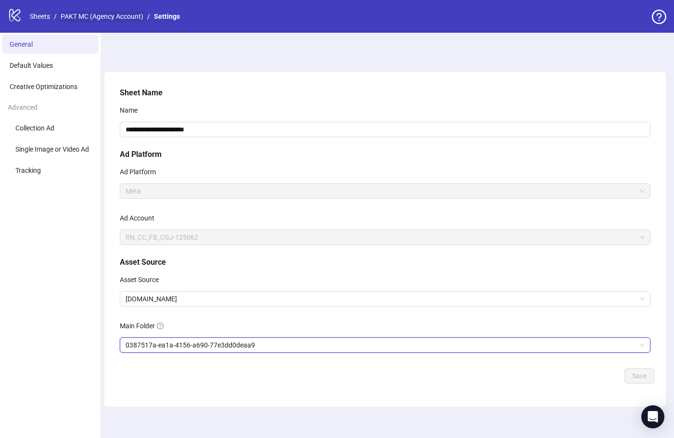
click at [68, 18] on link "PAKT MC (Agency Account)" at bounding box center [102, 16] width 87 height 11
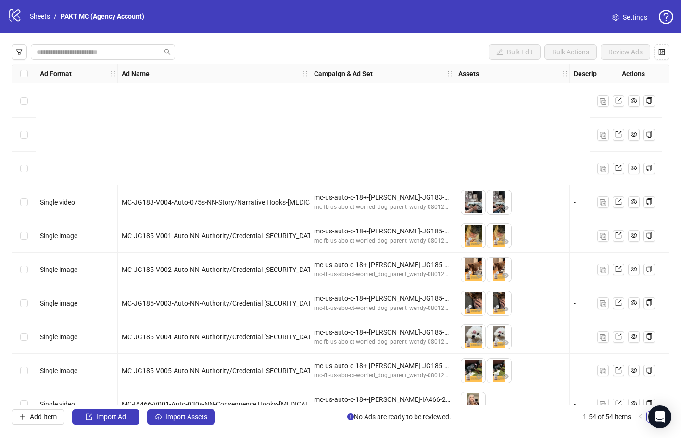
scroll to position [1502, 0]
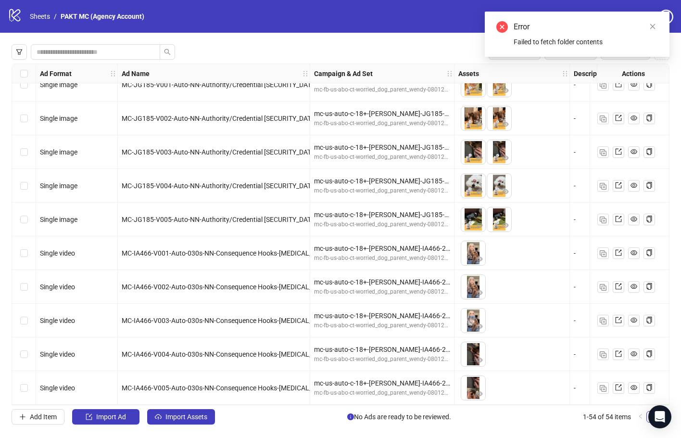
click at [282, 46] on div "Bulk Edit Bulk Actions Review Ads" at bounding box center [341, 51] width 658 height 15
click at [47, 16] on link "Sheets" at bounding box center [40, 16] width 24 height 11
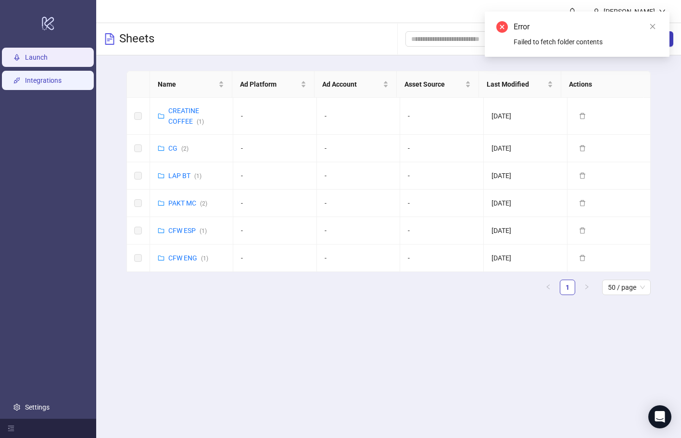
click at [62, 79] on link "Integrations" at bounding box center [43, 81] width 37 height 8
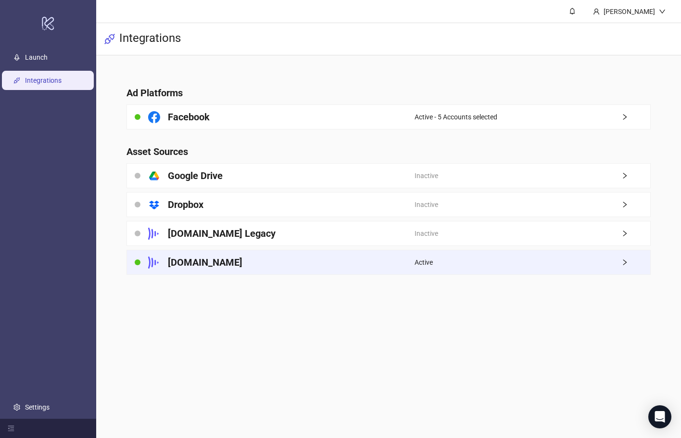
click at [388, 259] on div "[DOMAIN_NAME]" at bounding box center [271, 262] width 288 height 24
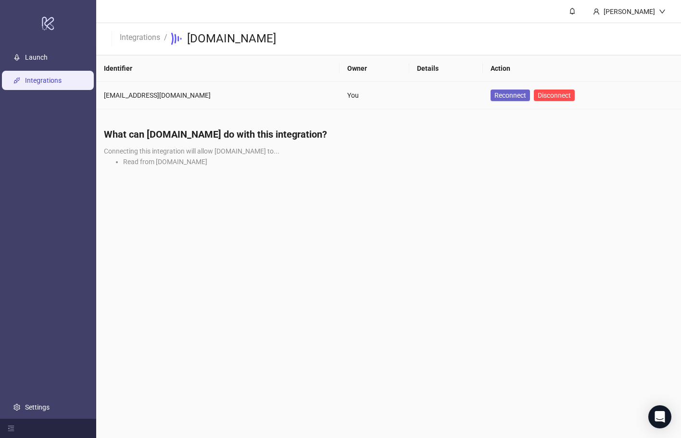
click at [504, 98] on span "Reconnect" at bounding box center [511, 95] width 32 height 11
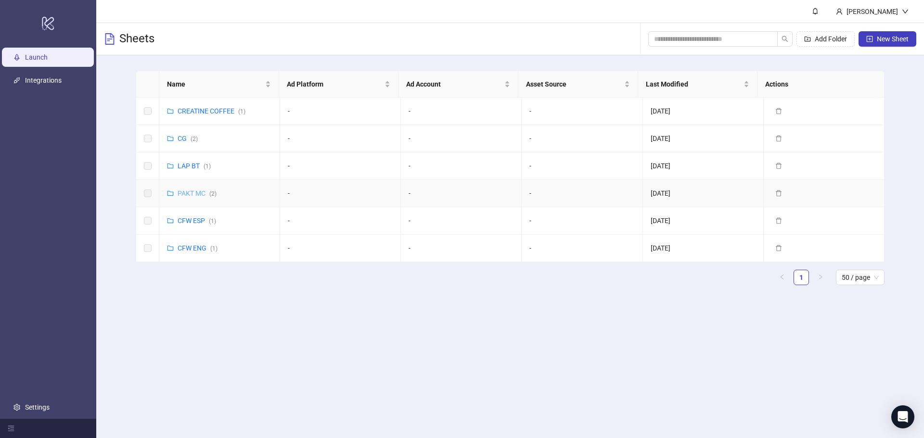
click at [184, 193] on link "PAKT MC ( 2 )" at bounding box center [197, 194] width 39 height 8
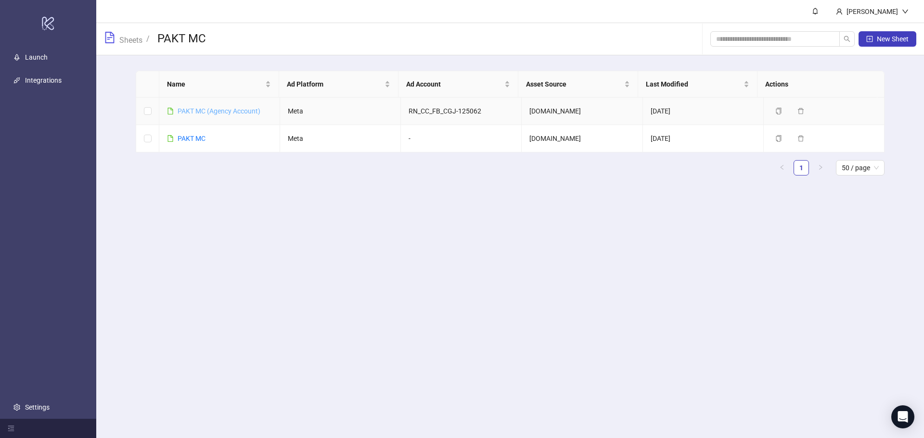
click at [207, 107] on link "PAKT MC (Agency Account)" at bounding box center [219, 111] width 83 height 8
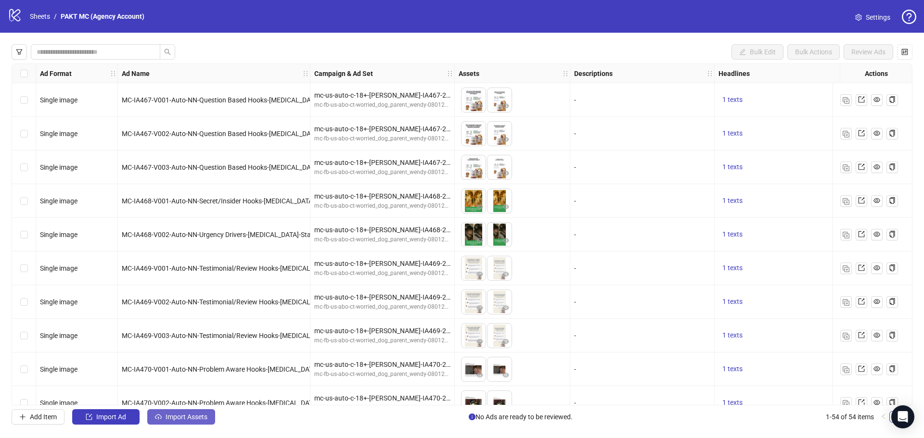
click at [197, 416] on span "Import Assets" at bounding box center [187, 417] width 42 height 8
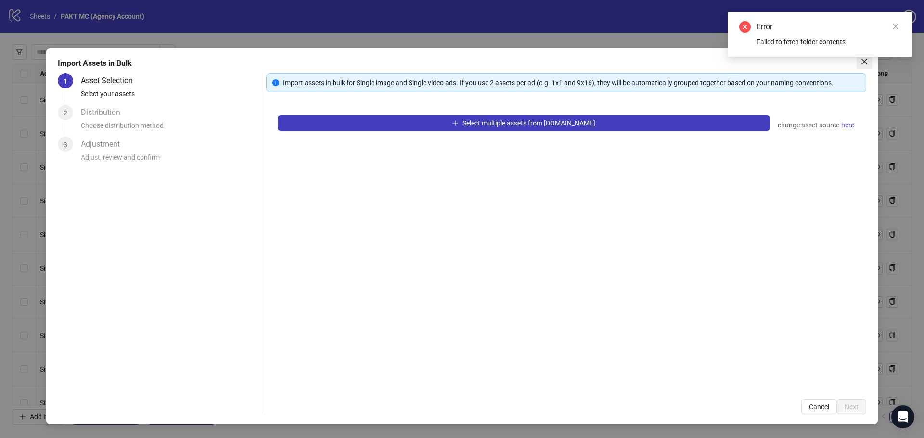
click at [862, 65] on button "Close" at bounding box center [864, 61] width 15 height 15
